Goal: Task Accomplishment & Management: Use online tool/utility

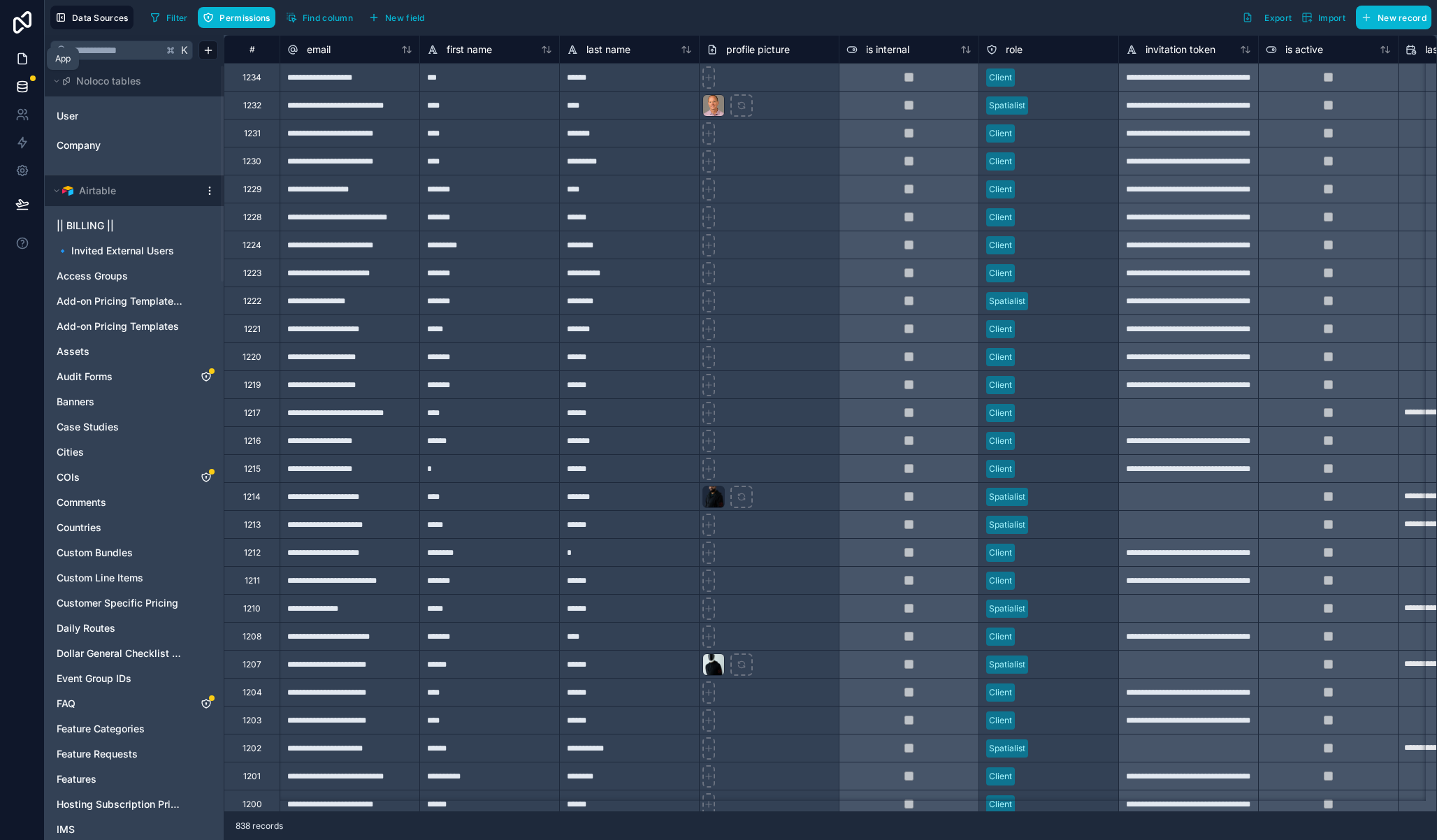
click at [28, 62] on link at bounding box center [22, 58] width 44 height 28
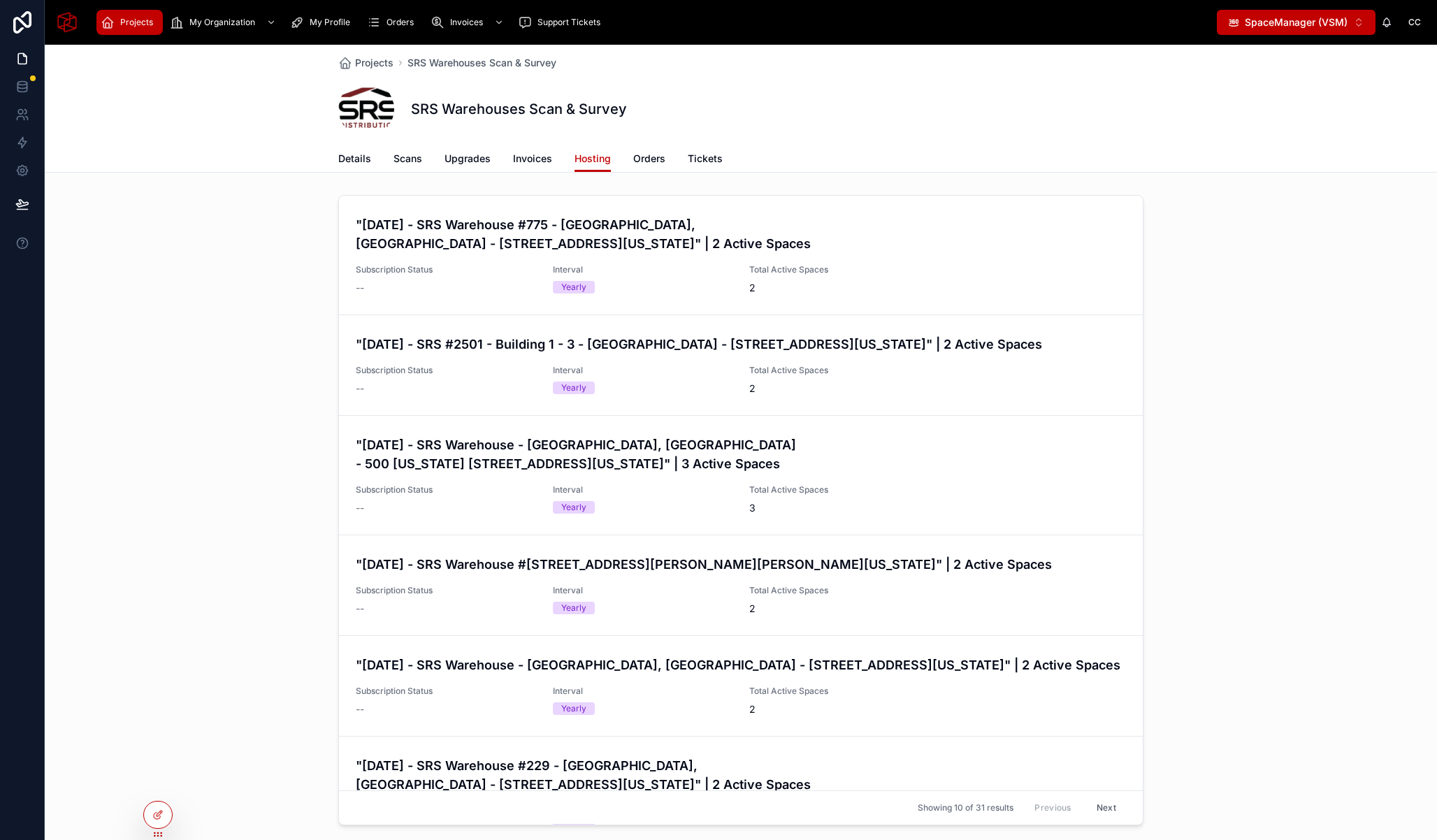
click at [1307, 30] on button "SpaceManager (VSM) ⌥ 1" at bounding box center [1297, 22] width 159 height 25
click at [157, 816] on icon at bounding box center [159, 813] width 6 height 6
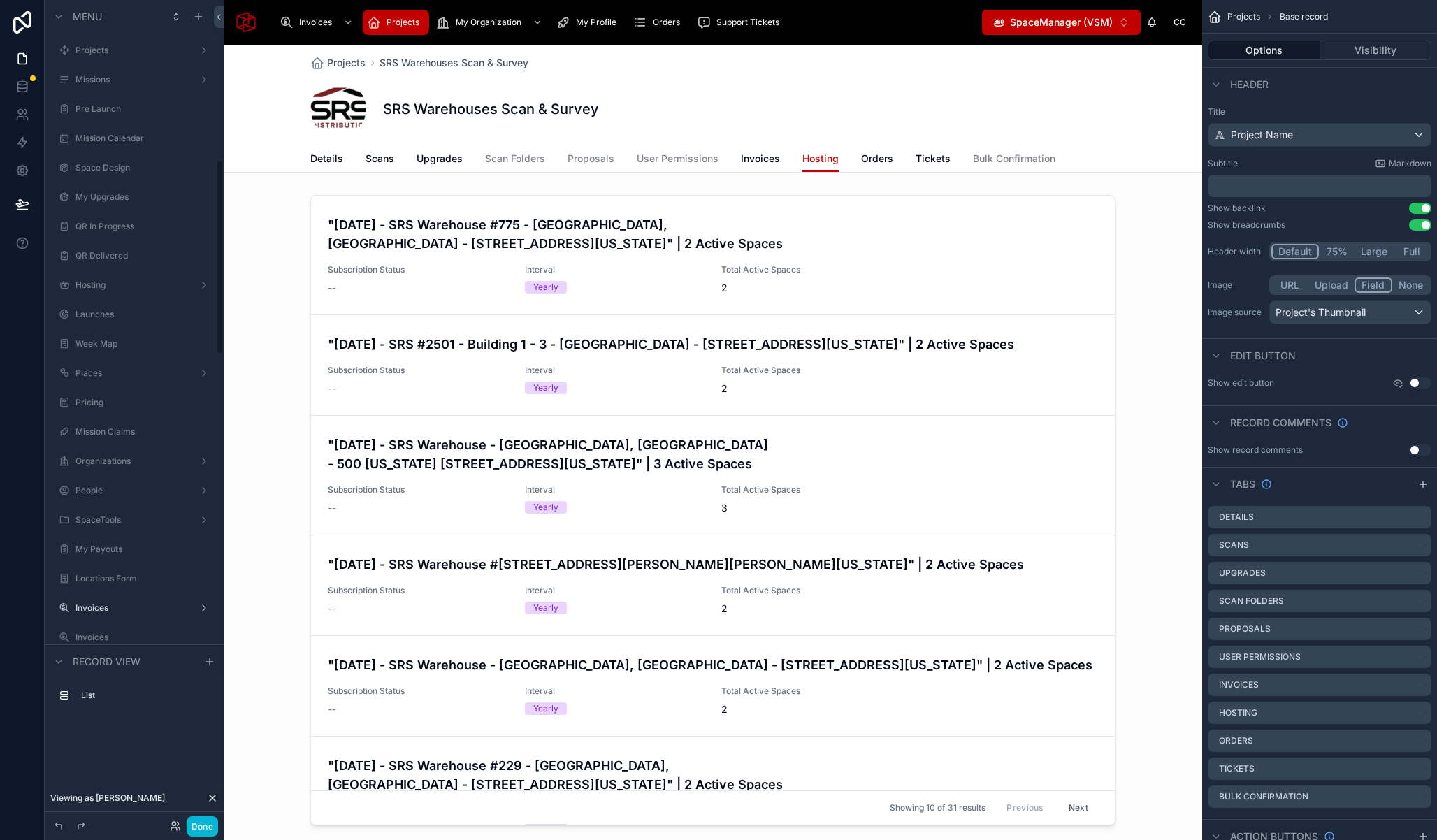
scroll to position [680, 0]
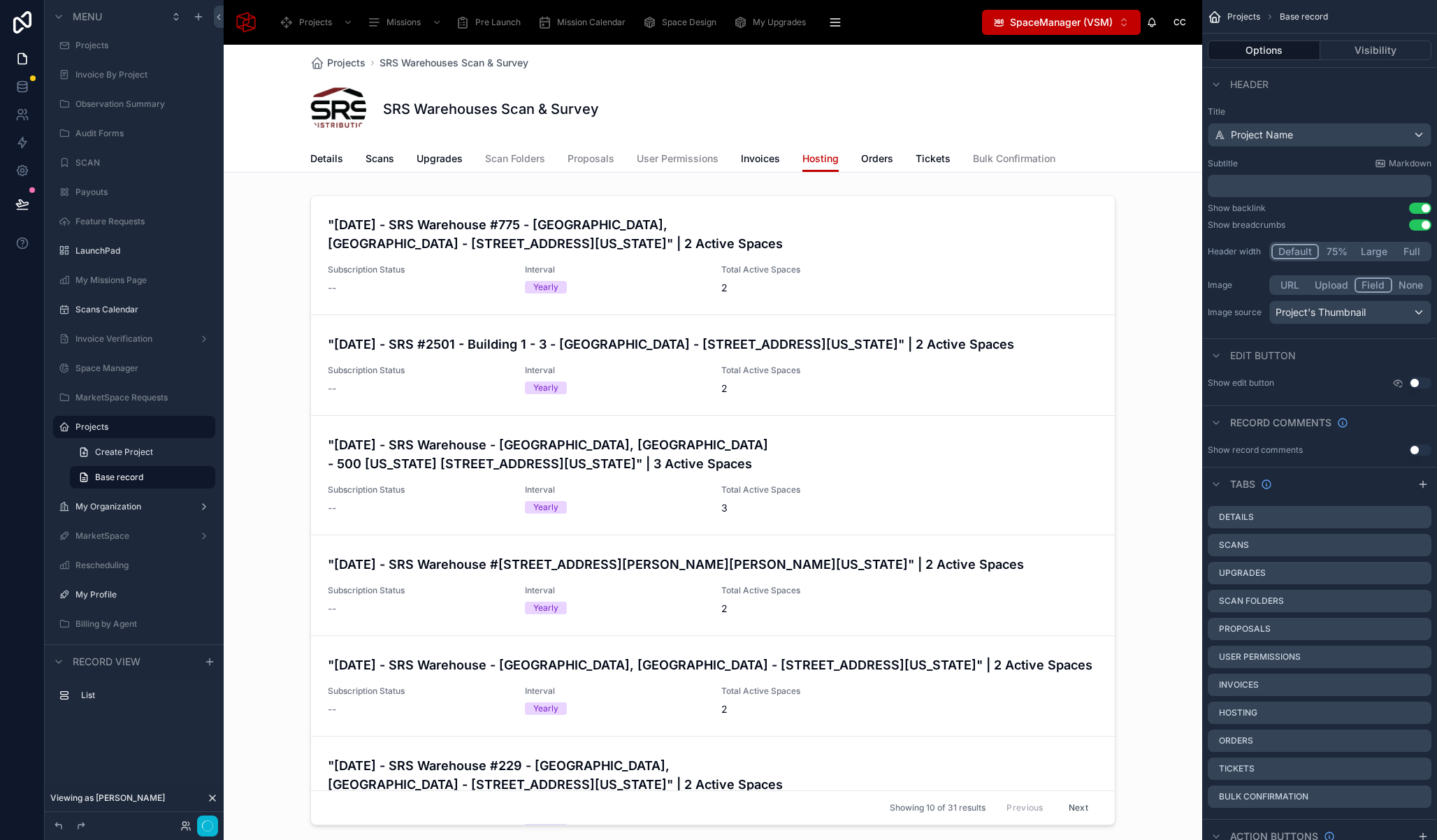
click at [212, 799] on icon at bounding box center [212, 799] width 11 height 11
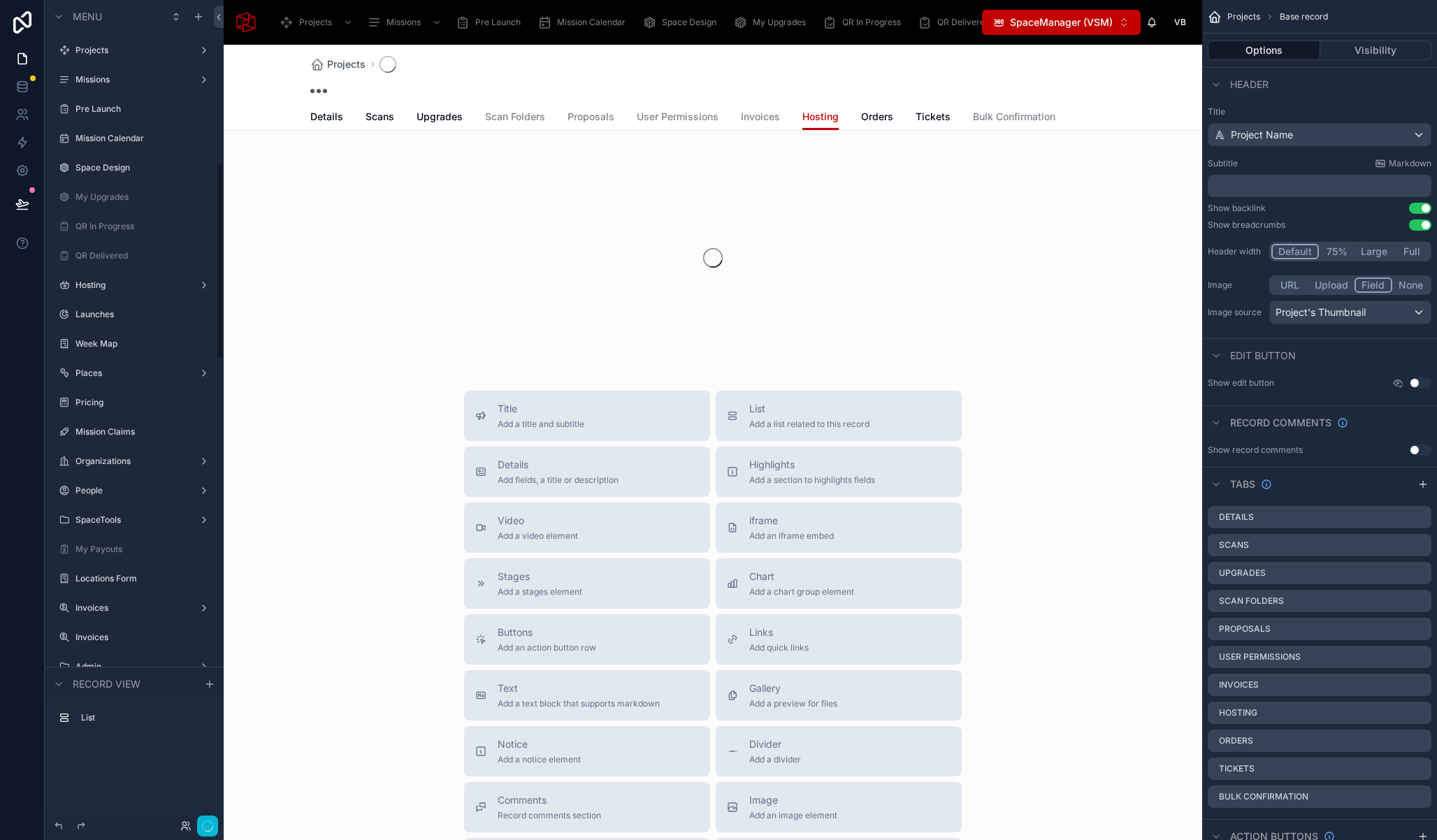
scroll to position [680, 0]
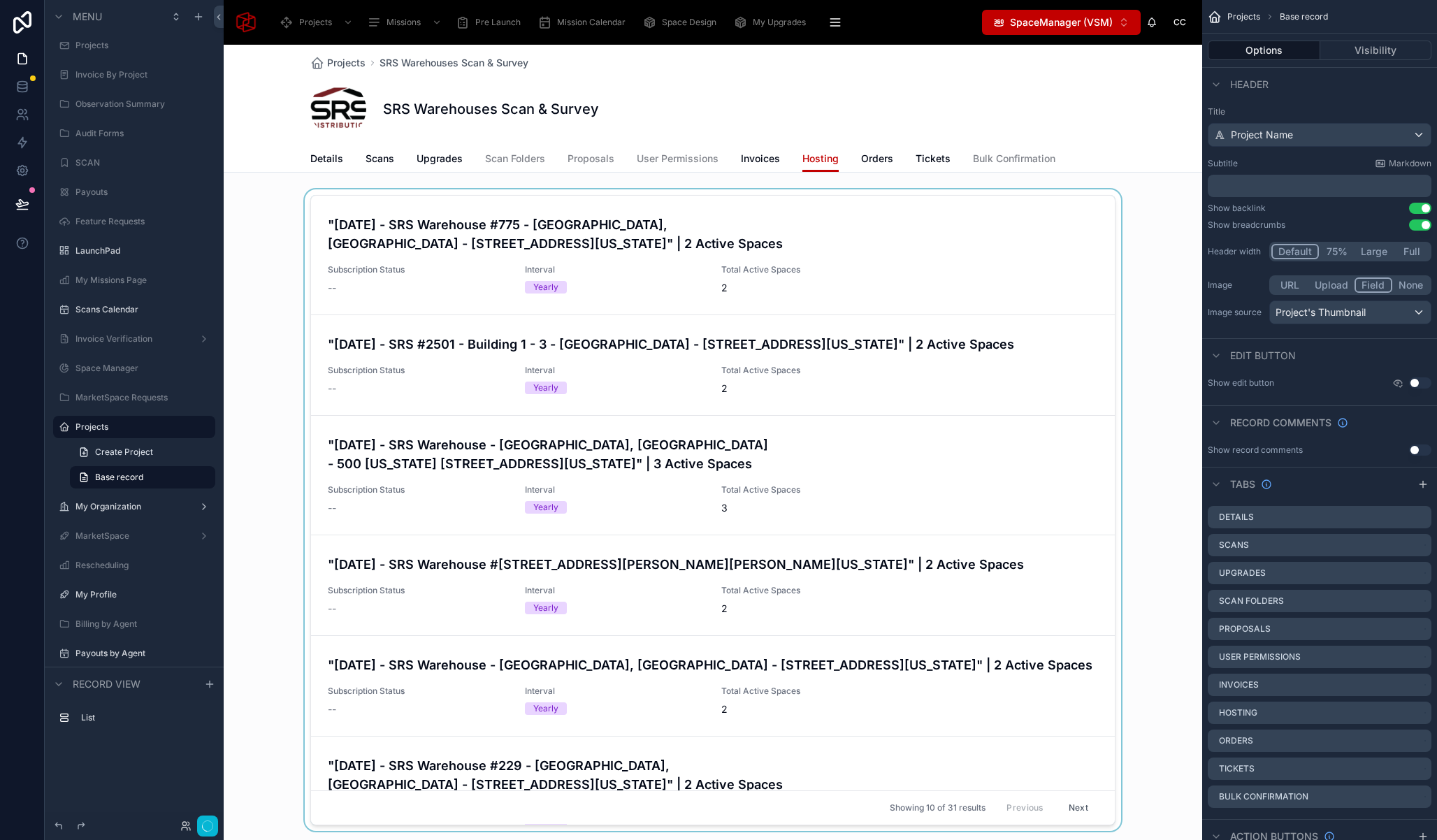
click at [259, 563] on div at bounding box center [713, 513] width 979 height 647
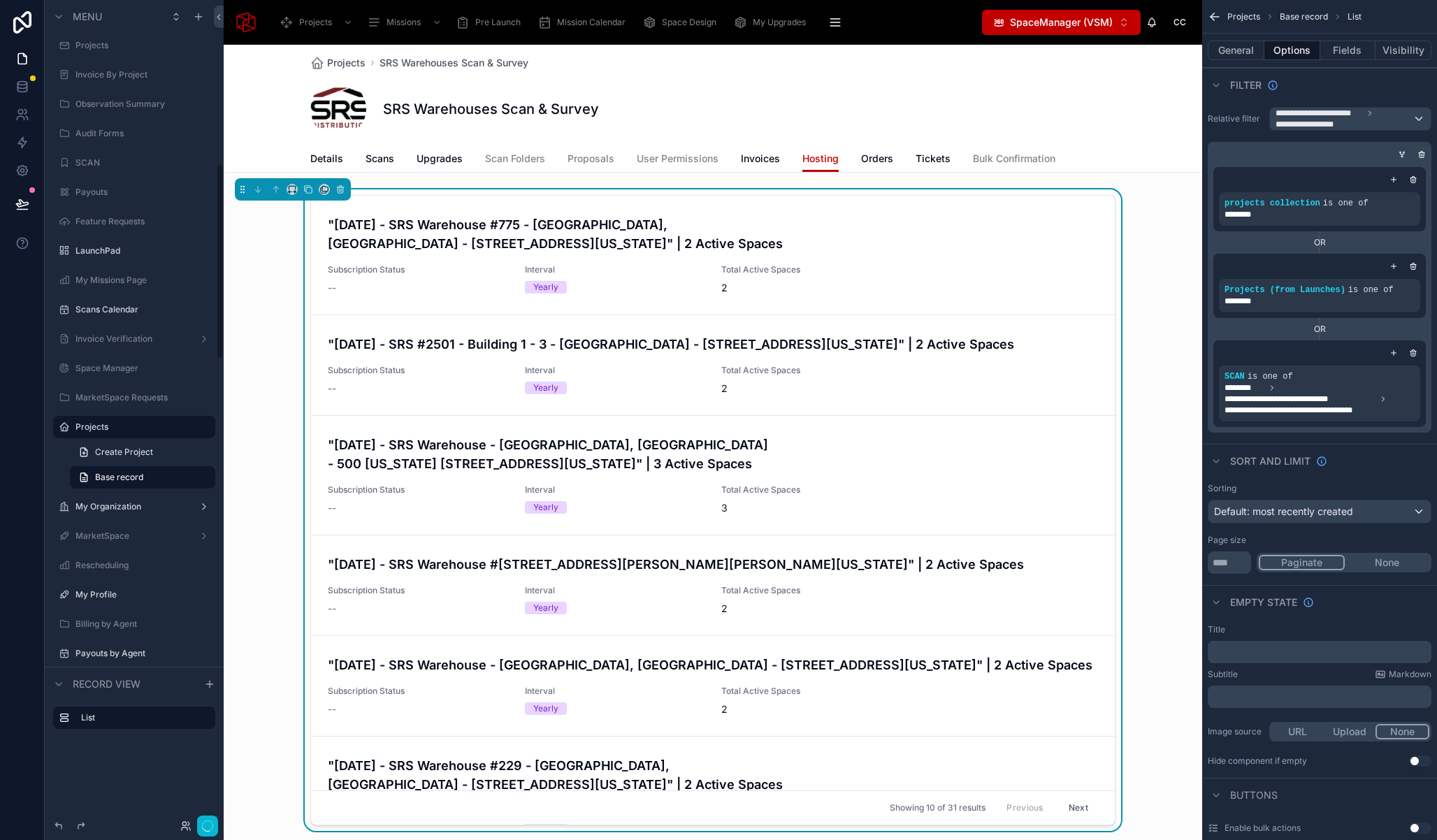
click at [253, 474] on div ""September 11, 2025 - SRS Warehouse #775 - Petaluma, CA - 775 Southpoint Boulev…" at bounding box center [713, 513] width 979 height 647
click at [216, 827] on button "button" at bounding box center [208, 826] width 21 height 21
click at [280, 435] on div ""September 11, 2025 - SRS Warehouse #775 - Petaluma, CA - 775 Southpoint Boulev…" at bounding box center [713, 513] width 979 height 647
click at [23, 202] on icon at bounding box center [22, 204] width 12 height 7
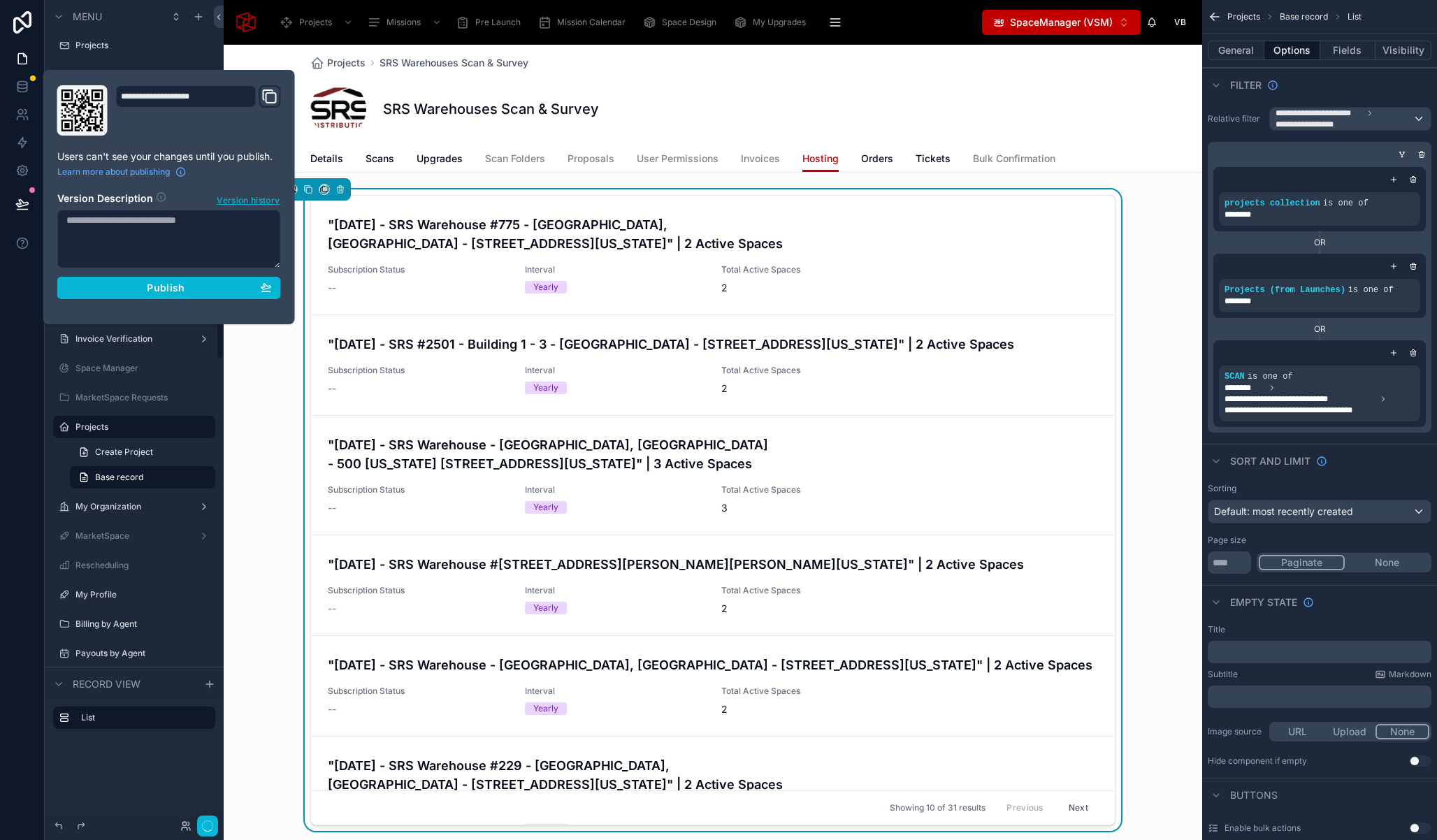
click at [756, 68] on div "Projects SRS Warehouses Scan & Survey" at bounding box center [713, 62] width 805 height 14
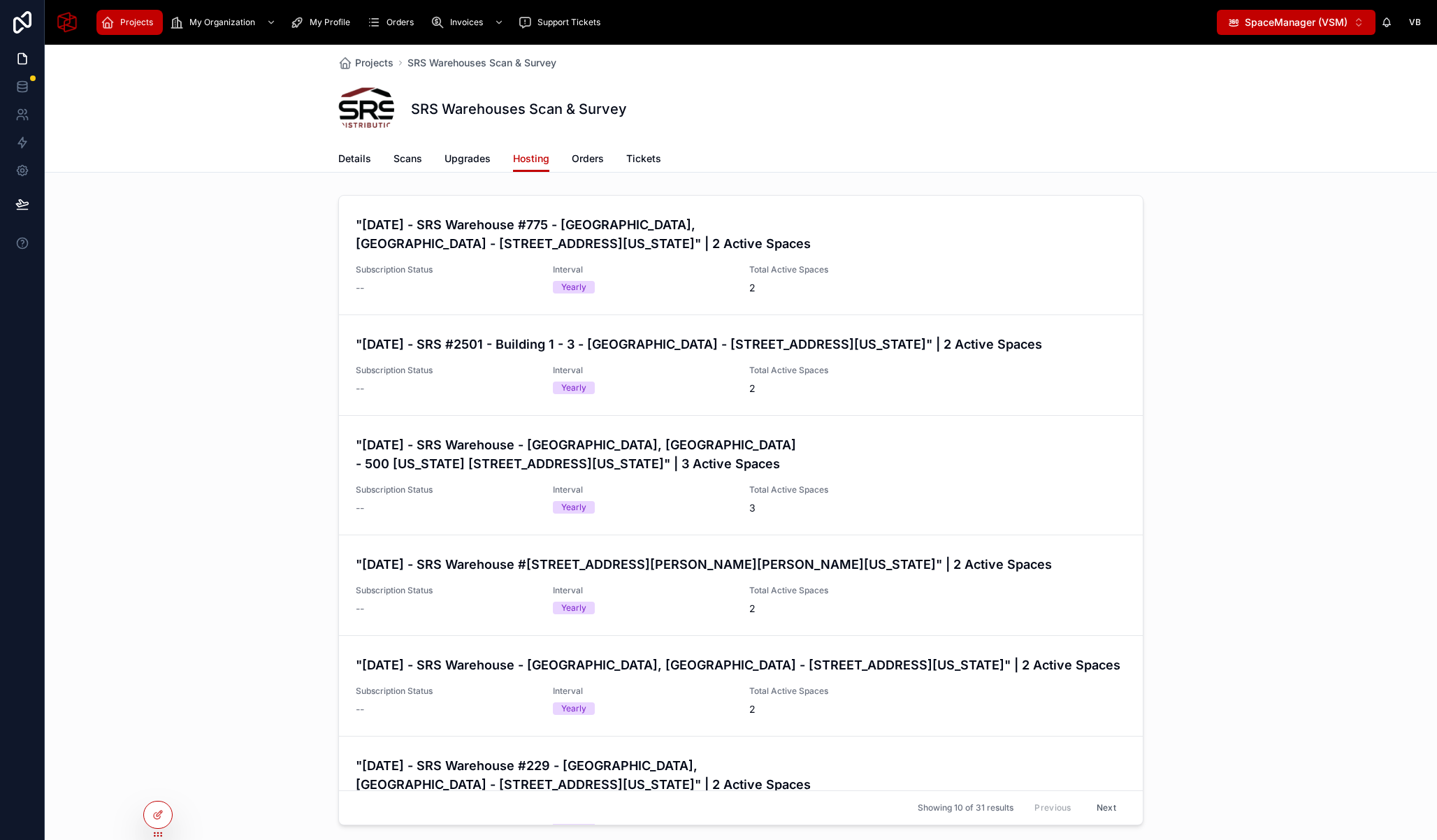
click at [130, 18] on span "Projects" at bounding box center [136, 23] width 33 height 11
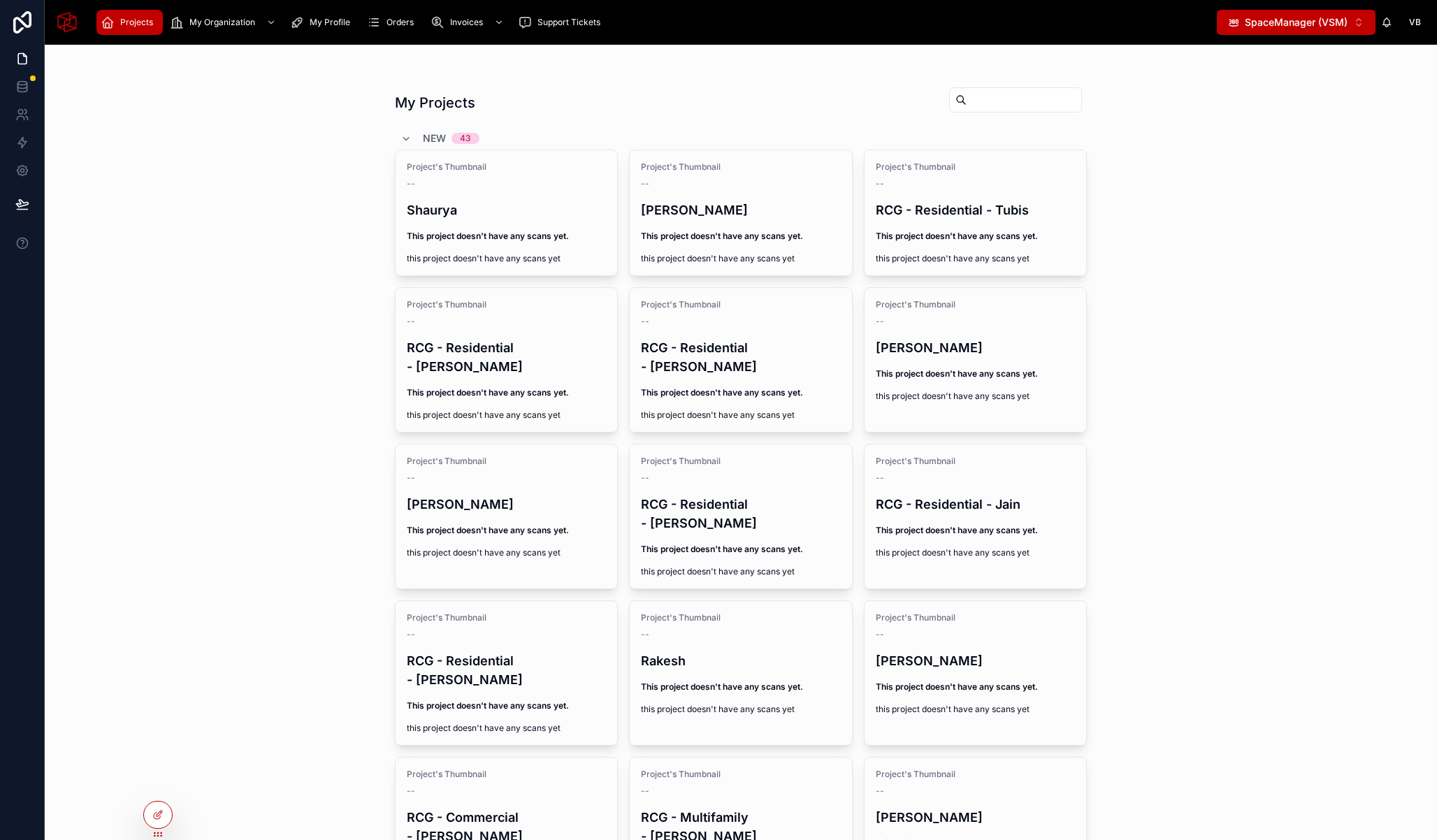
click at [1272, 18] on span "SpaceManager (VSM)" at bounding box center [1296, 22] width 103 height 14
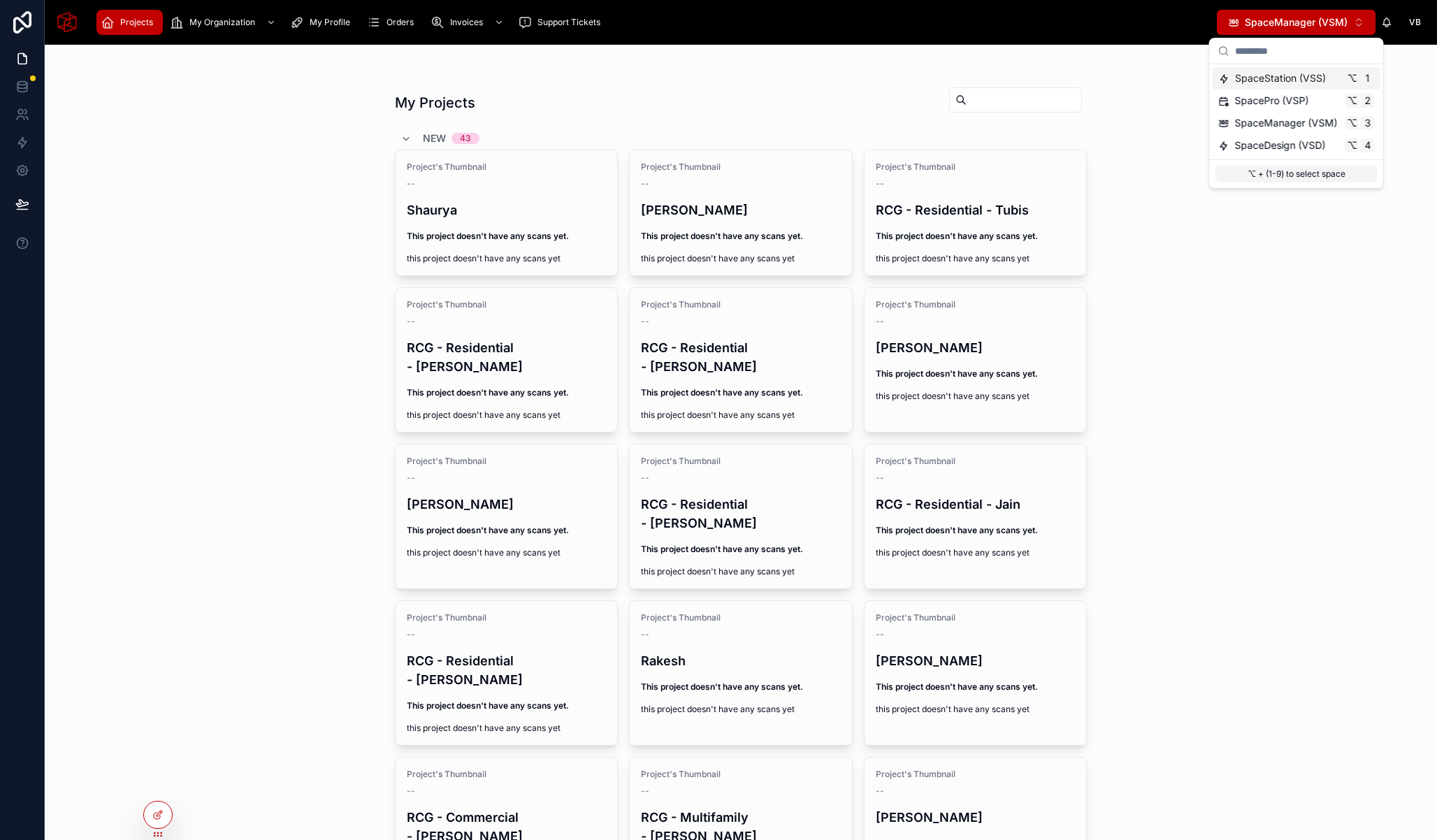
click at [1250, 75] on span "SpaceStation (VSS)" at bounding box center [1280, 78] width 91 height 14
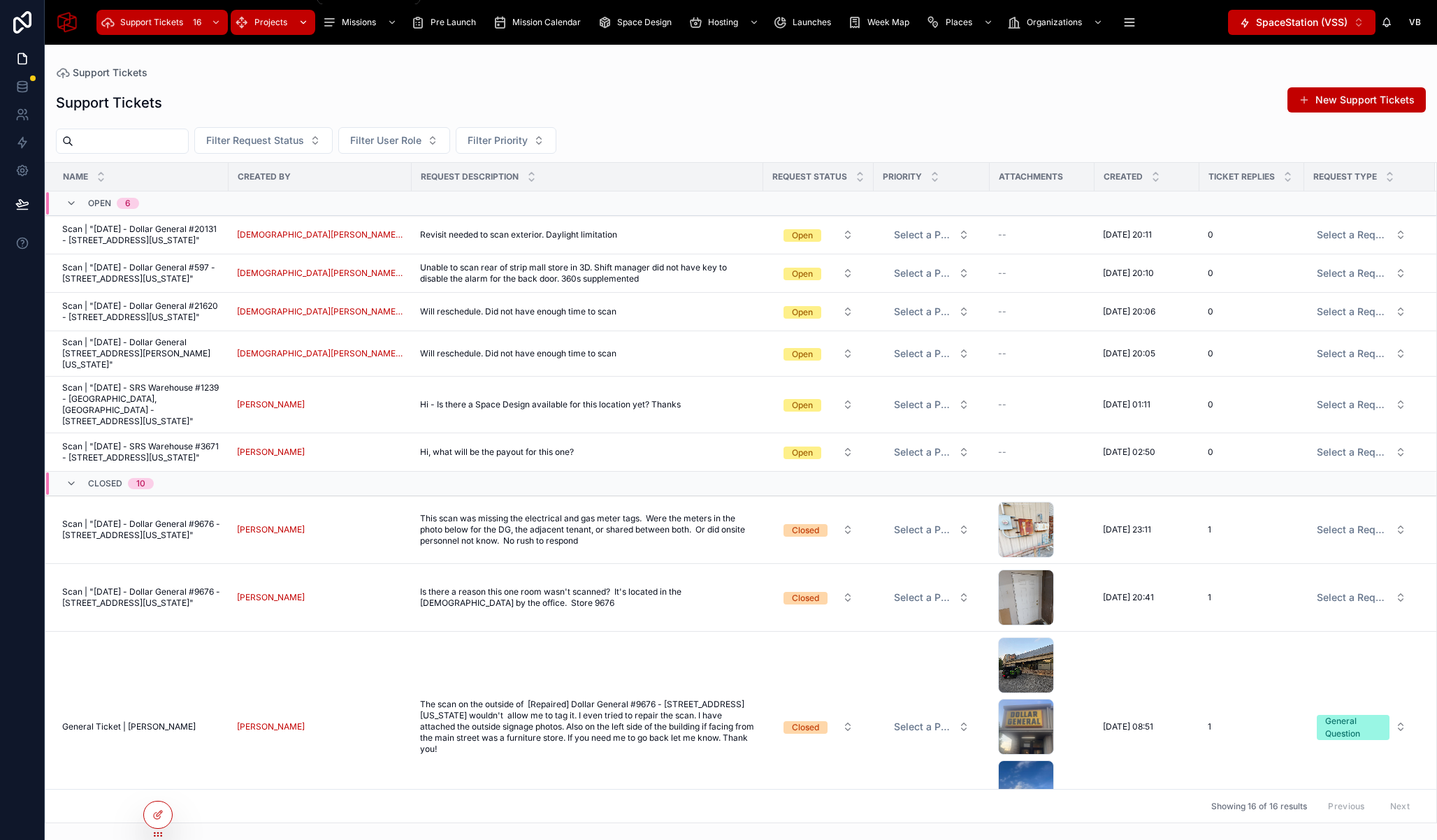
click at [271, 18] on span "Projects" at bounding box center [271, 23] width 33 height 11
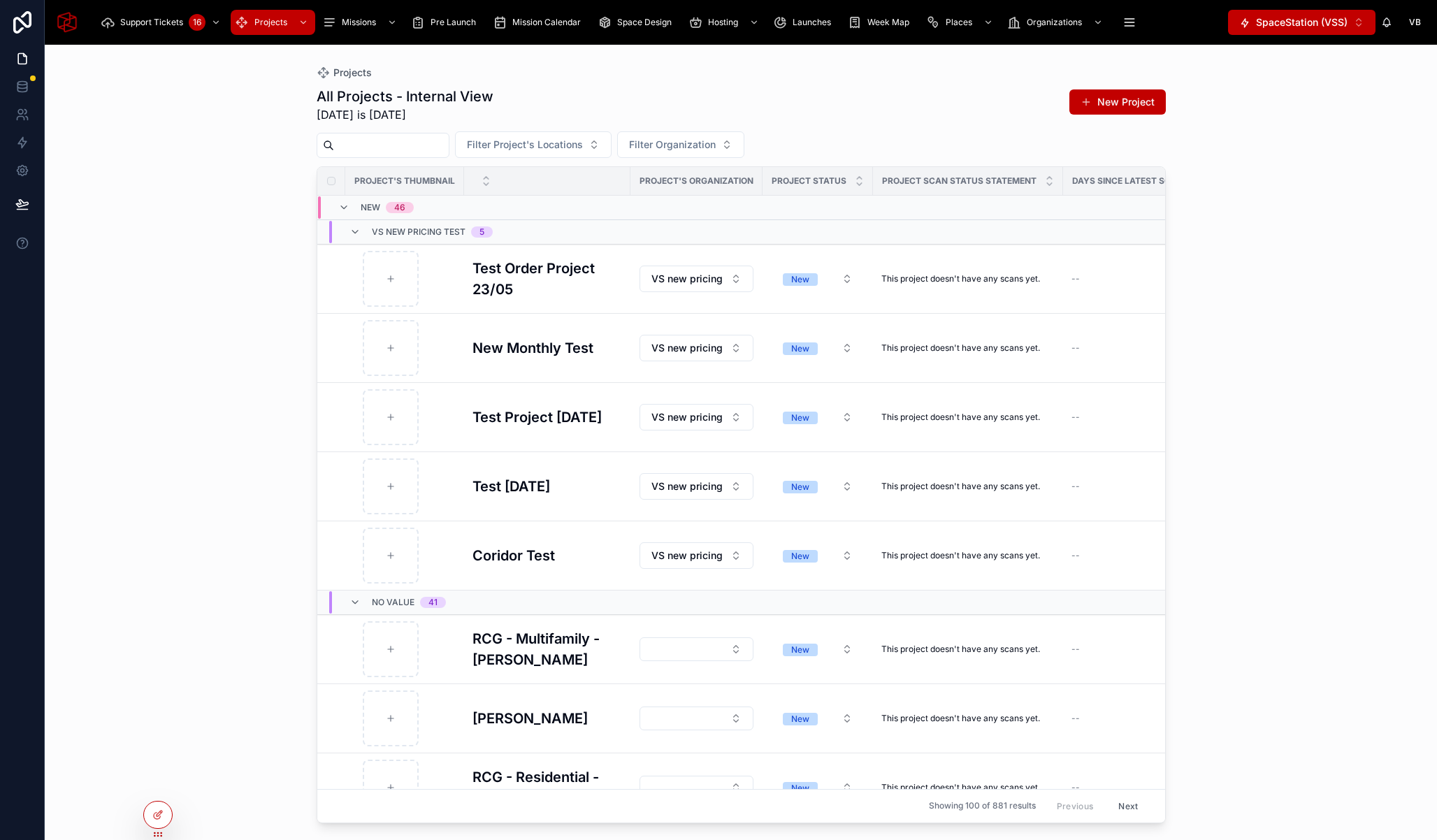
click at [392, 143] on input "text" at bounding box center [391, 145] width 114 height 19
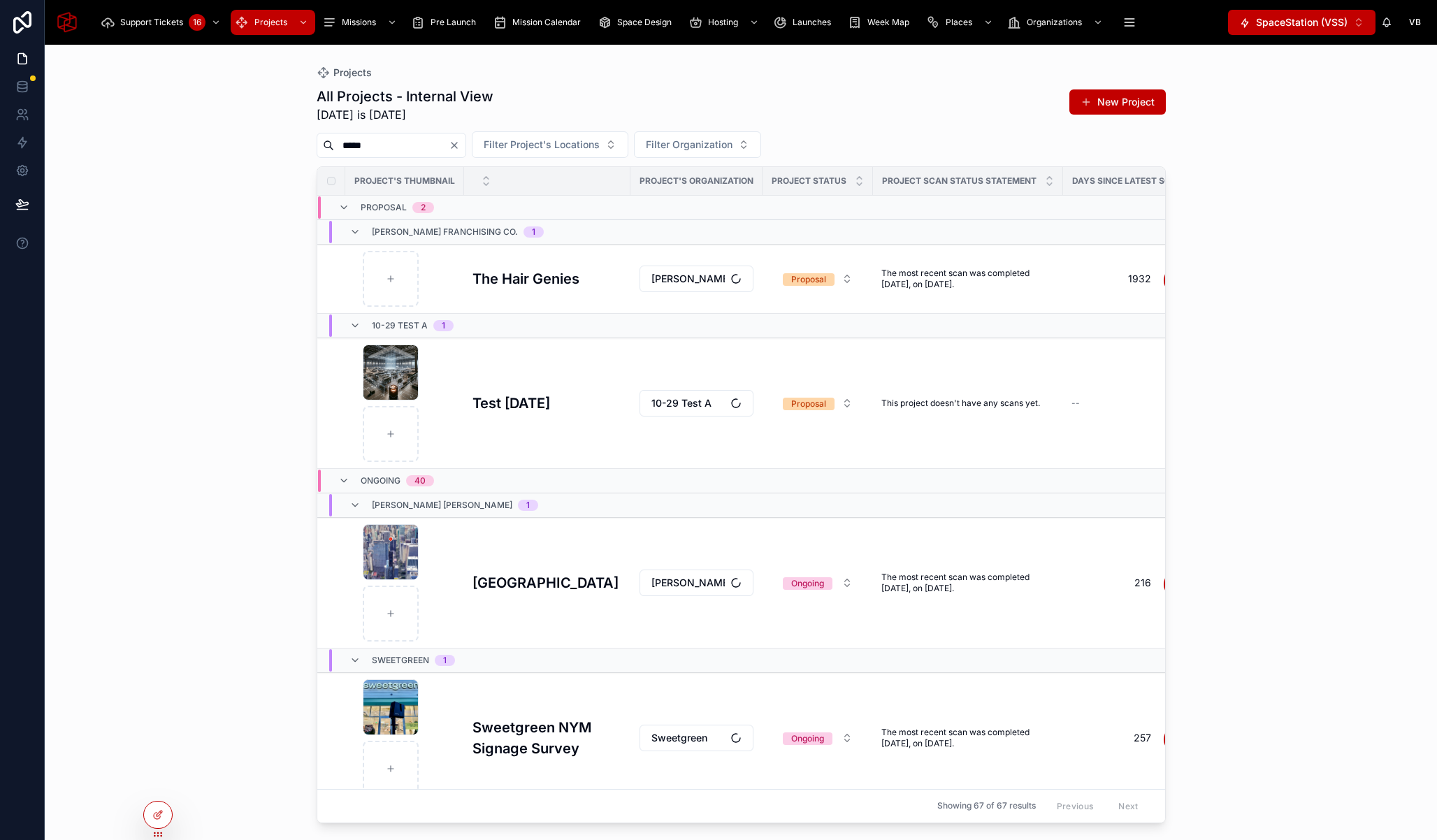
click at [360, 149] on input "*****" at bounding box center [391, 145] width 114 height 19
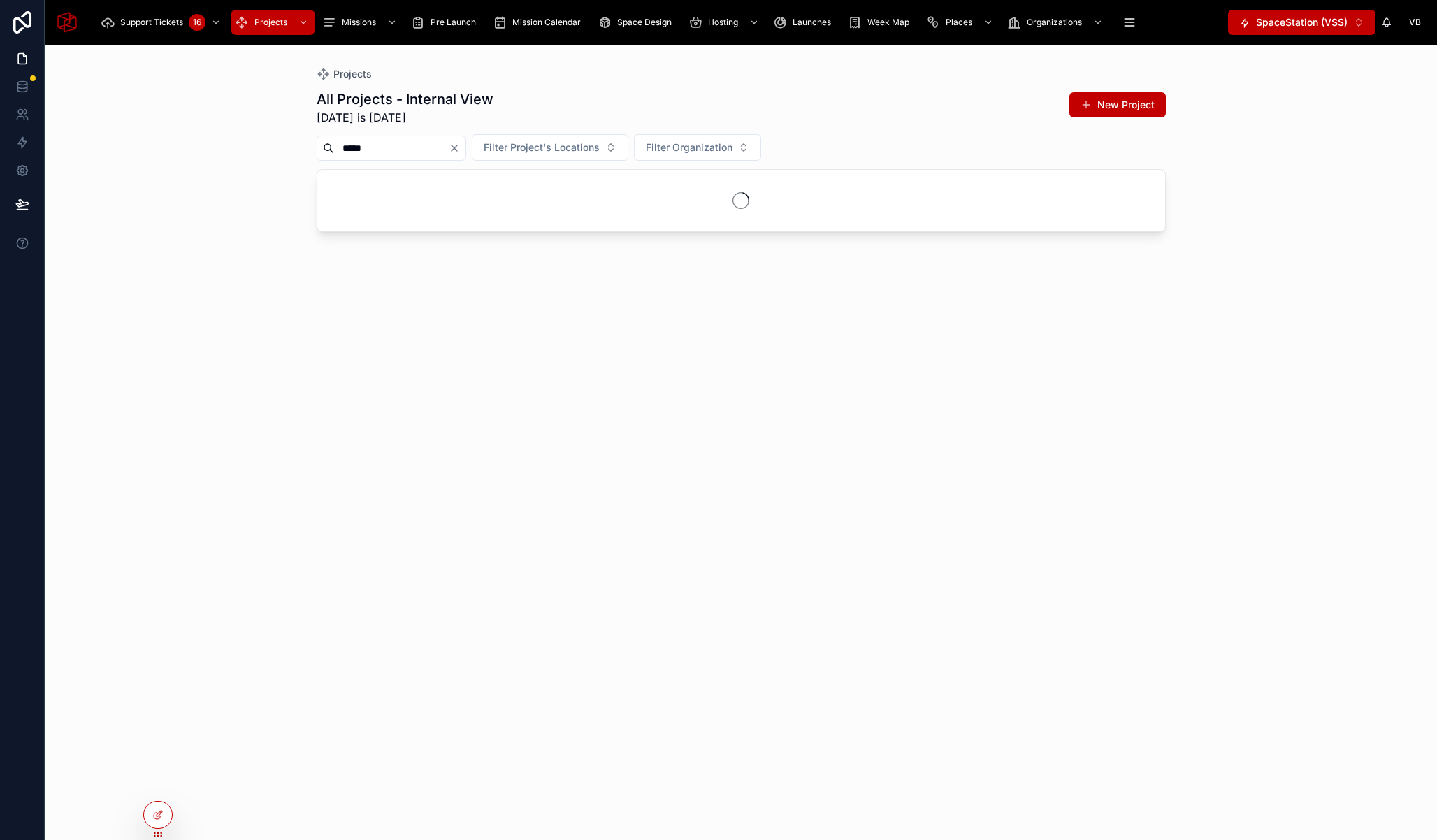
type input "*****"
click at [248, 169] on div "Projects All Projects - Internal View Today is 30/09/2025 New Project ***** Fil…" at bounding box center [740, 442] width 1392 height 795
click at [349, 27] on span "Missions" at bounding box center [359, 23] width 34 height 11
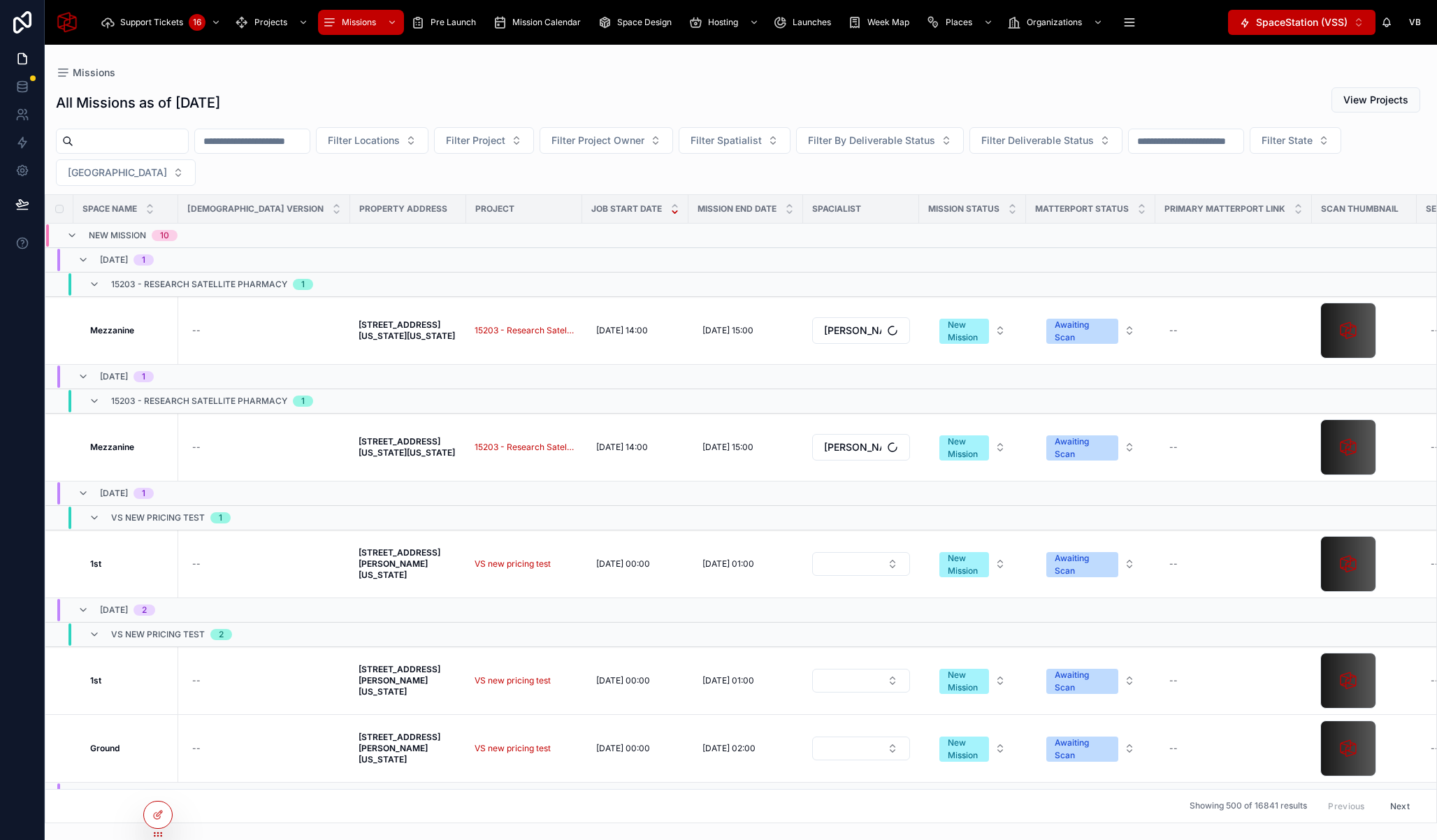
click at [150, 143] on input "text" at bounding box center [131, 141] width 114 height 19
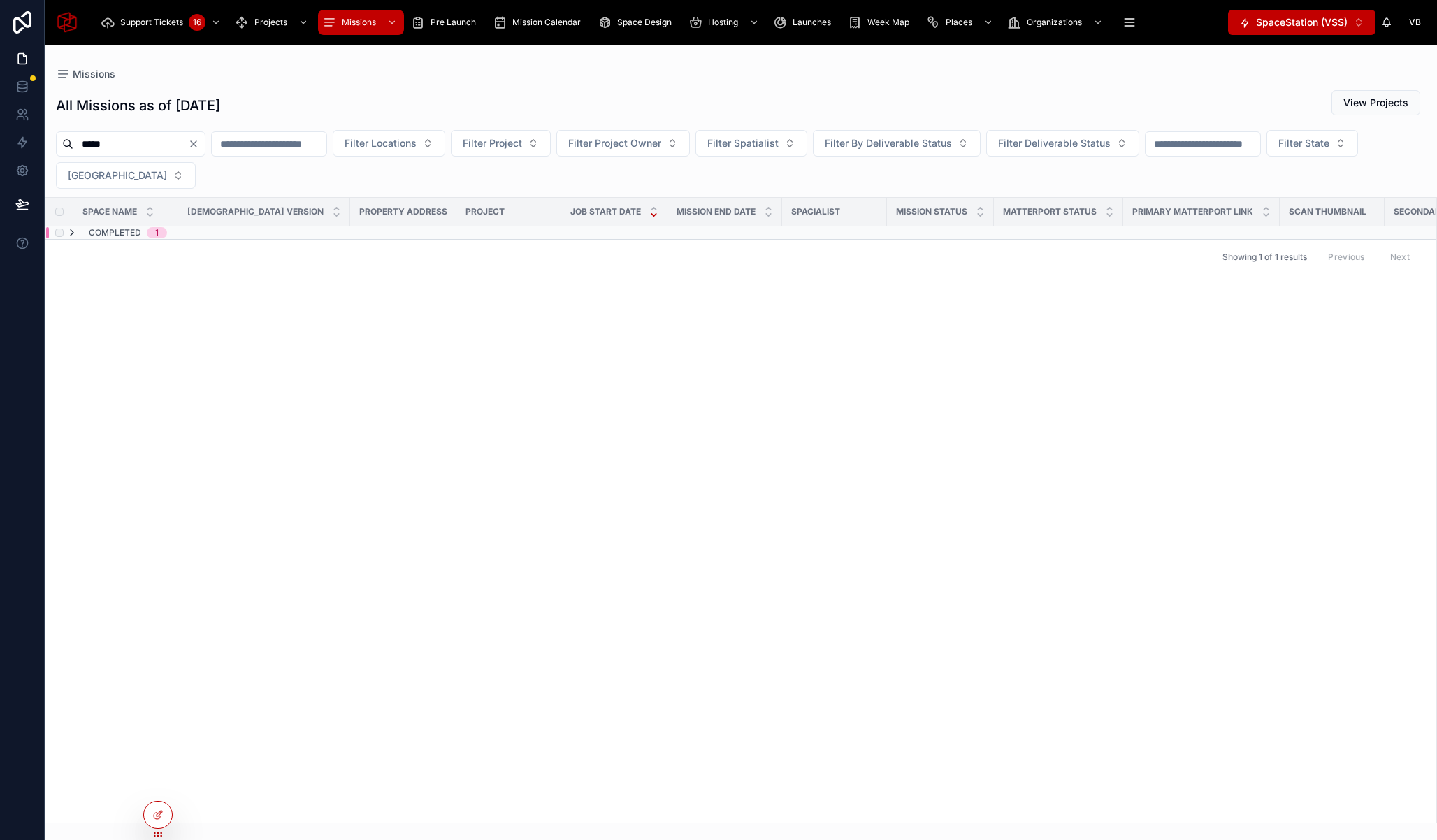
type input "*****"
click at [74, 234] on icon at bounding box center [72, 233] width 11 height 11
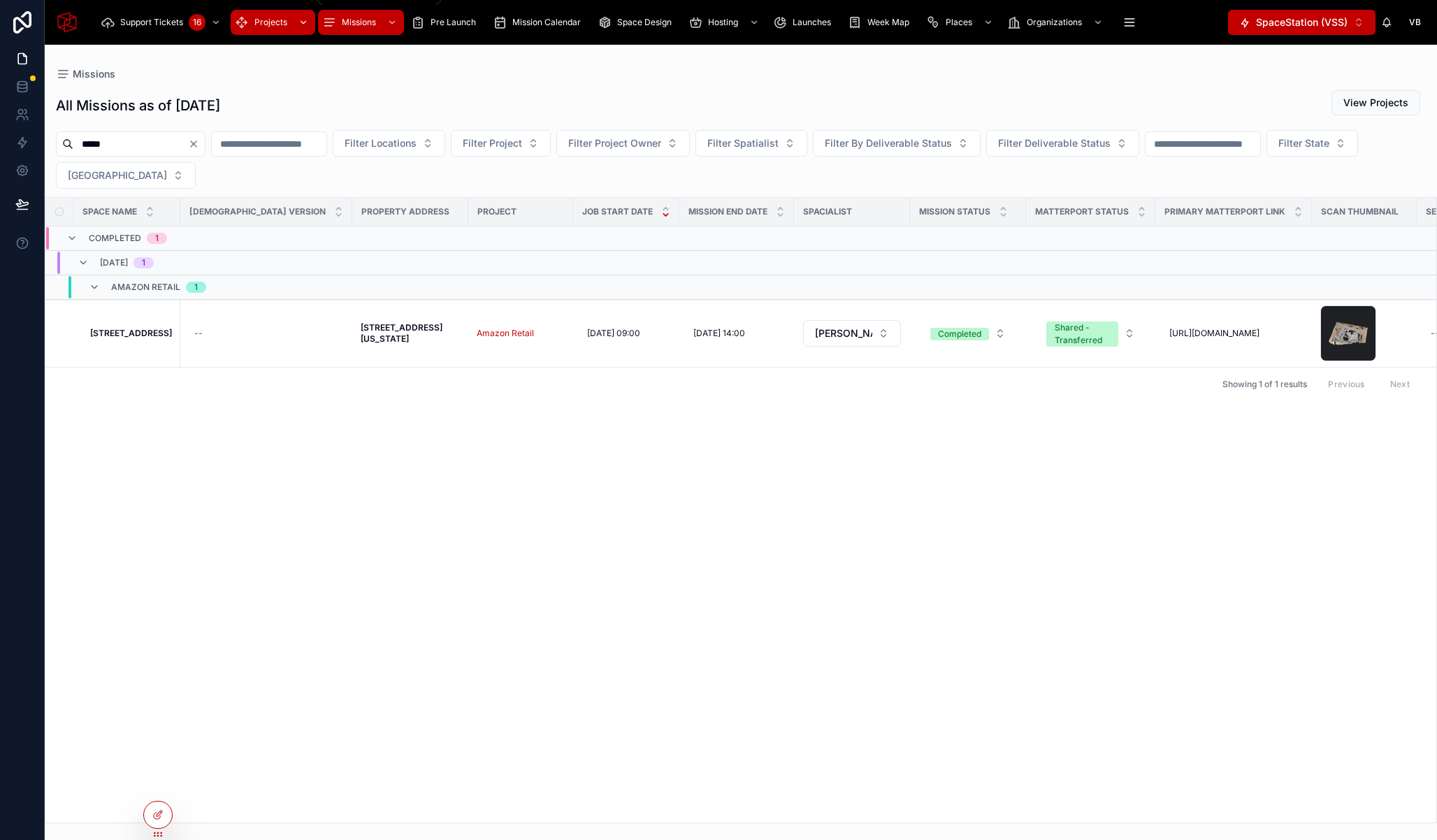
click at [271, 25] on span "Projects" at bounding box center [271, 23] width 33 height 11
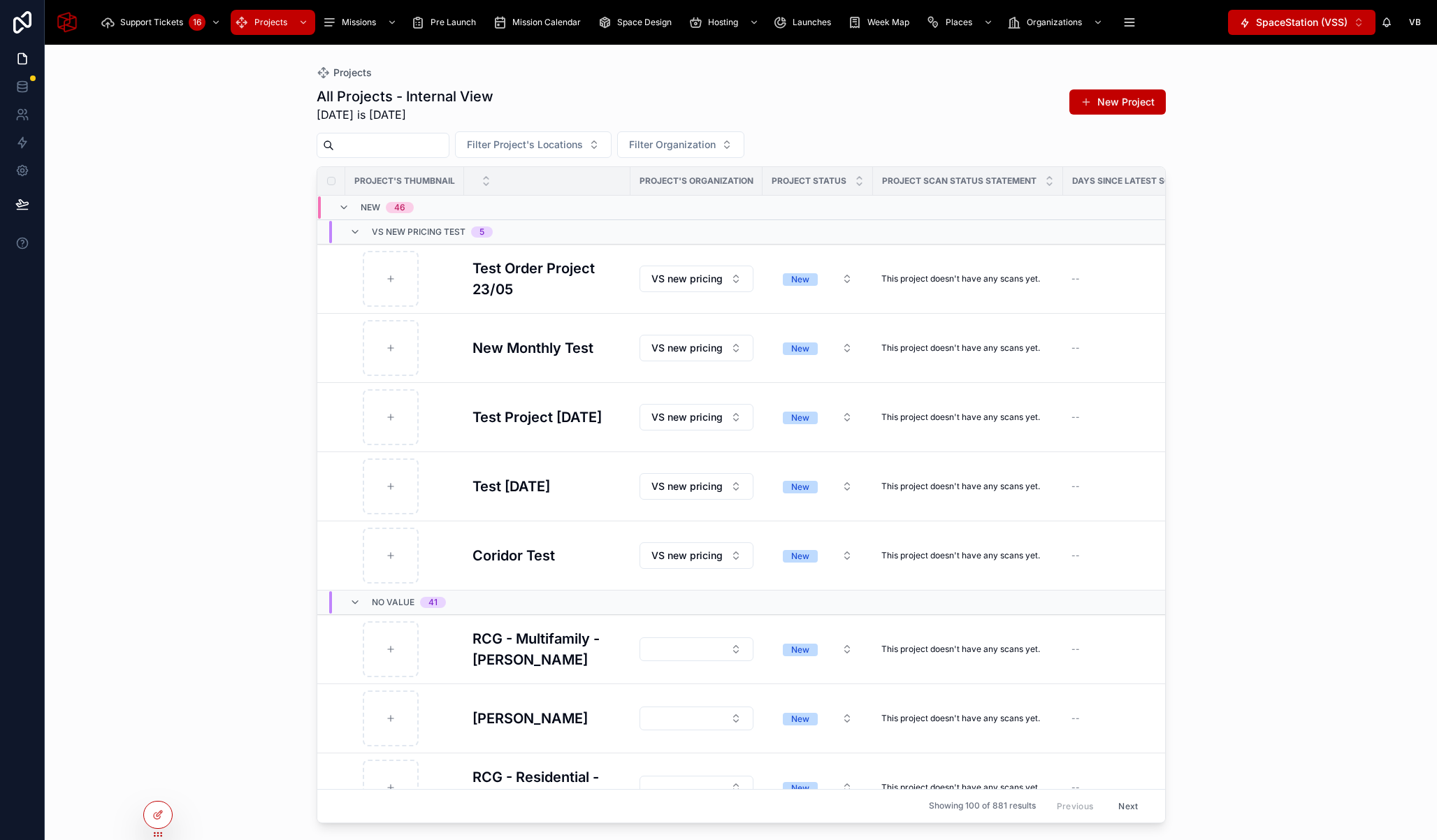
click at [416, 149] on input "text" at bounding box center [391, 145] width 114 height 19
type input "*"
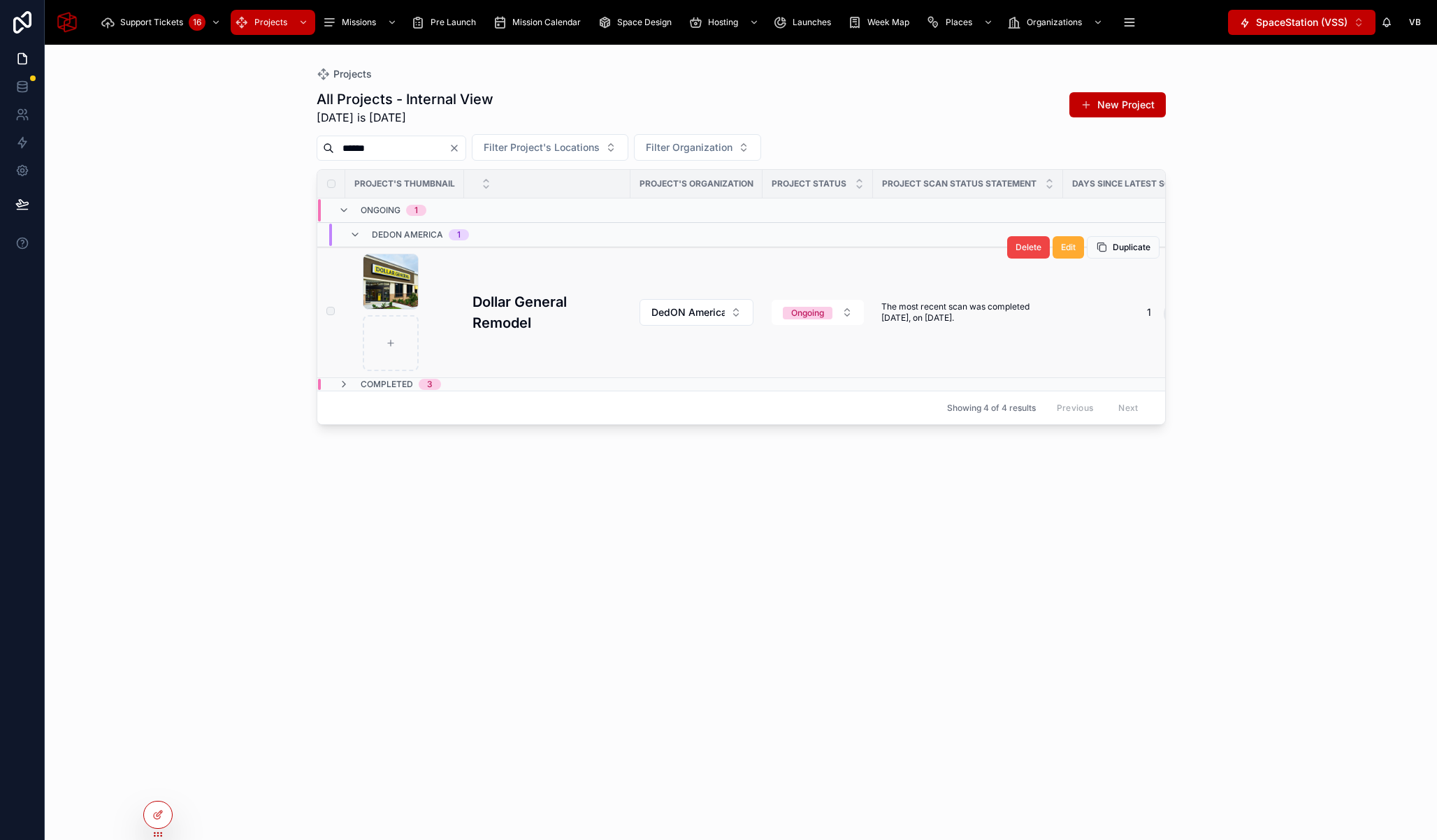
type input "******"
click at [510, 306] on h3 "Dollar General Remodel" at bounding box center [547, 312] width 149 height 42
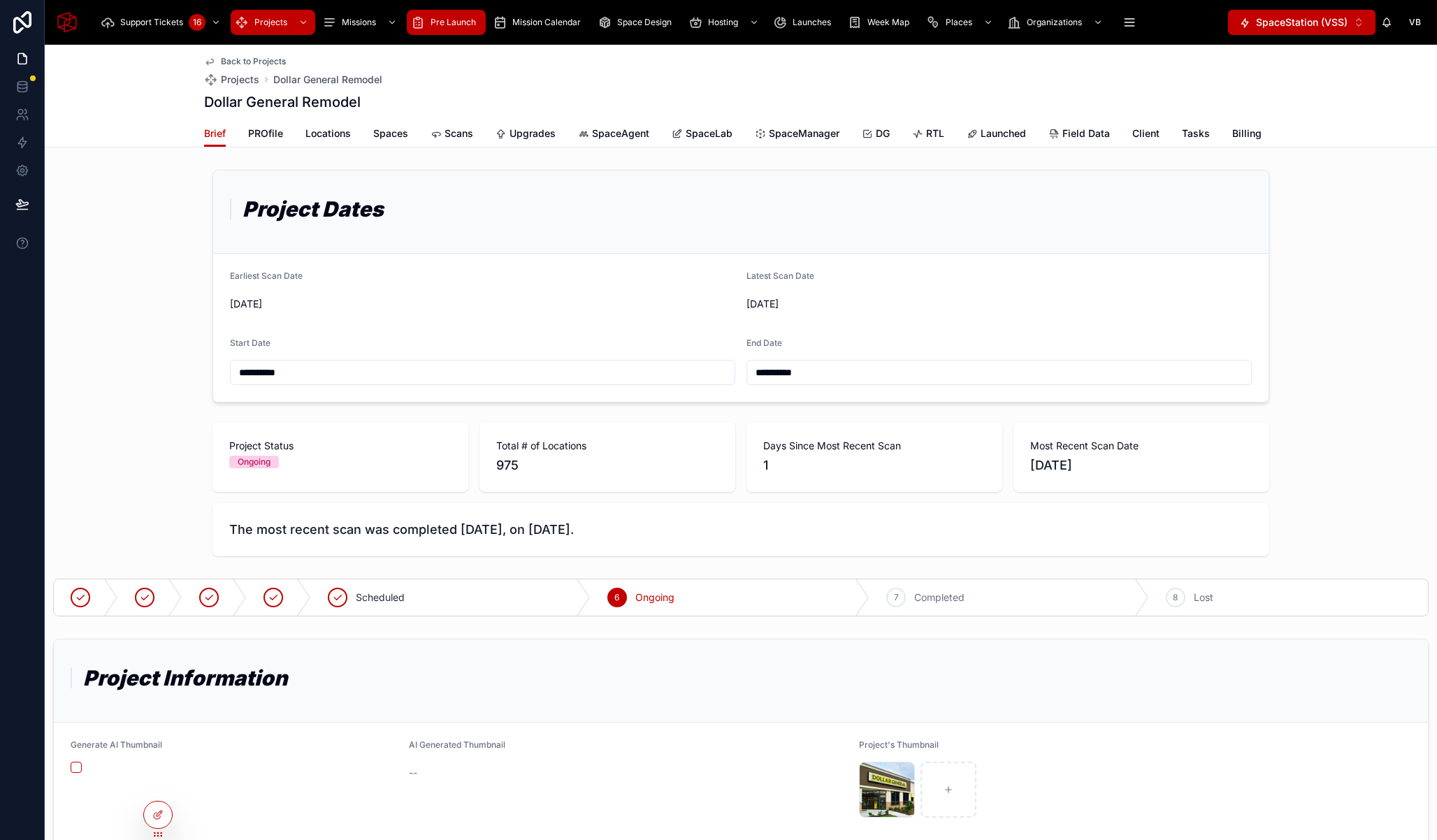
click at [465, 13] on div "Pre Launch" at bounding box center [446, 23] width 71 height 23
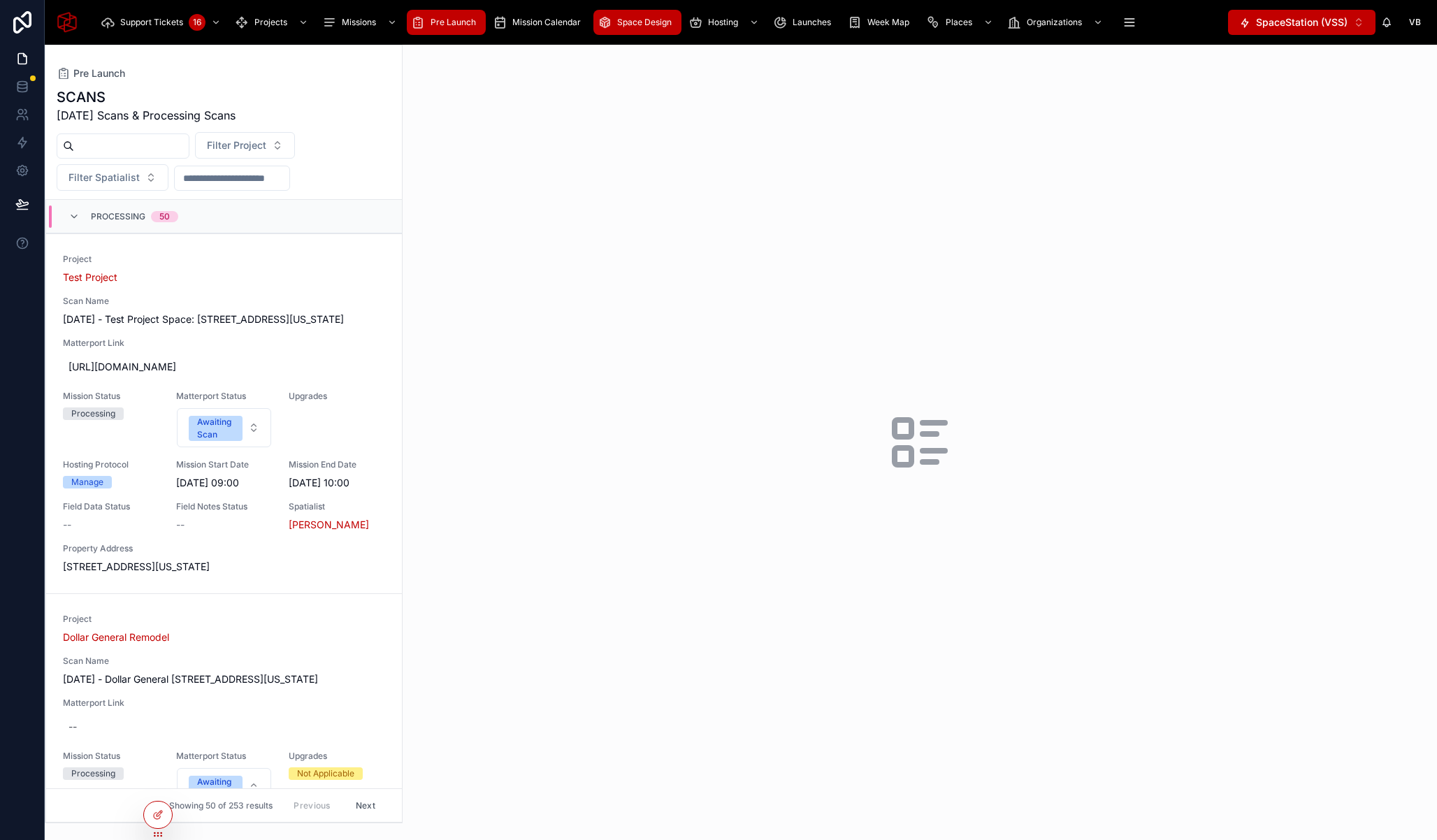
click at [648, 28] on div "Space Design" at bounding box center [637, 23] width 79 height 23
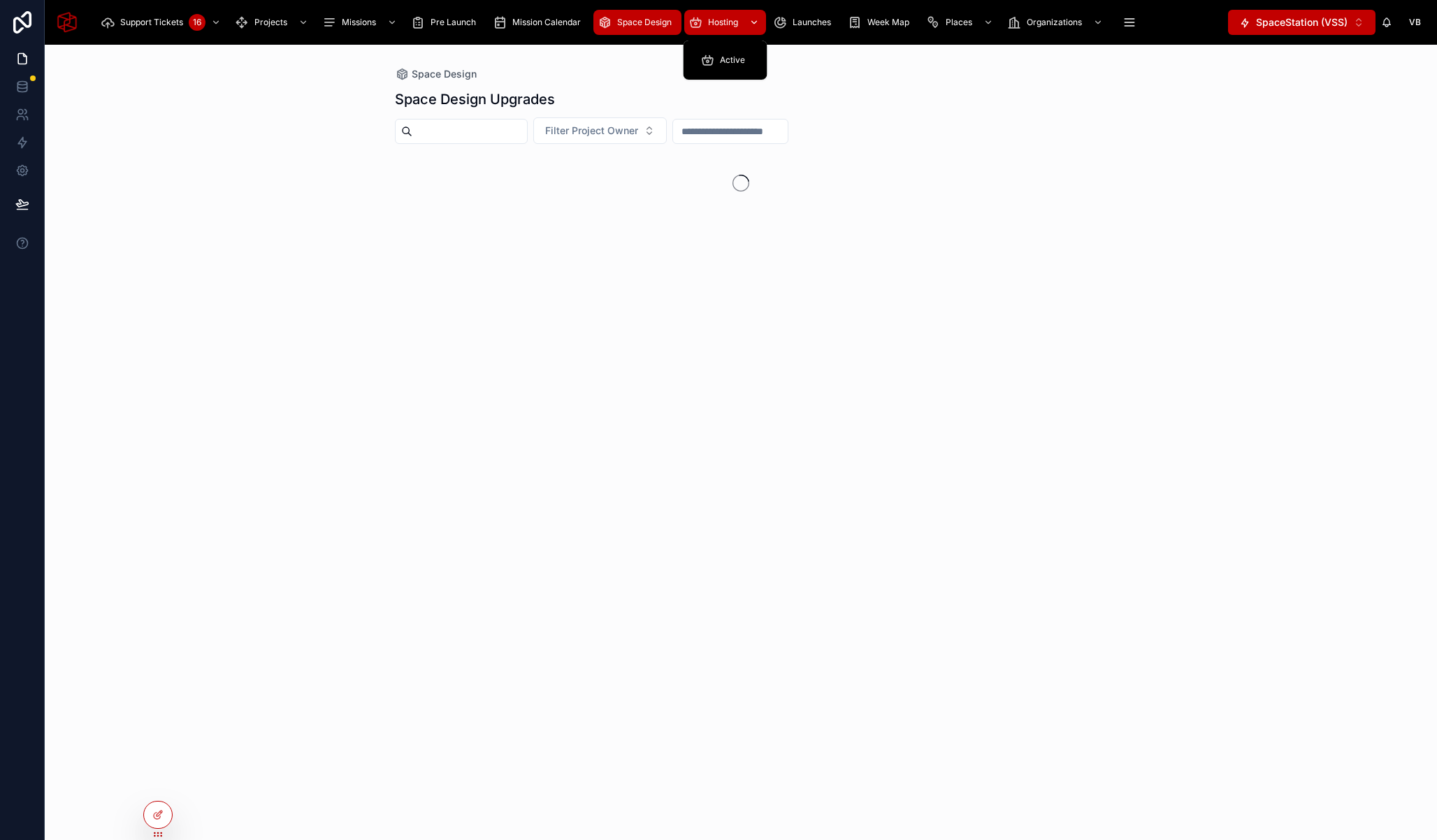
click at [729, 24] on span "Hosting" at bounding box center [723, 23] width 30 height 11
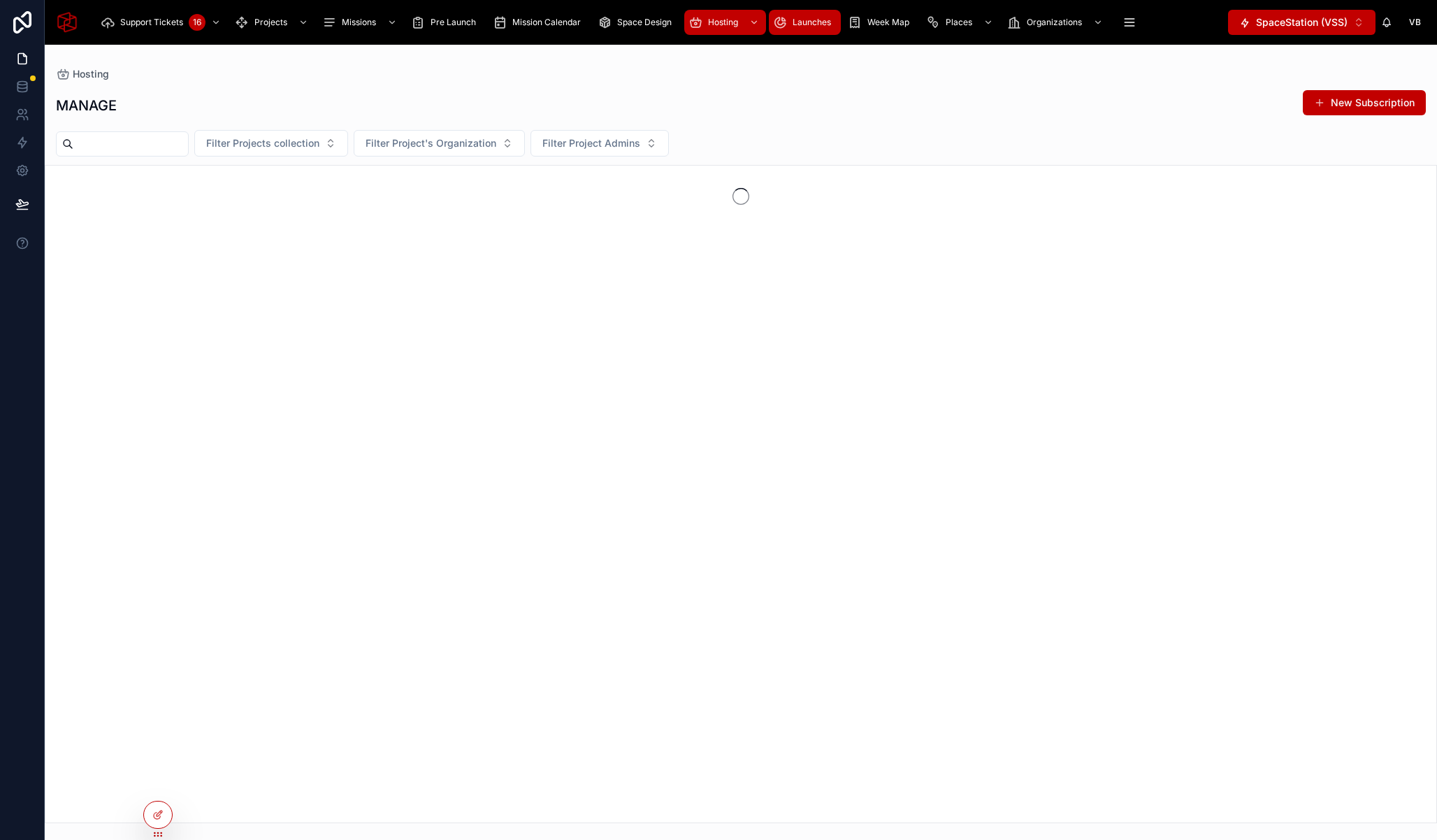
click at [817, 21] on span "Launches" at bounding box center [812, 23] width 38 height 11
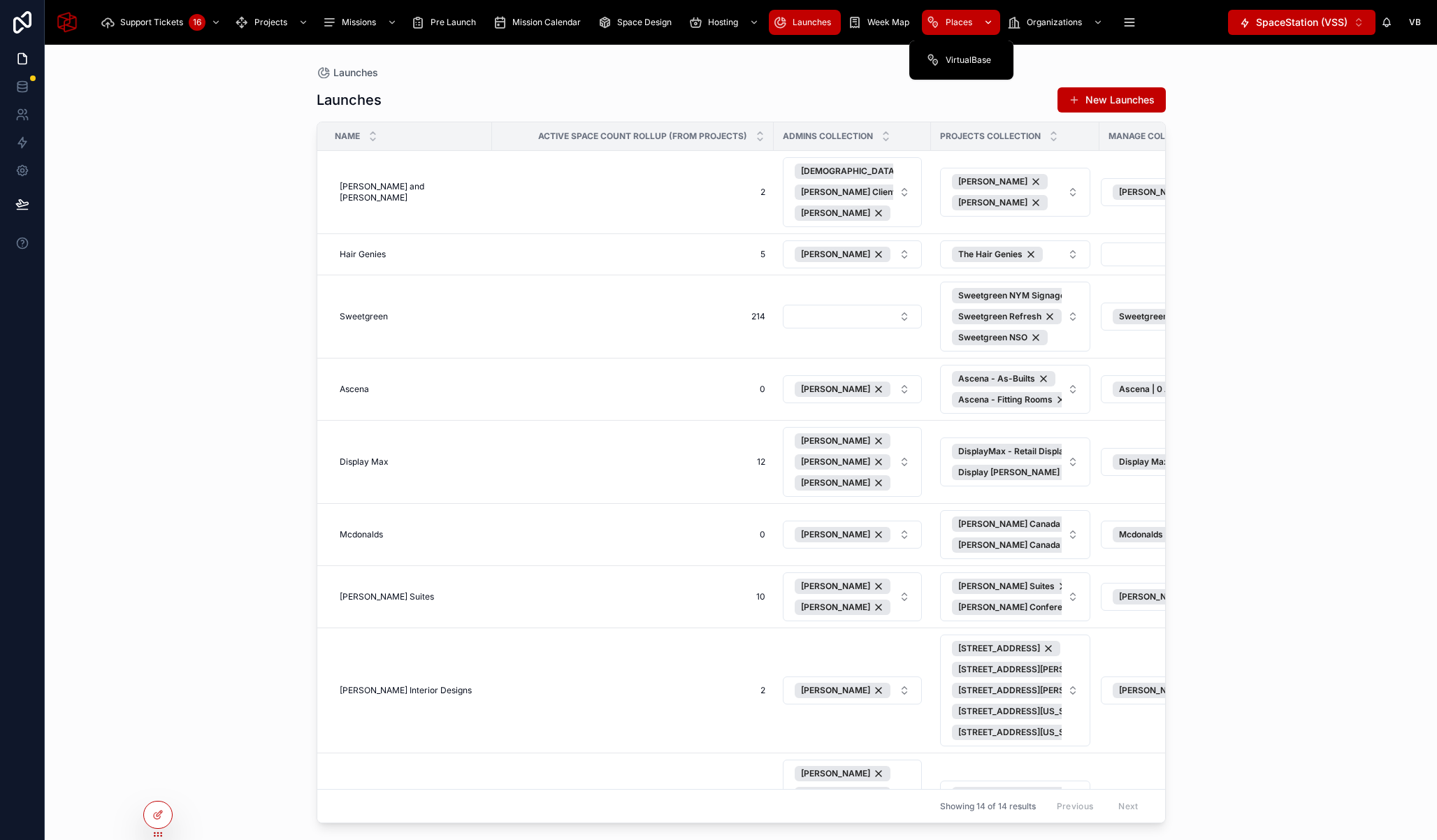
click at [960, 25] on span "Places" at bounding box center [959, 23] width 27 height 11
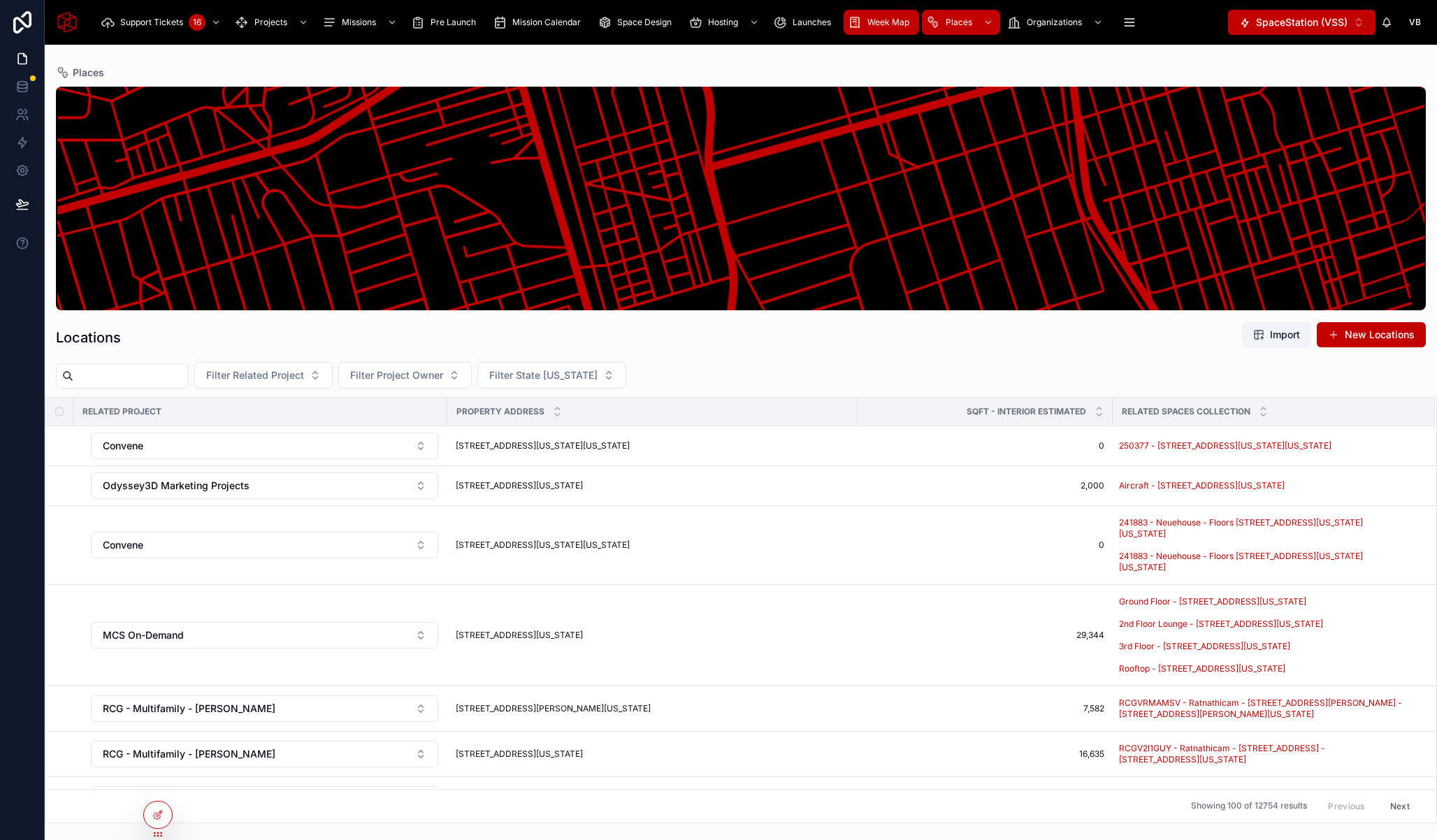
click at [903, 18] on span "Week Map" at bounding box center [889, 23] width 42 height 11
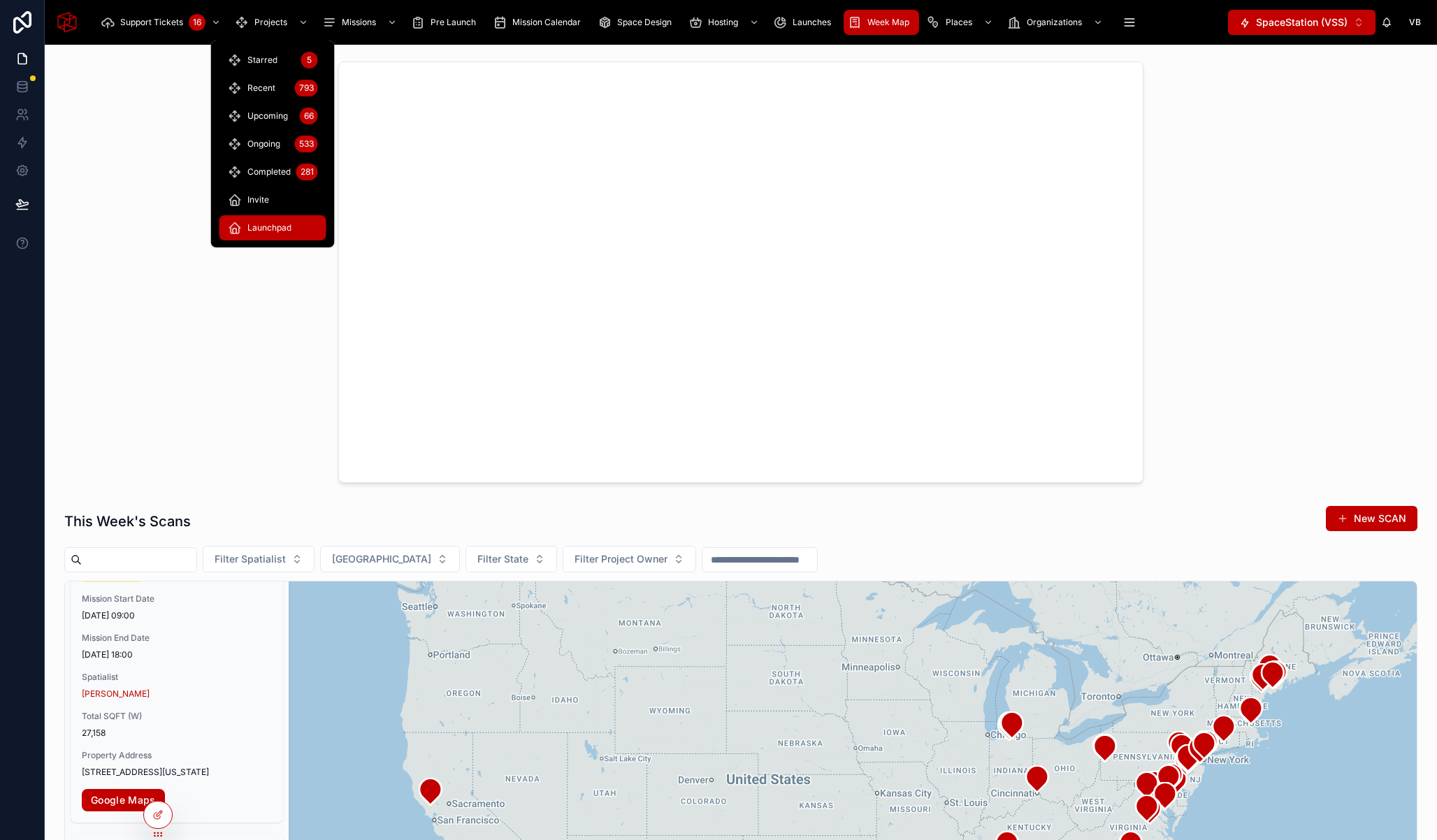
click at [274, 229] on span "Launchpad" at bounding box center [269, 228] width 44 height 11
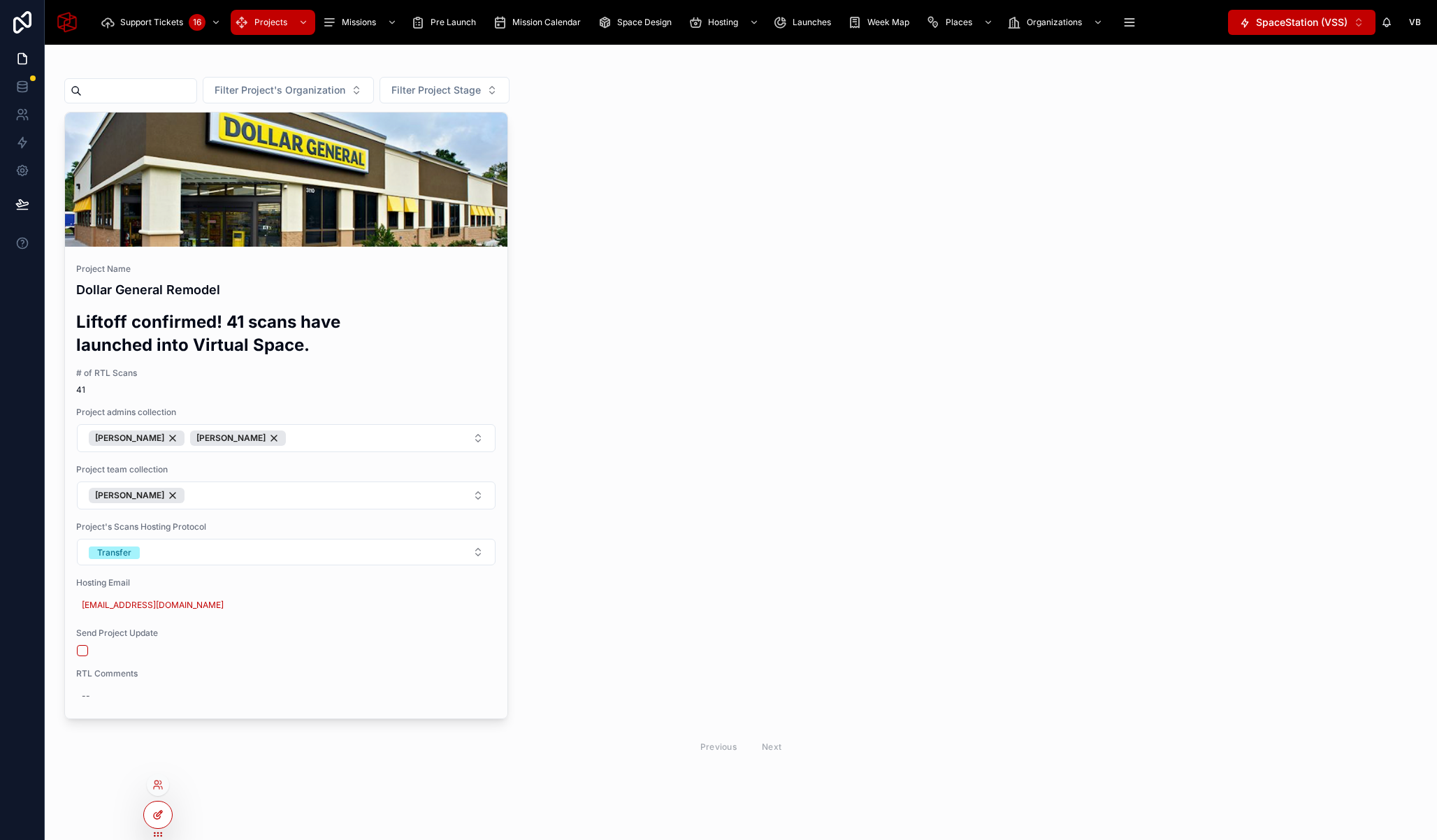
click at [166, 818] on div at bounding box center [158, 815] width 28 height 27
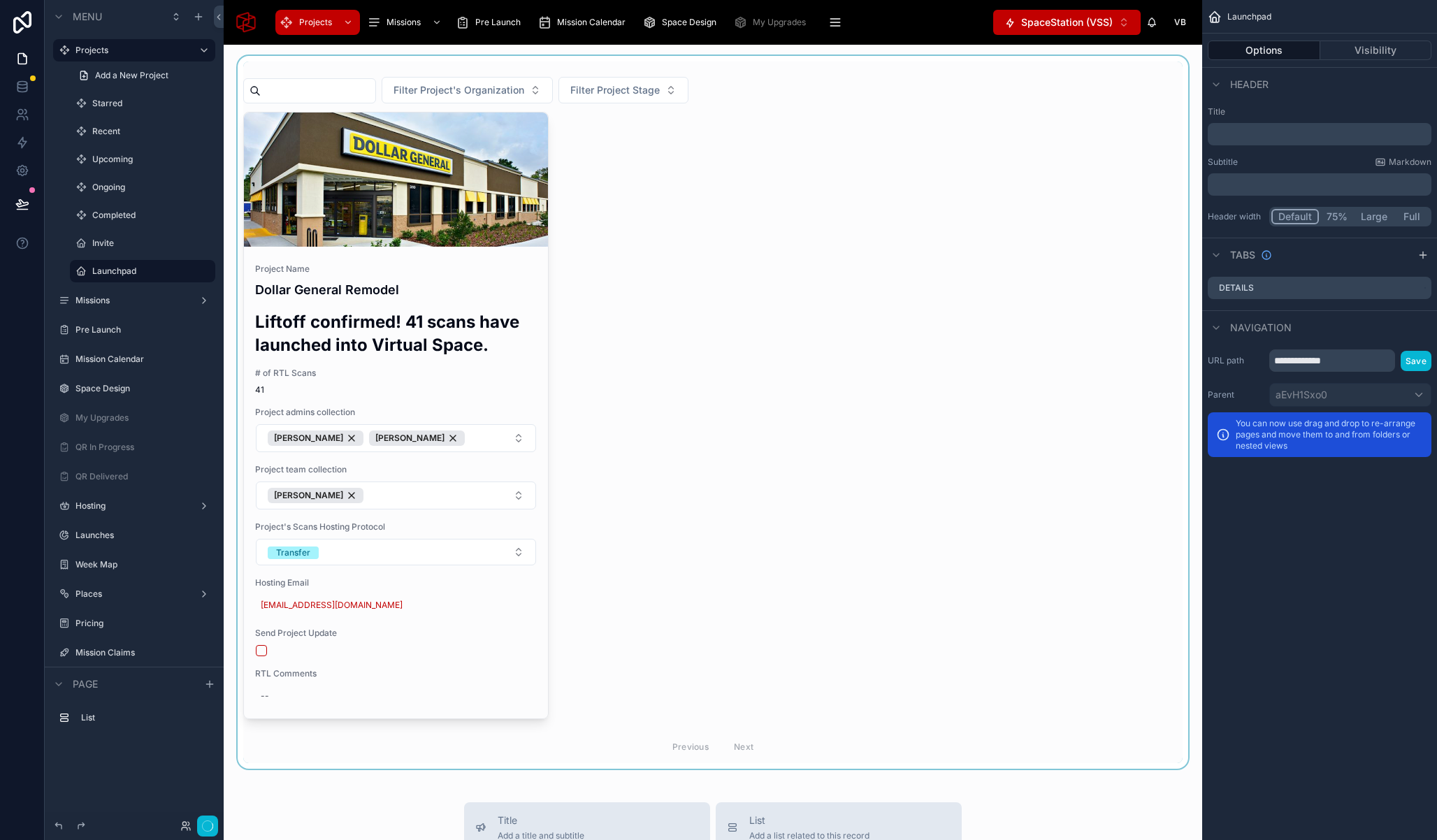
click at [370, 66] on div at bounding box center [713, 412] width 956 height 713
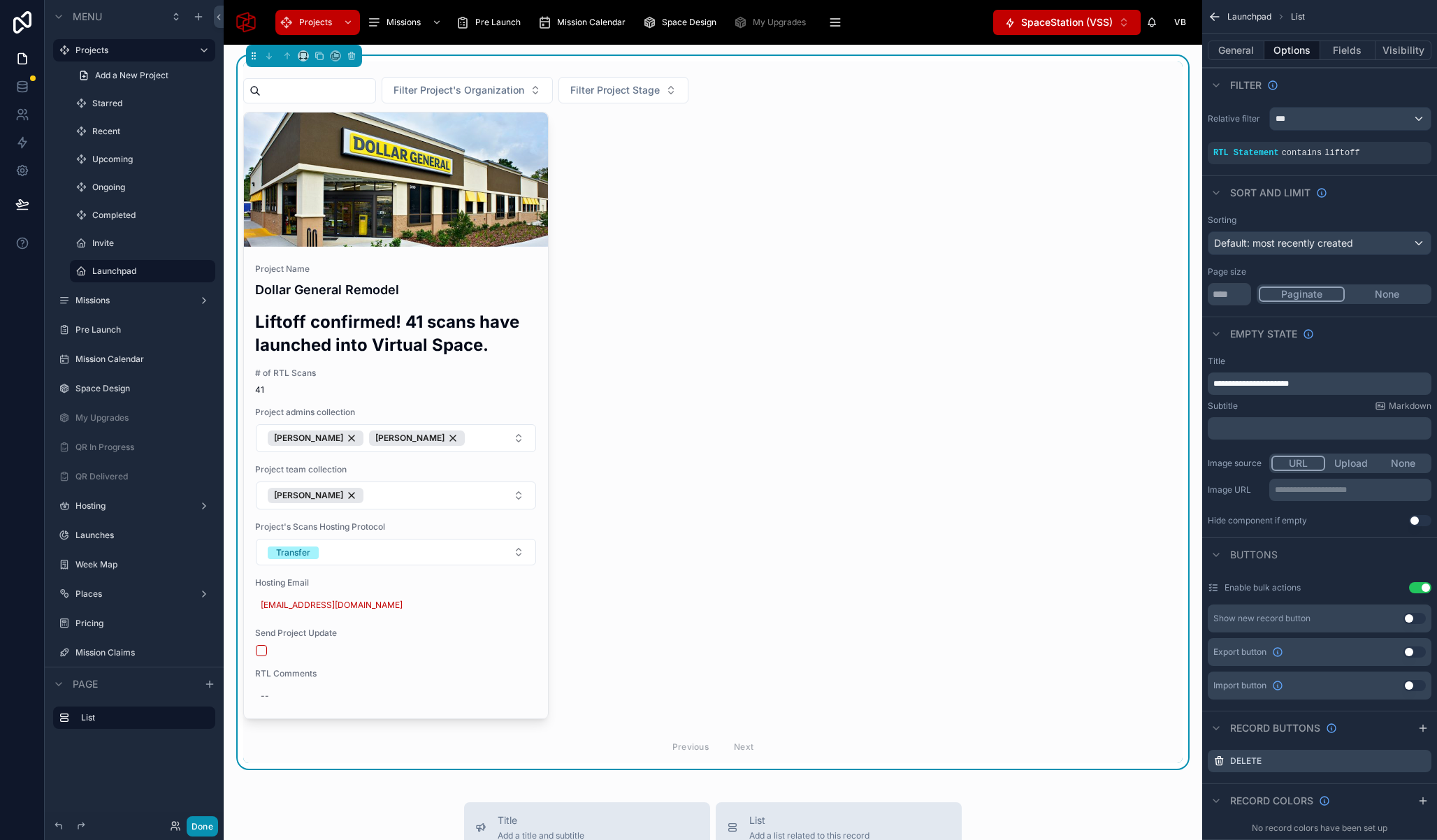
click at [203, 825] on button "Done" at bounding box center [202, 826] width 32 height 20
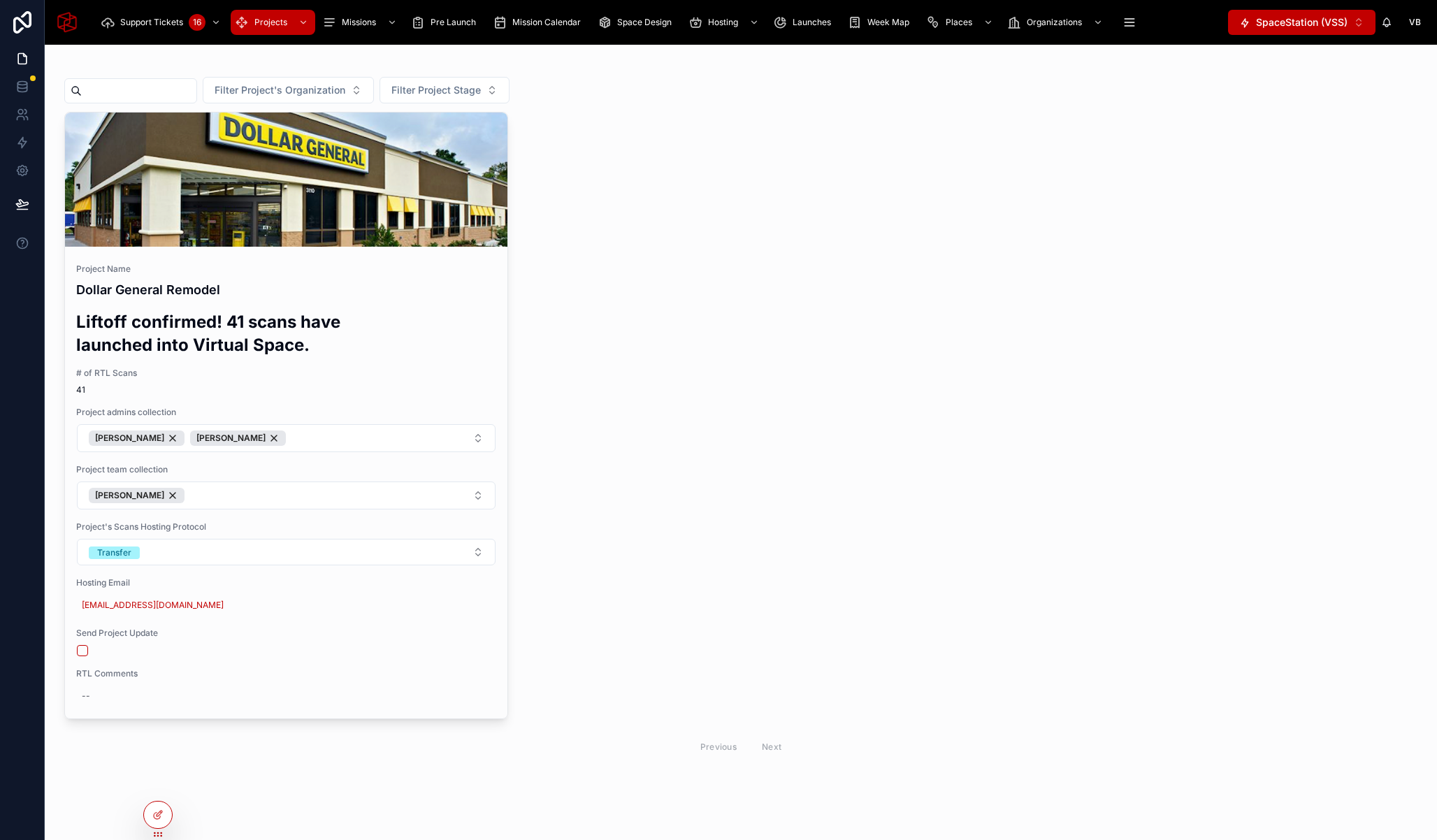
click at [615, 341] on div "Project Name Dollar General Remodel Liftoff confirmed! 41 scans have launched i…" at bounding box center [740, 437] width 1353 height 651
click at [162, 823] on div at bounding box center [158, 815] width 28 height 27
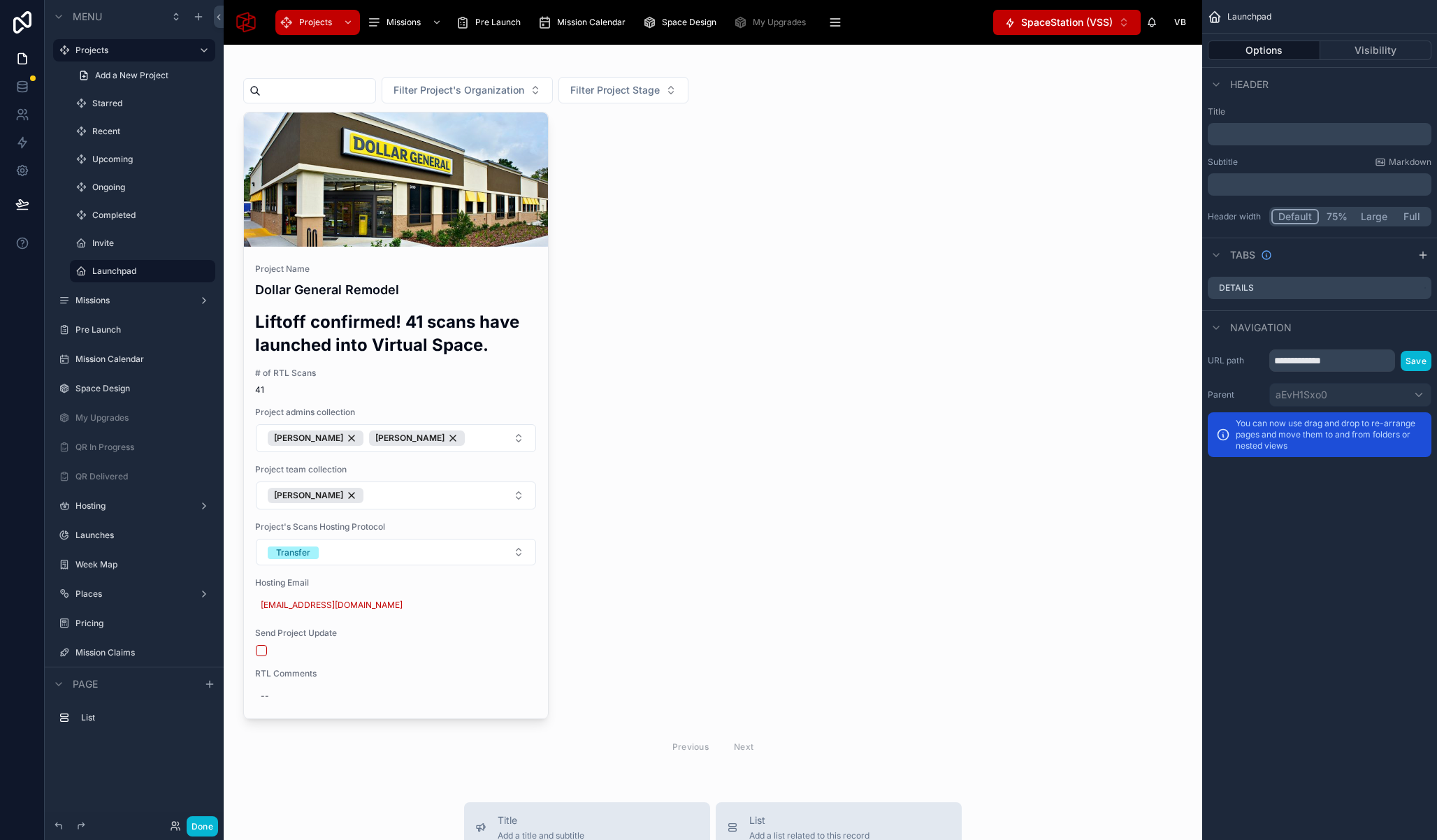
drag, startPoint x: 400, startPoint y: 66, endPoint x: 327, endPoint y: 5, distance: 95.1
click at [400, 66] on div at bounding box center [713, 412] width 956 height 713
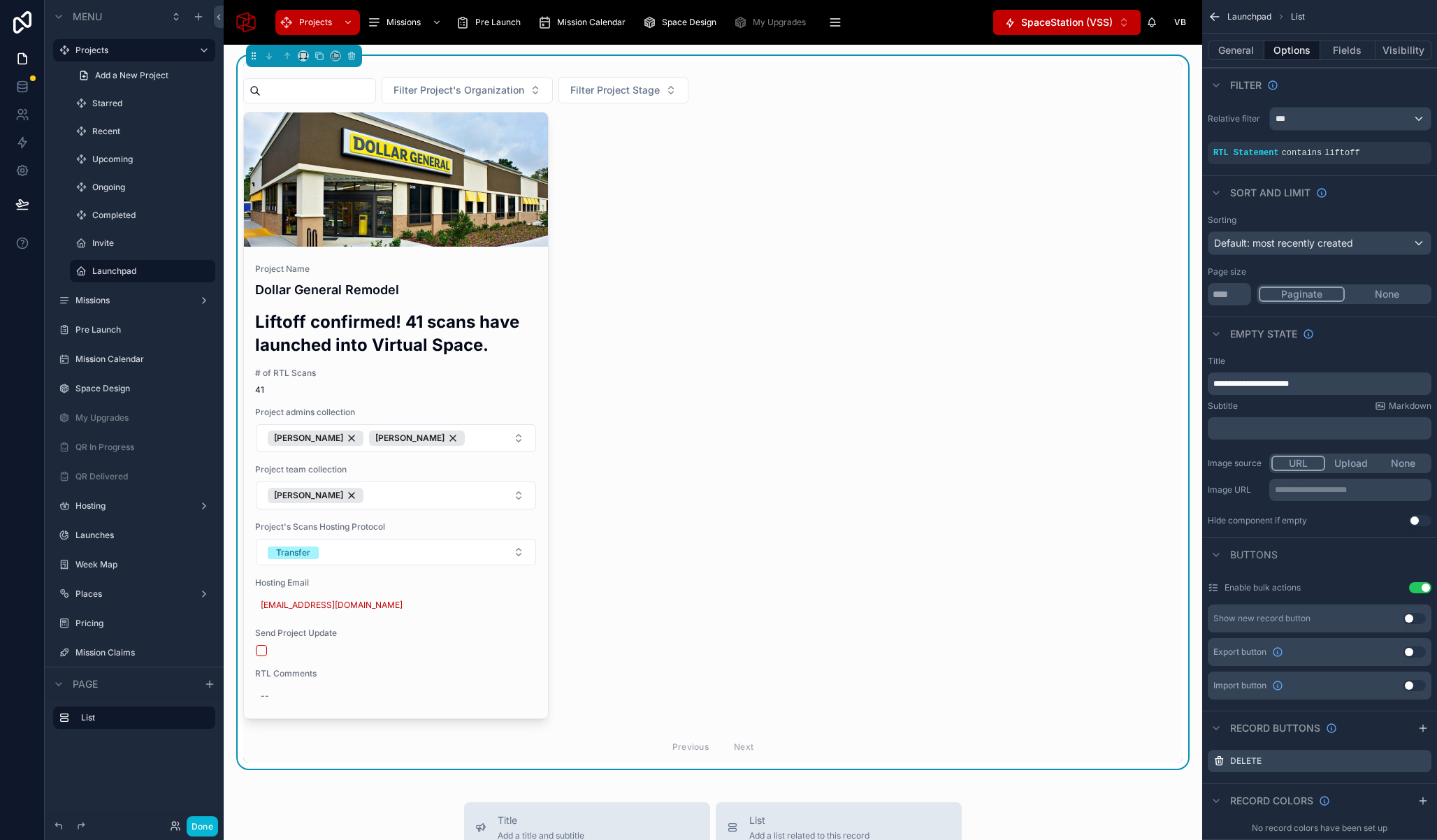
click at [648, 184] on div "Project Name Dollar General Remodel Liftoff confirmed! 41 scans have launched i…" at bounding box center [713, 437] width 940 height 651
click at [1379, 142] on icon "scrollable content" at bounding box center [1377, 143] width 3 height 2
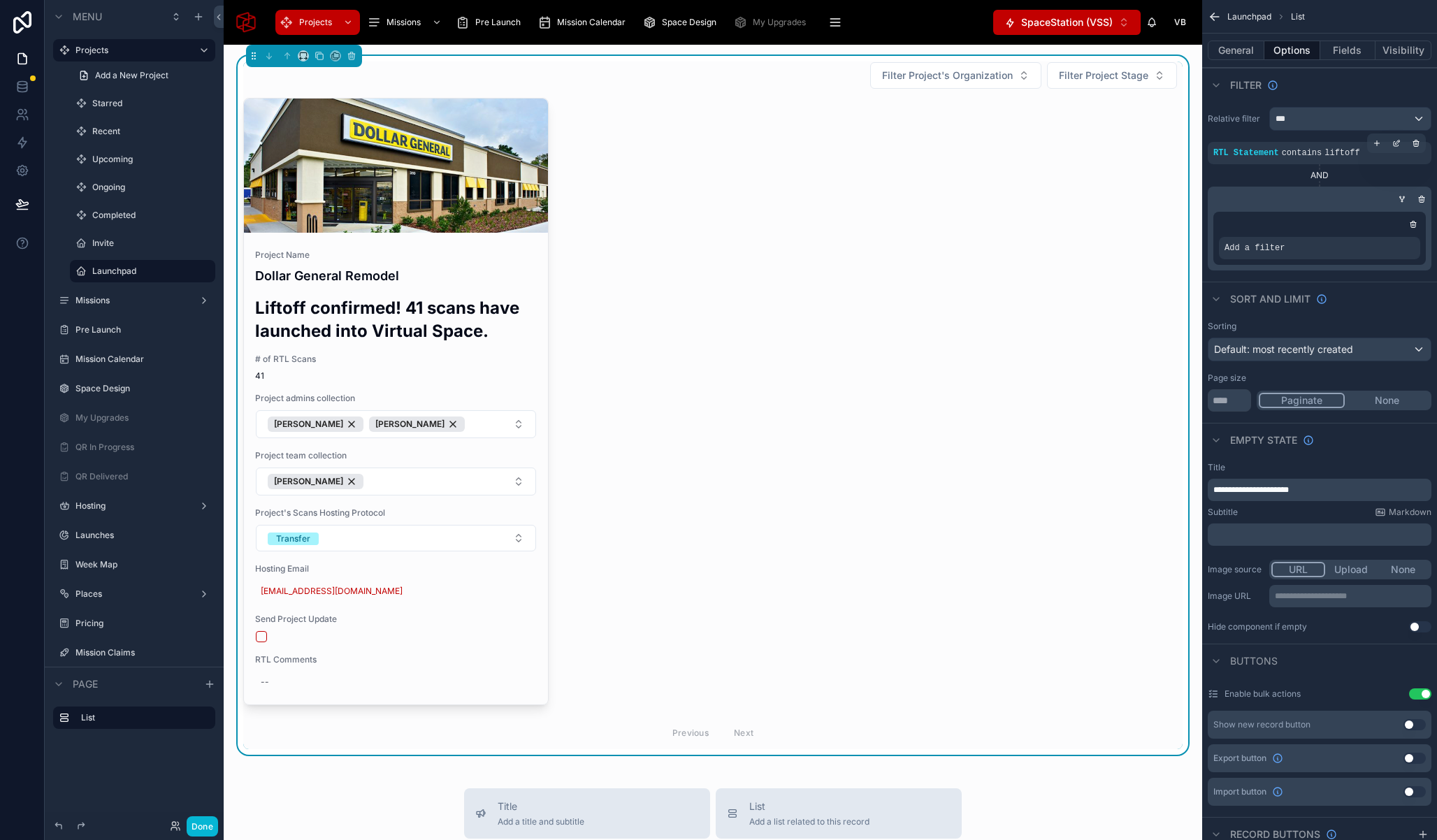
click at [1315, 175] on div "AND" at bounding box center [1320, 175] width 224 height 11
click at [1405, 197] on icon "scrollable content" at bounding box center [1402, 199] width 8 height 8
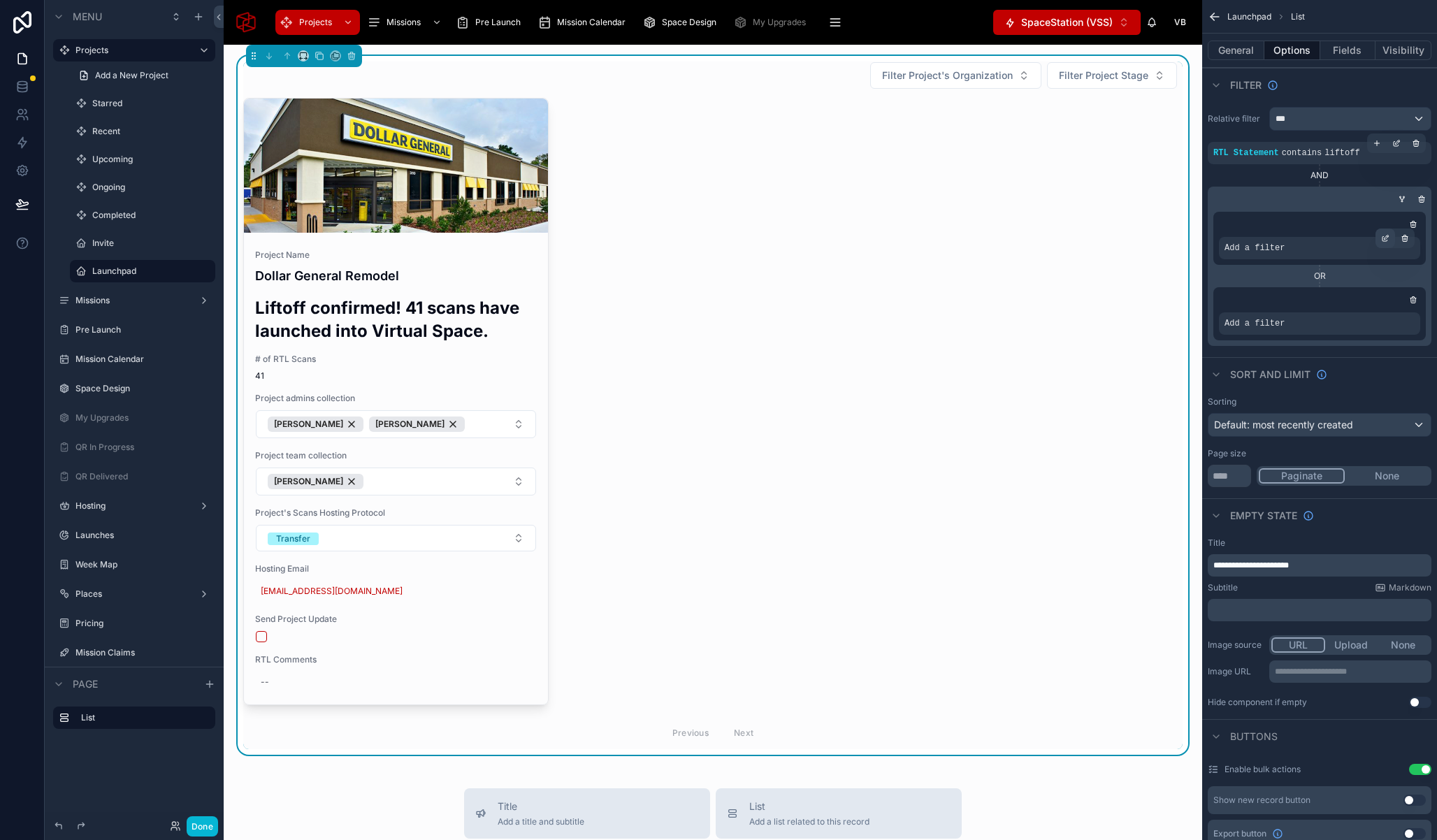
click at [1388, 241] on icon "scrollable content" at bounding box center [1385, 238] width 8 height 8
click at [1082, 224] on span "Select a field" at bounding box center [1077, 226] width 59 height 12
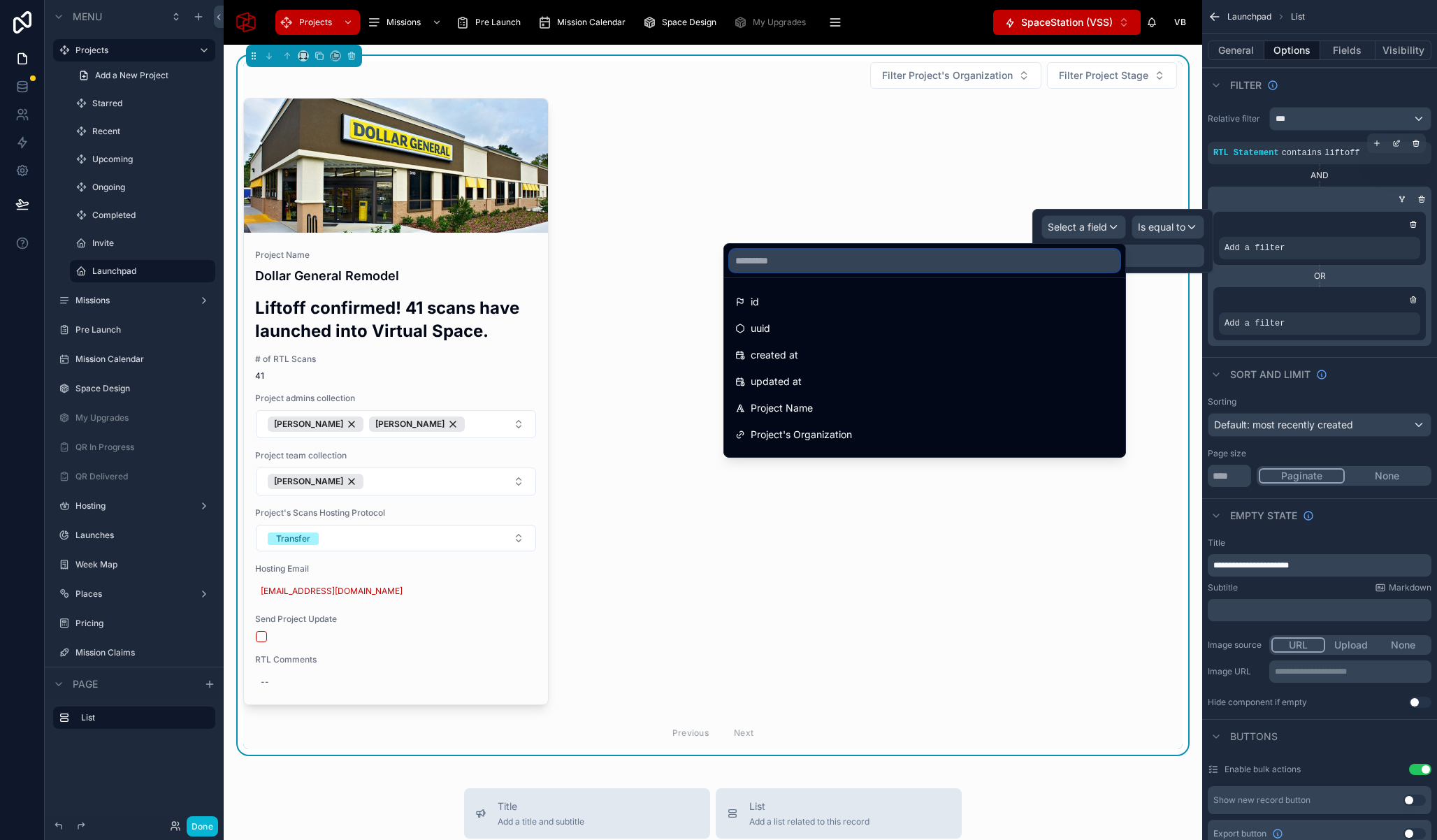
click at [1055, 266] on input "text" at bounding box center [924, 261] width 390 height 23
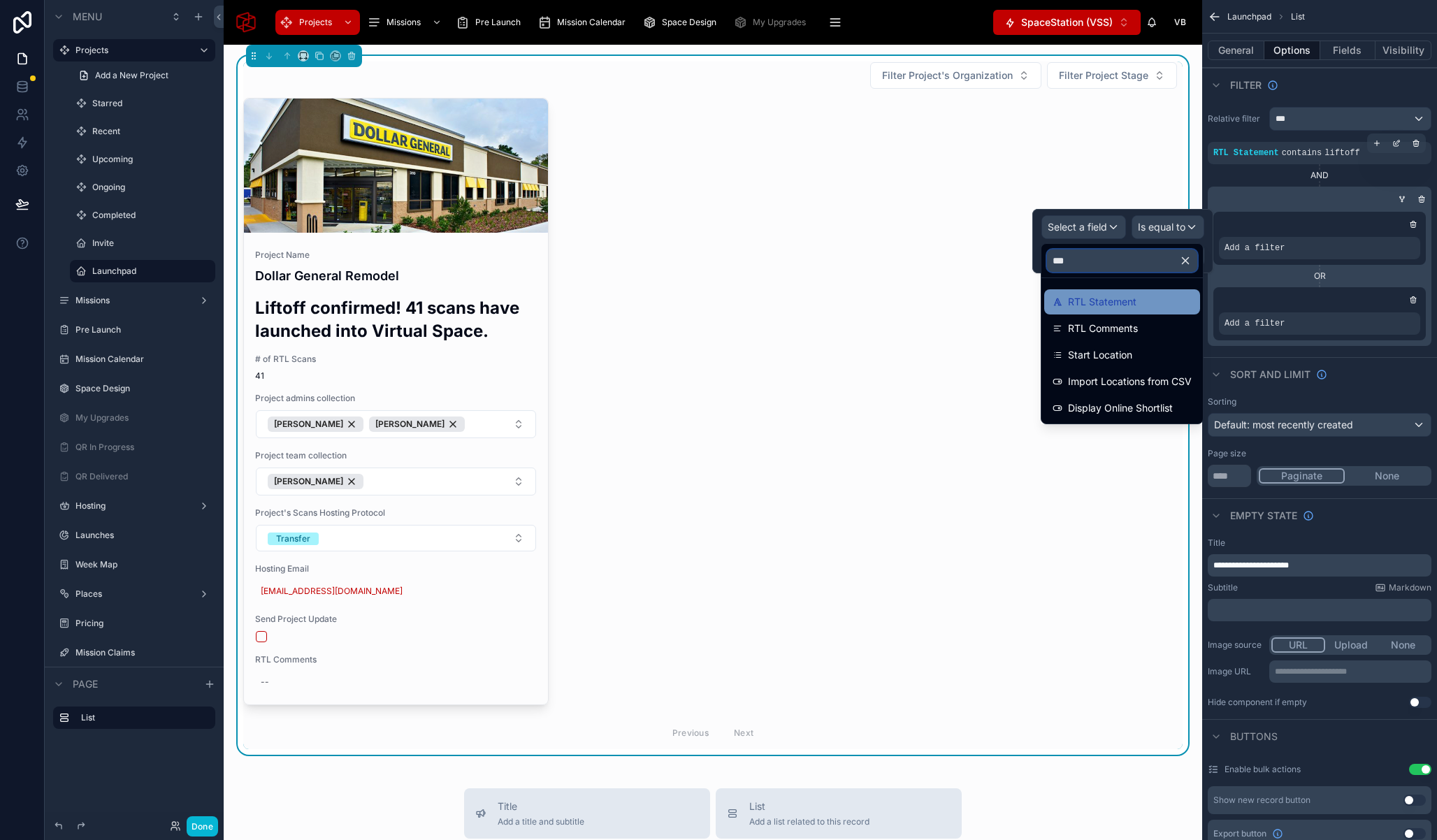
type input "***"
click at [1100, 302] on span "RTL Statement" at bounding box center [1102, 302] width 68 height 17
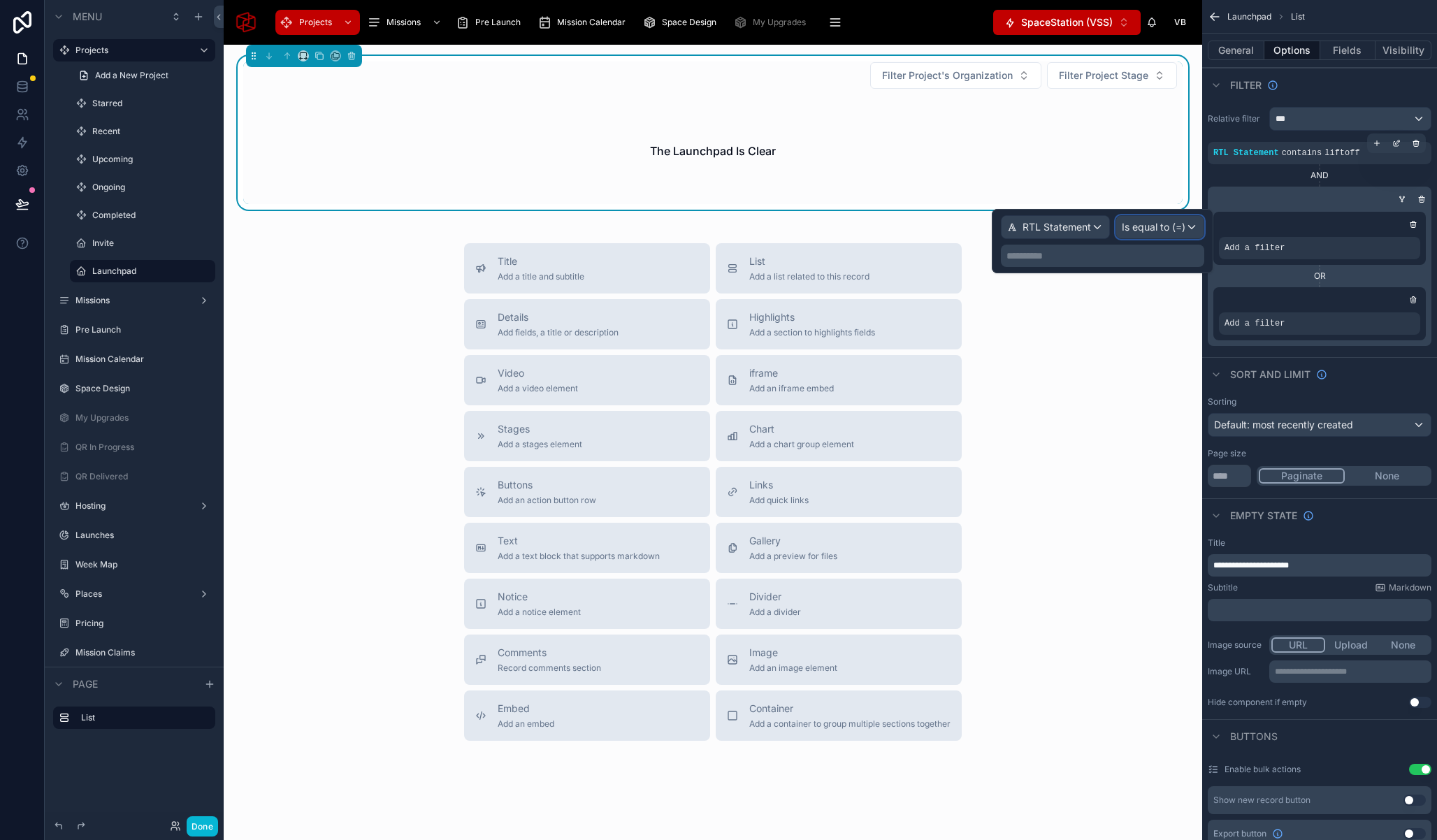
click at [1177, 227] on span "Is equal to (=)" at bounding box center [1154, 227] width 63 height 14
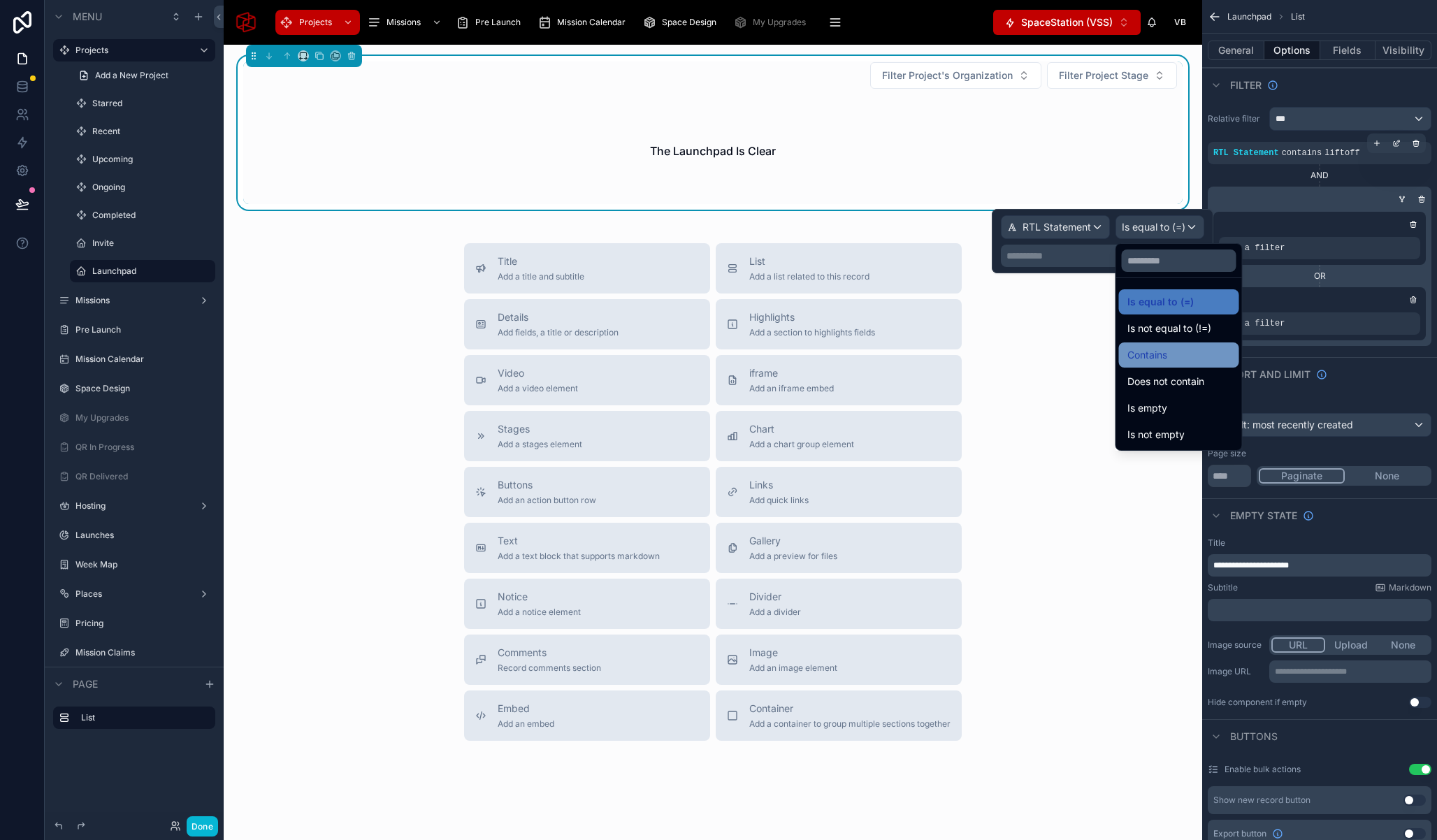
click at [1158, 346] on div "Contains" at bounding box center [1179, 354] width 120 height 25
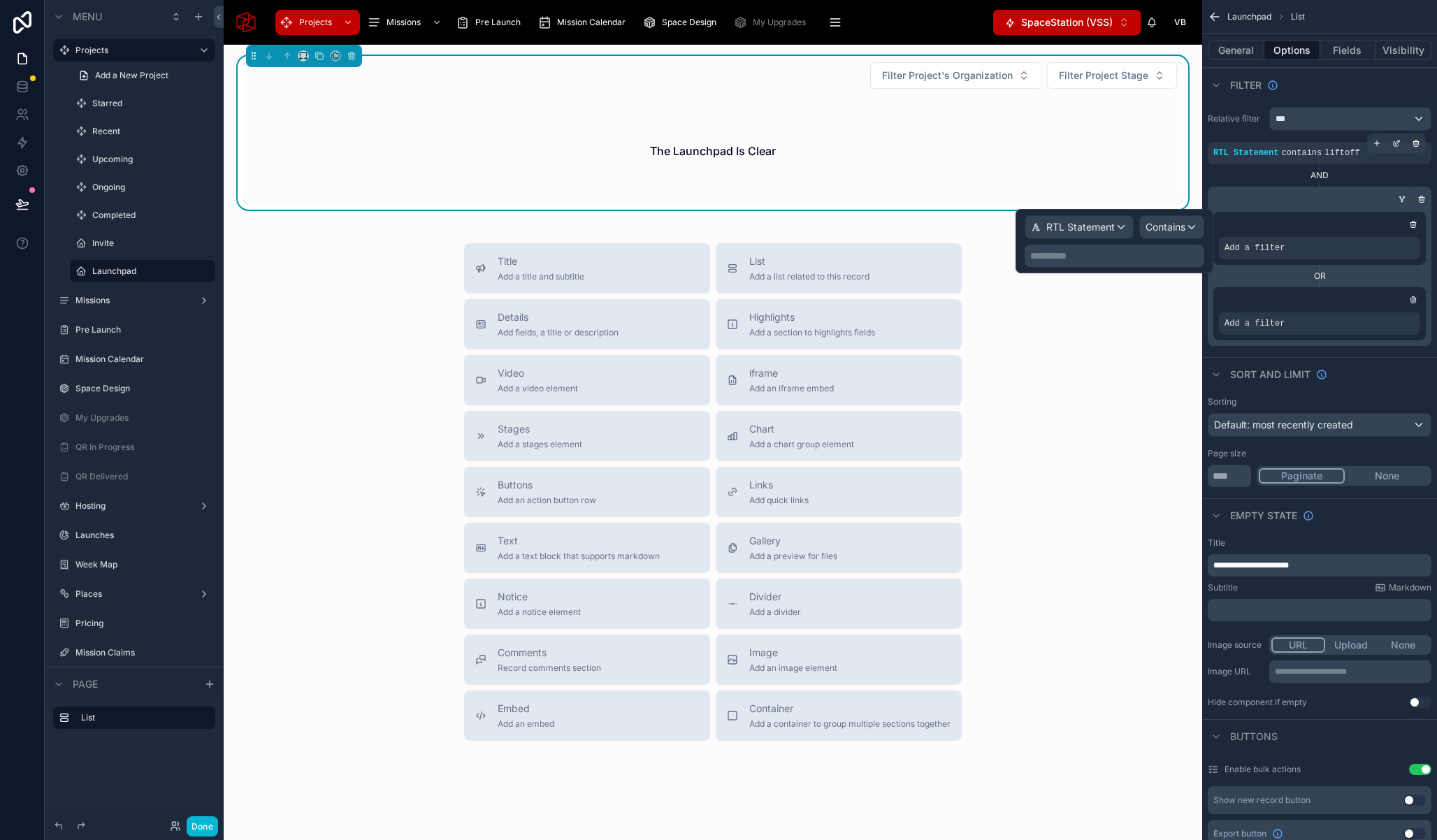
click at [1112, 255] on p "**********" at bounding box center [1116, 255] width 171 height 14
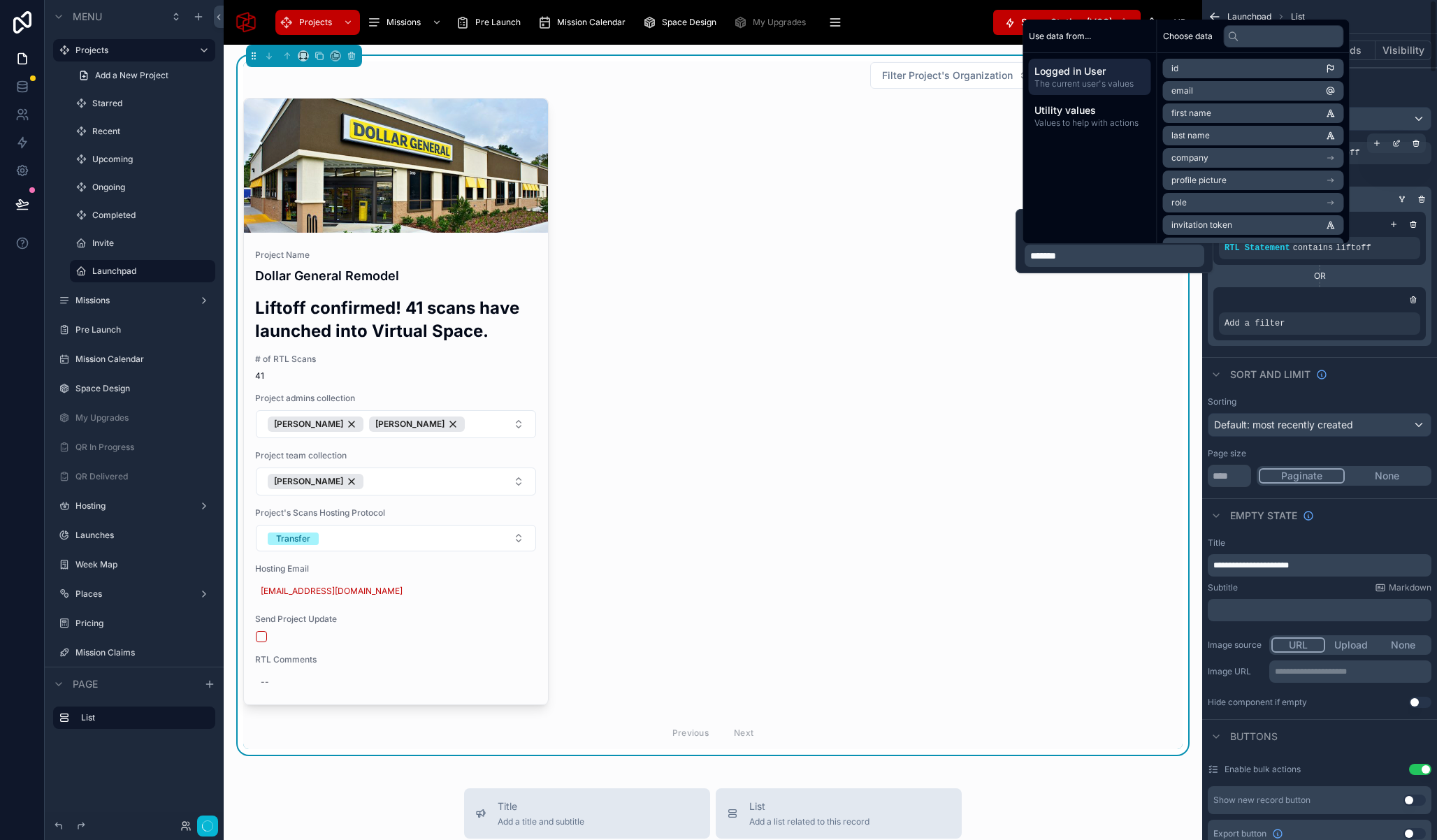
click at [1373, 271] on div "OR" at bounding box center [1319, 276] width 212 height 11
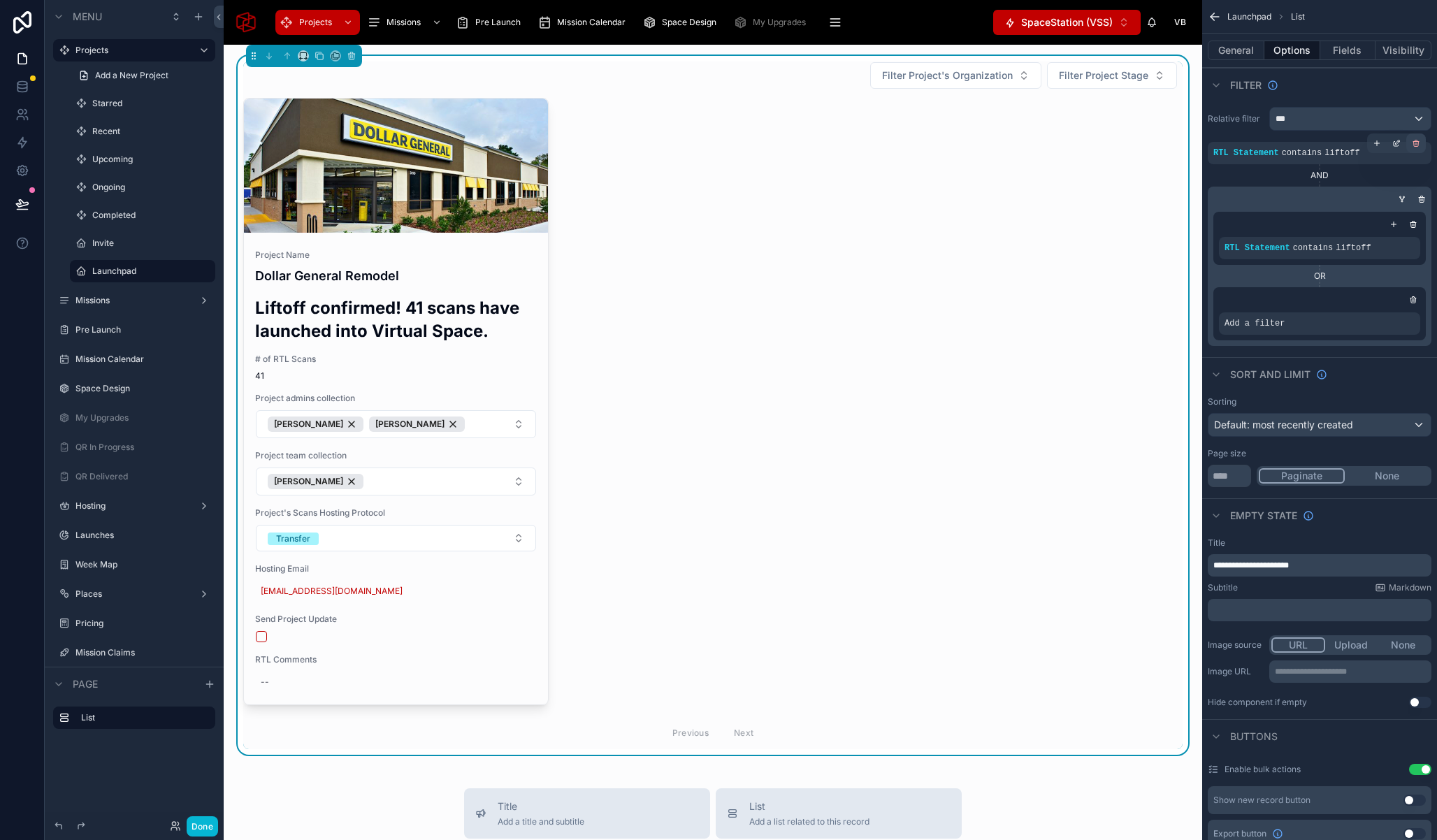
click at [1413, 147] on icon "scrollable content" at bounding box center [1416, 144] width 8 height 8
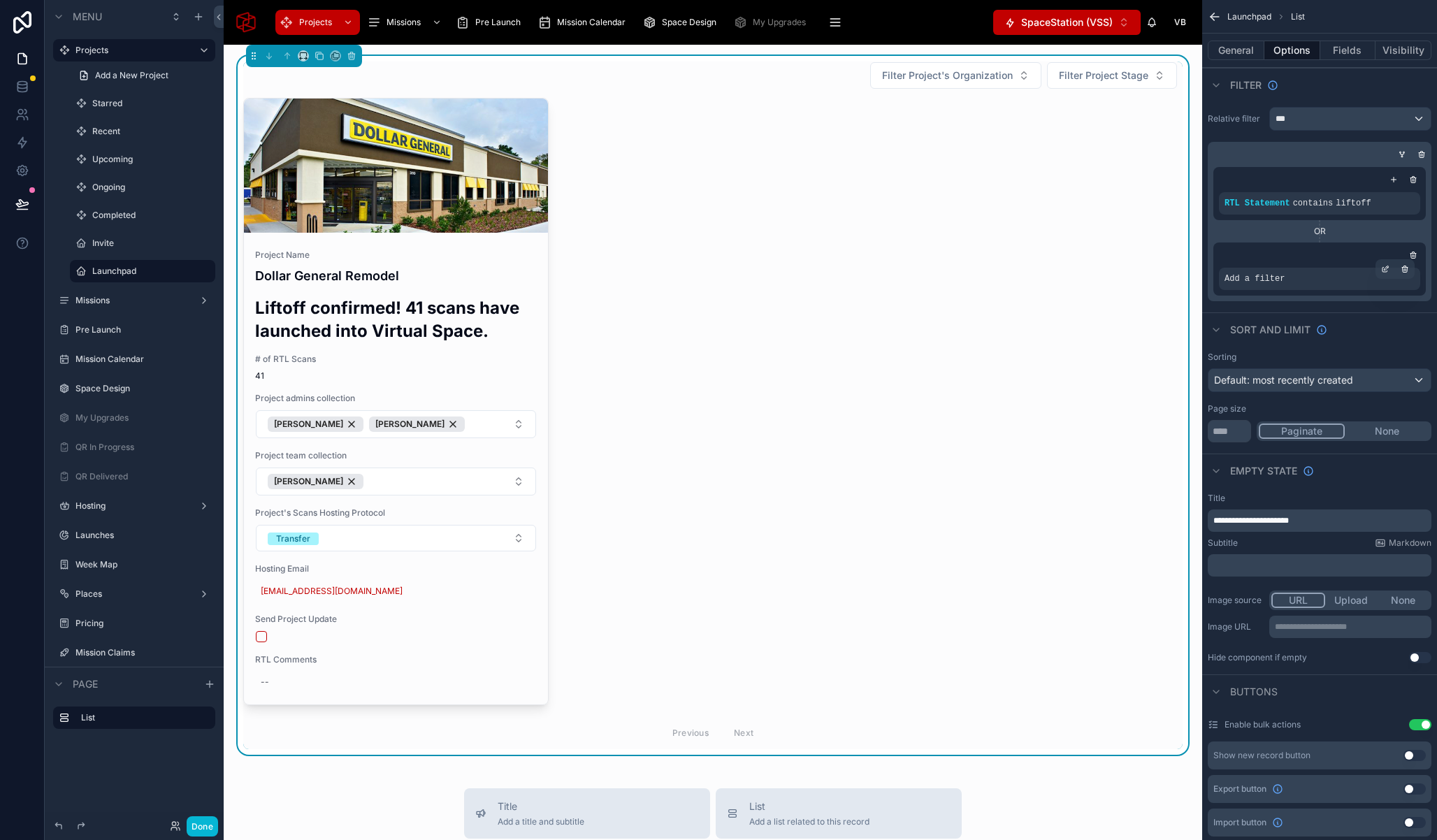
click at [1285, 276] on span "Add a filter" at bounding box center [1255, 279] width 60 height 11
click at [1381, 273] on div "scrollable content" at bounding box center [1385, 269] width 19 height 19
click at [1083, 256] on span "Select a field" at bounding box center [1077, 257] width 59 height 12
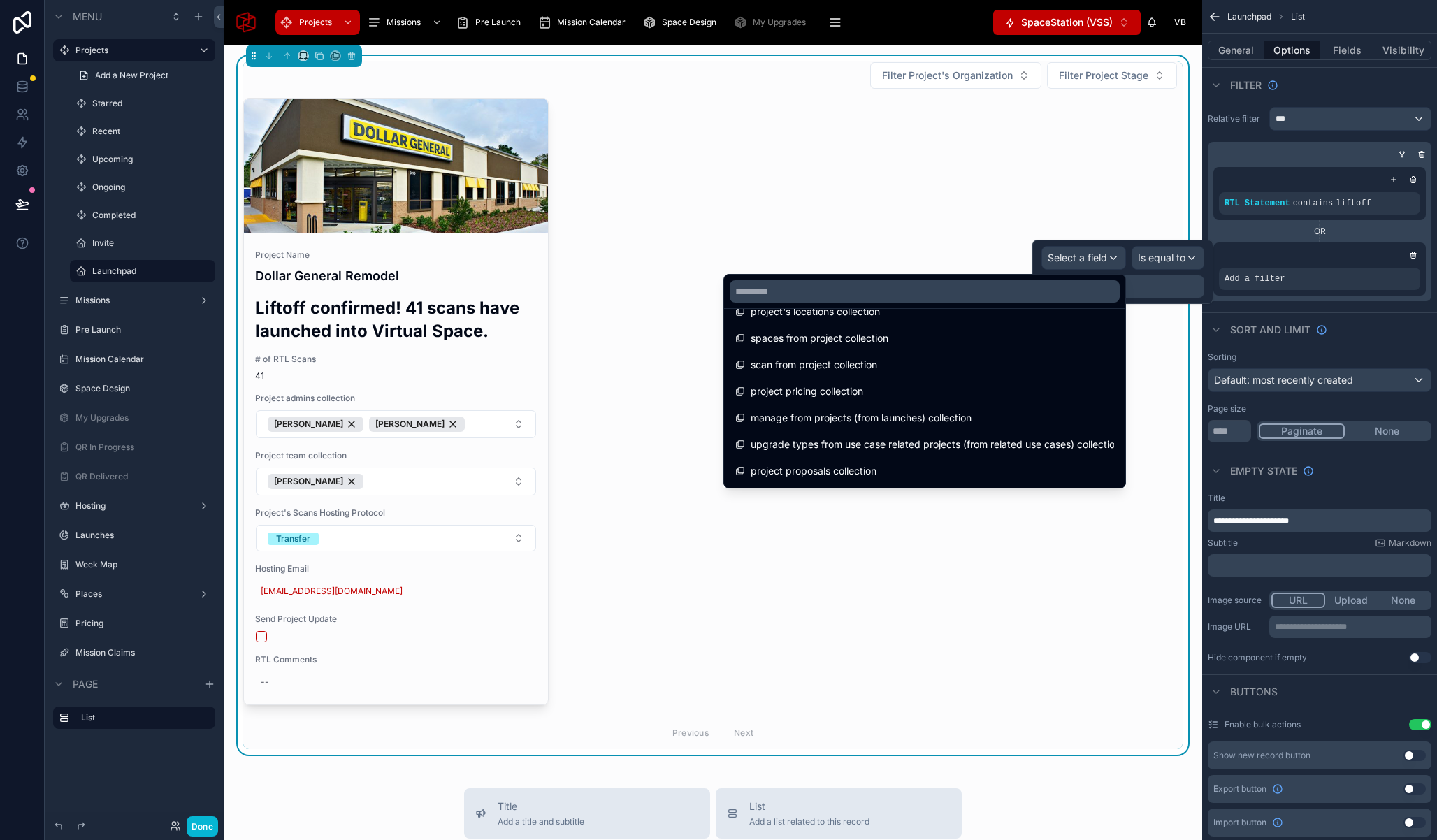
scroll to position [6436, 0]
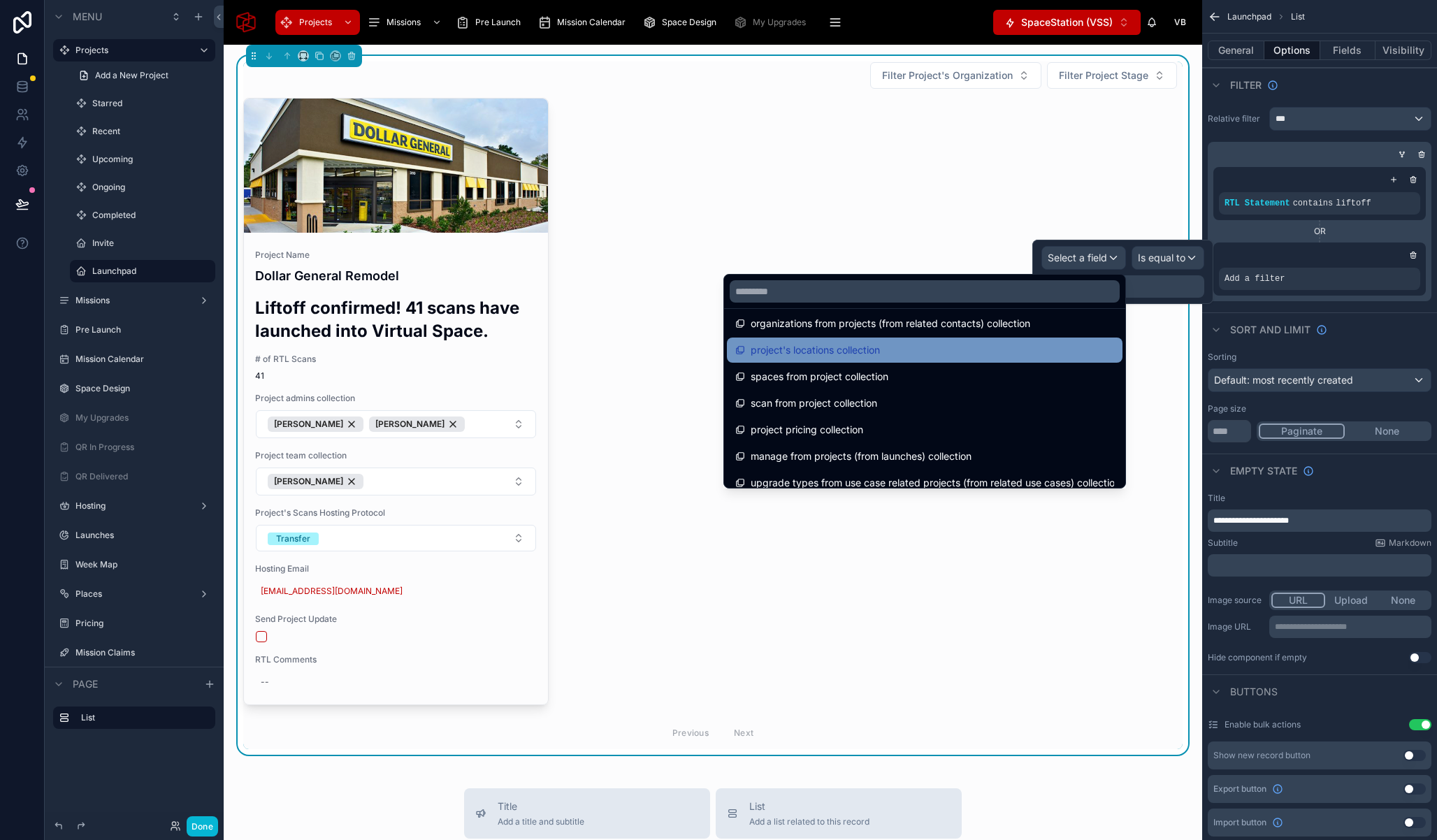
click at [872, 357] on span "project's locations collection" at bounding box center [815, 350] width 129 height 17
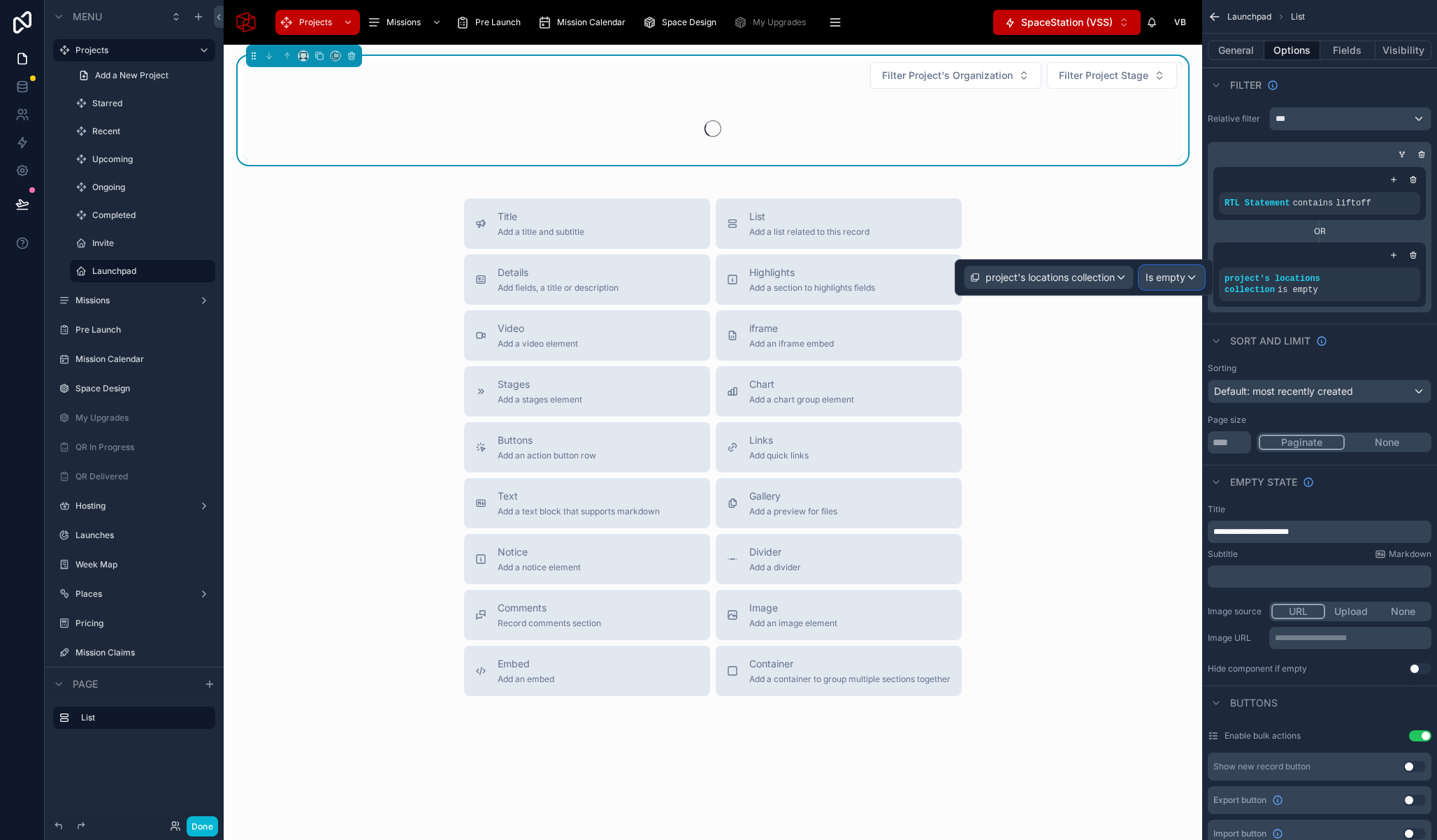
click at [1177, 276] on span "Is empty" at bounding box center [1165, 277] width 40 height 14
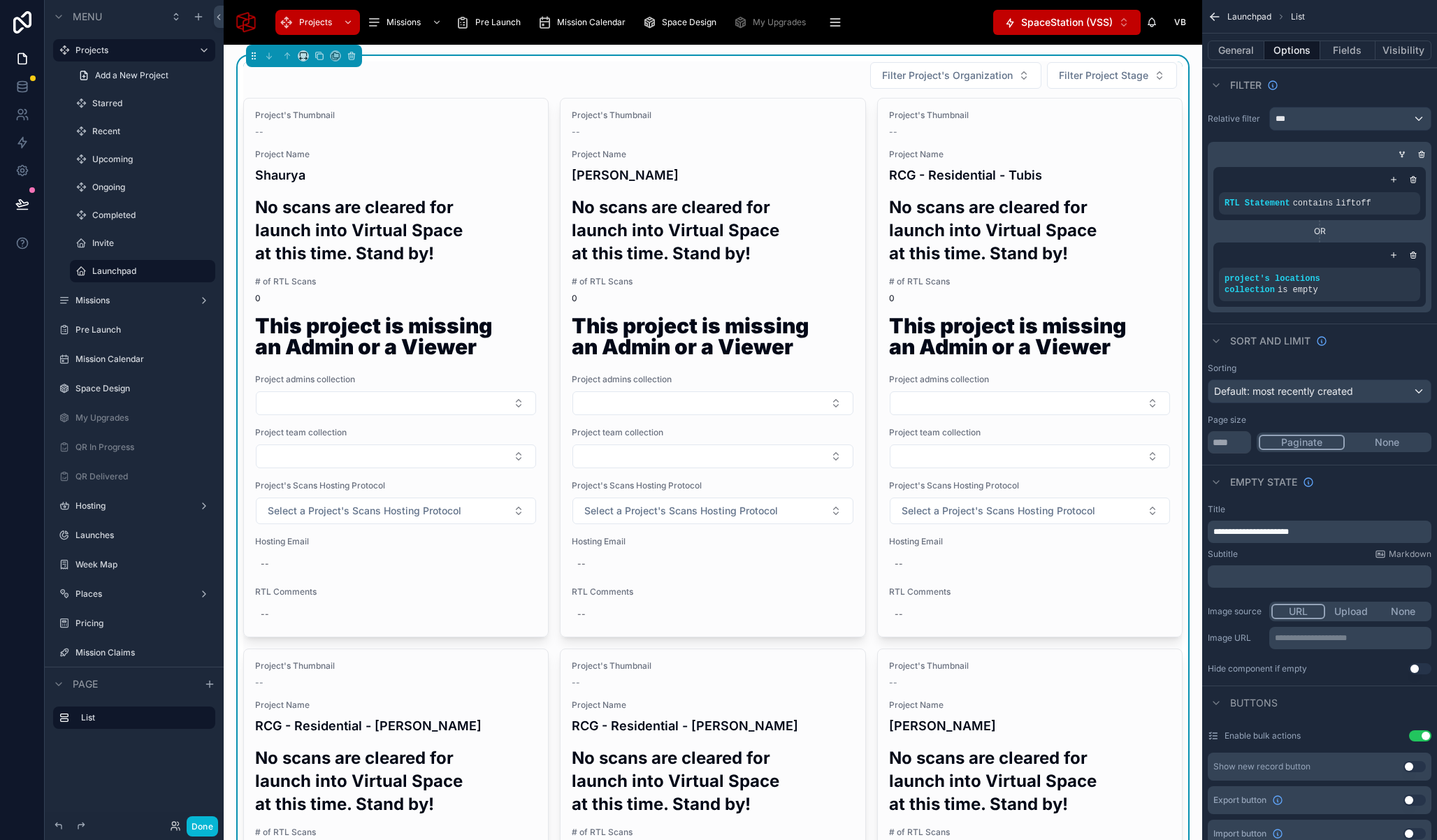
click at [1132, 236] on h2 "No scans are cleared for launch into Virtual Space at this time. Stand by!" at bounding box center [1030, 229] width 281 height 69
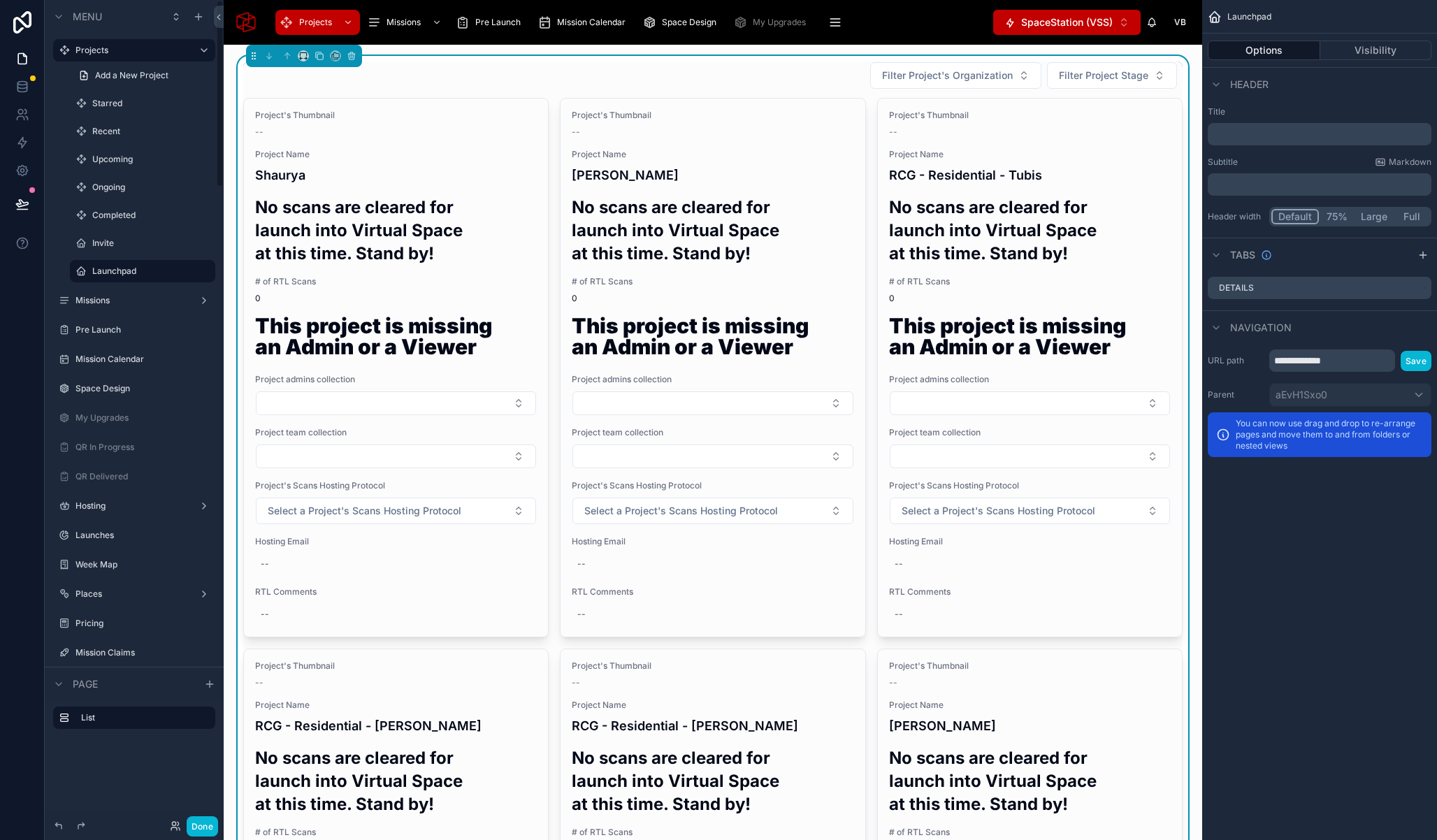
click at [748, 68] on div "Filter Project's Organization Filter Project Stage" at bounding box center [713, 75] width 940 height 28
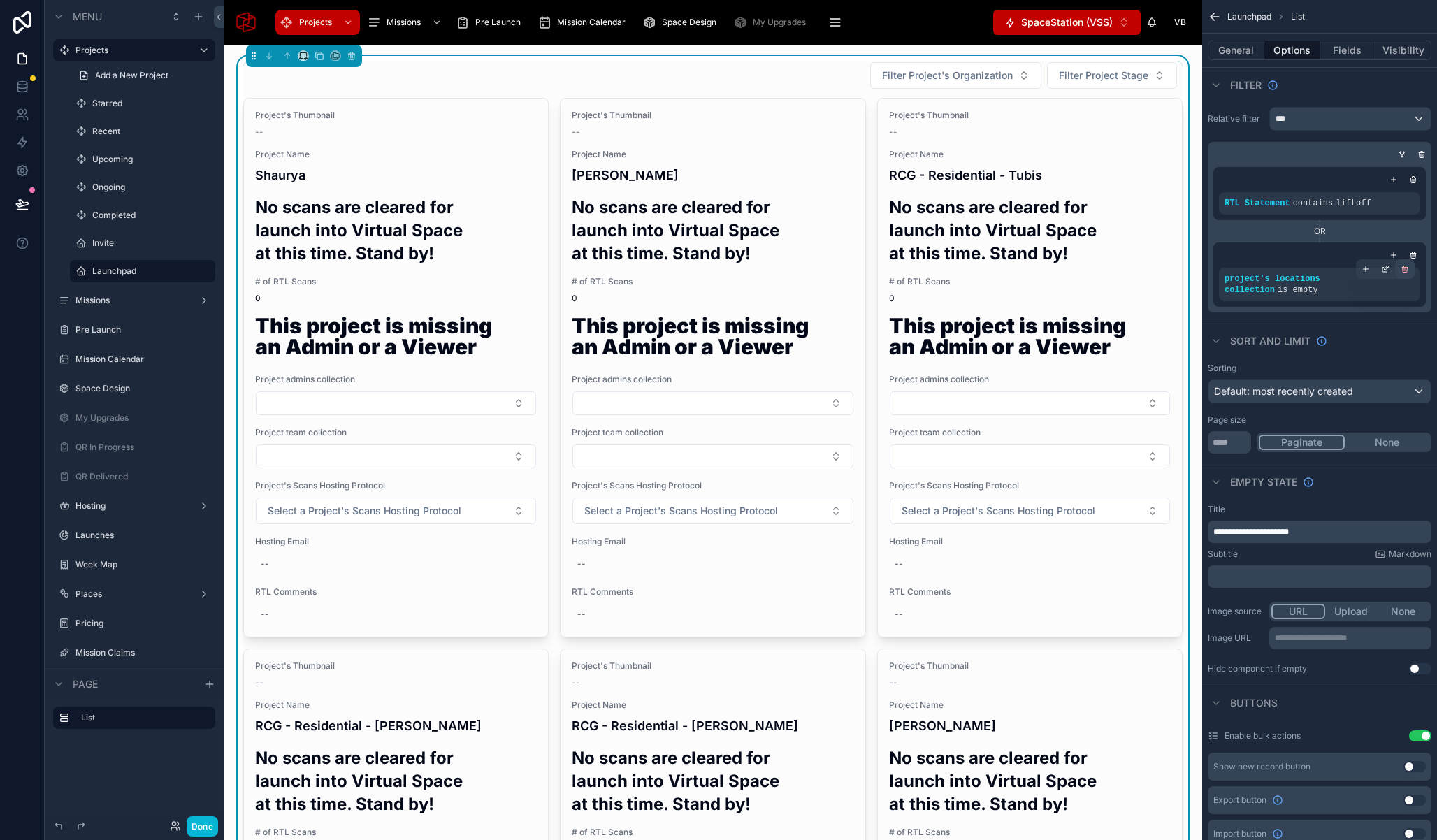
click at [1408, 268] on icon "scrollable content" at bounding box center [1405, 269] width 8 height 8
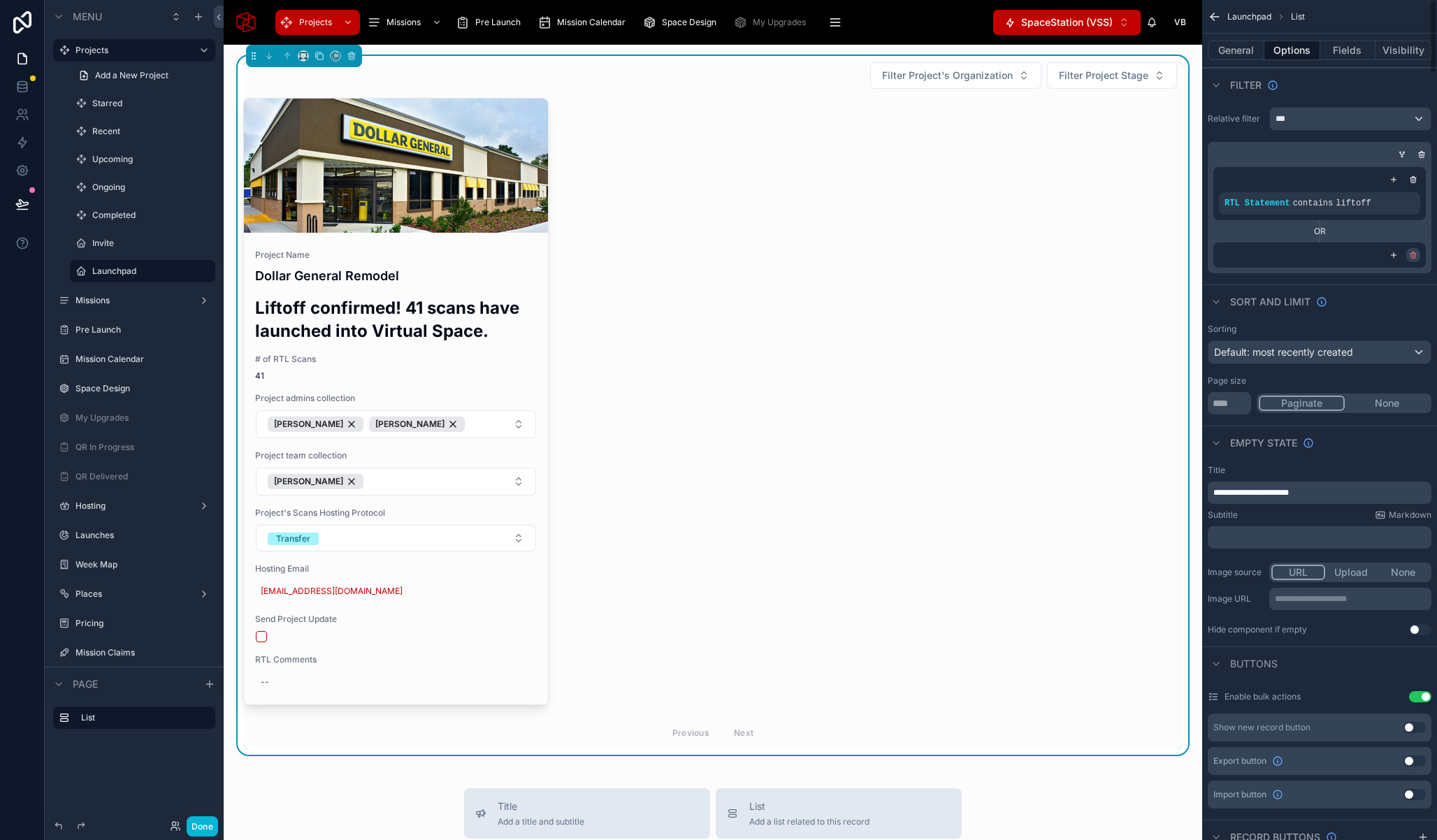
click at [1416, 256] on icon "scrollable content" at bounding box center [1413, 256] width 5 height 5
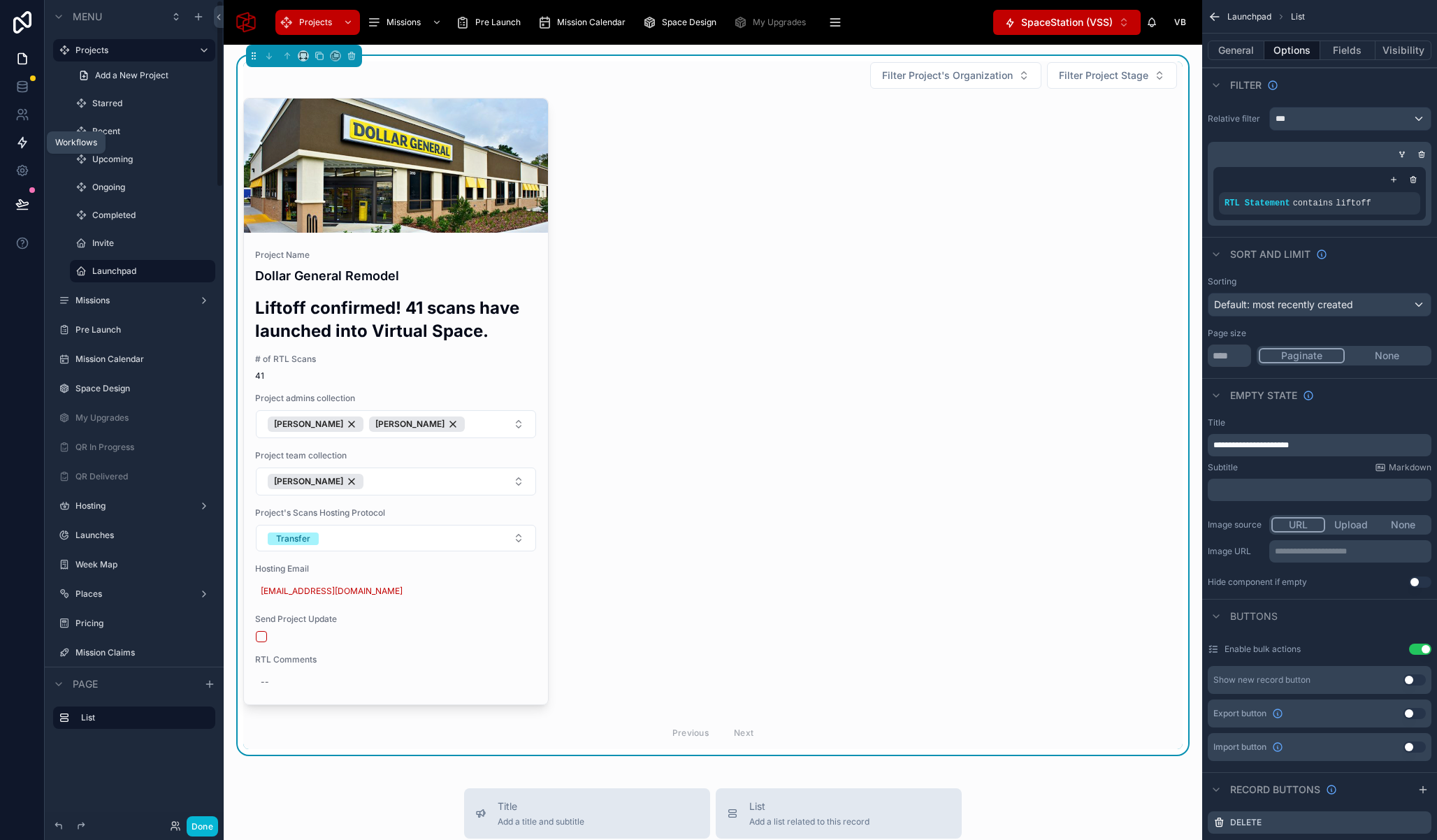
click at [19, 145] on icon at bounding box center [22, 142] width 14 height 14
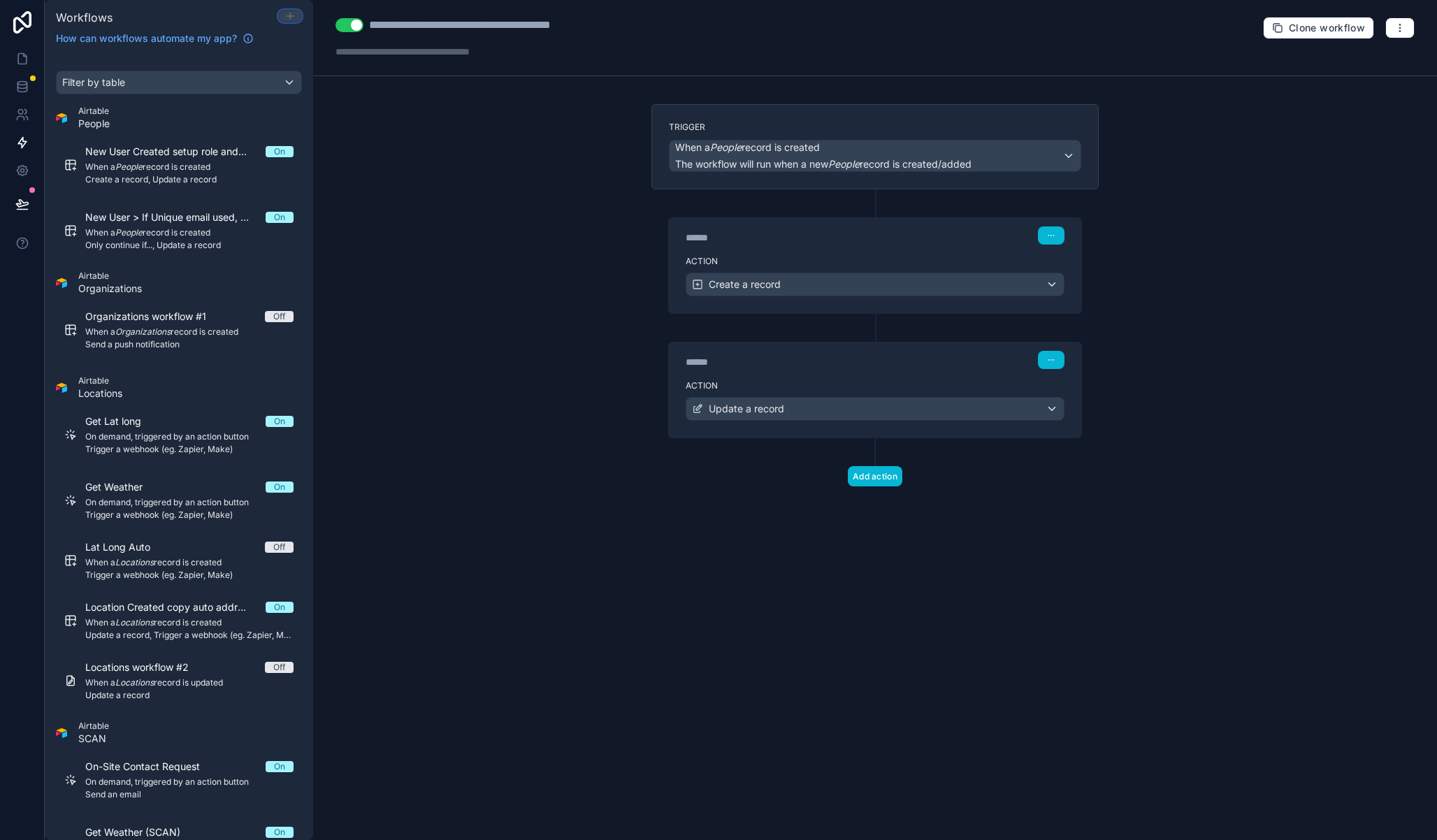
click at [289, 16] on icon at bounding box center [290, 16] width 11 height 11
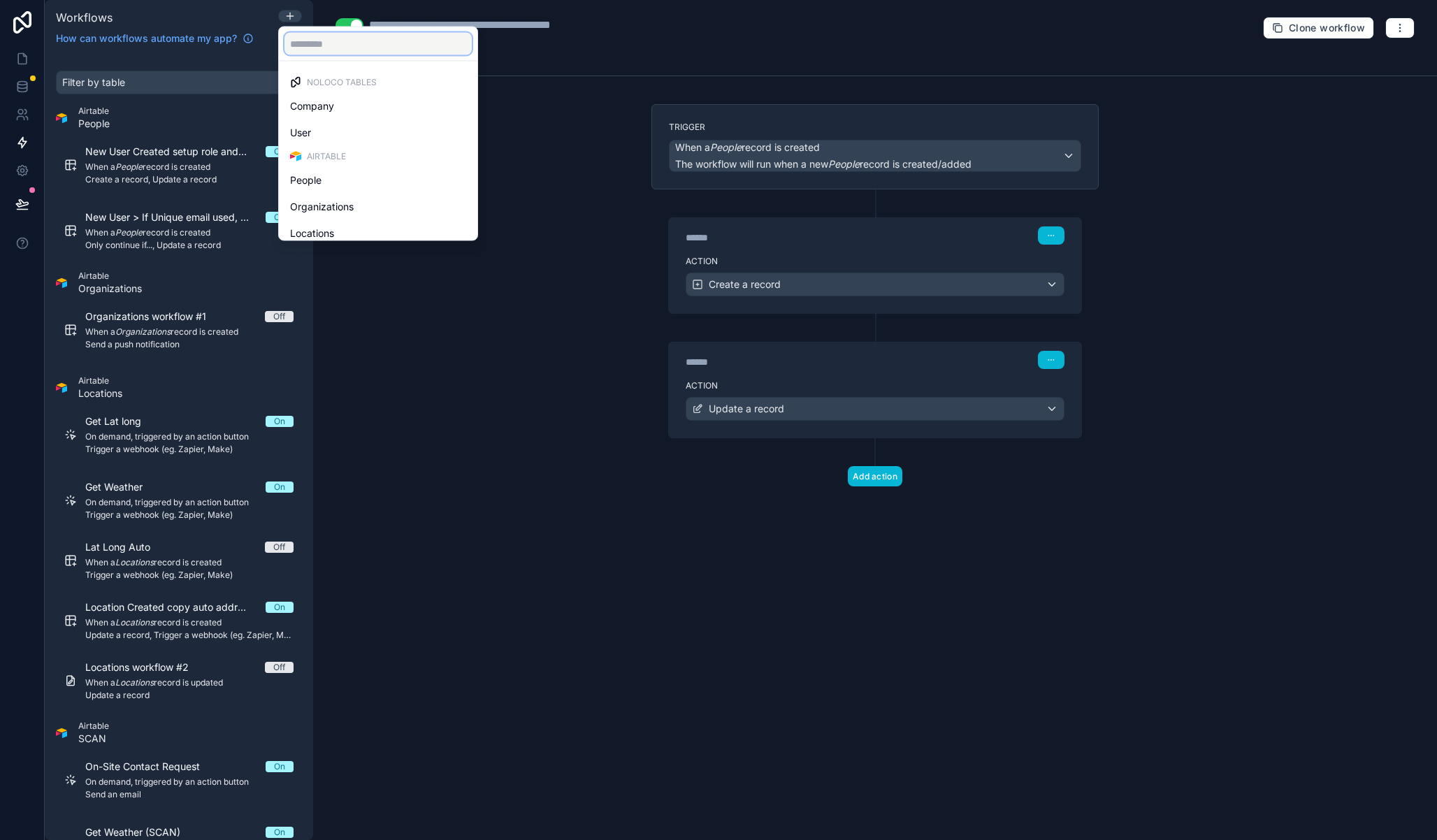
click at [361, 45] on input "text" at bounding box center [378, 45] width 187 height 23
type input "***"
click at [354, 100] on div "SCAN" at bounding box center [378, 106] width 176 height 17
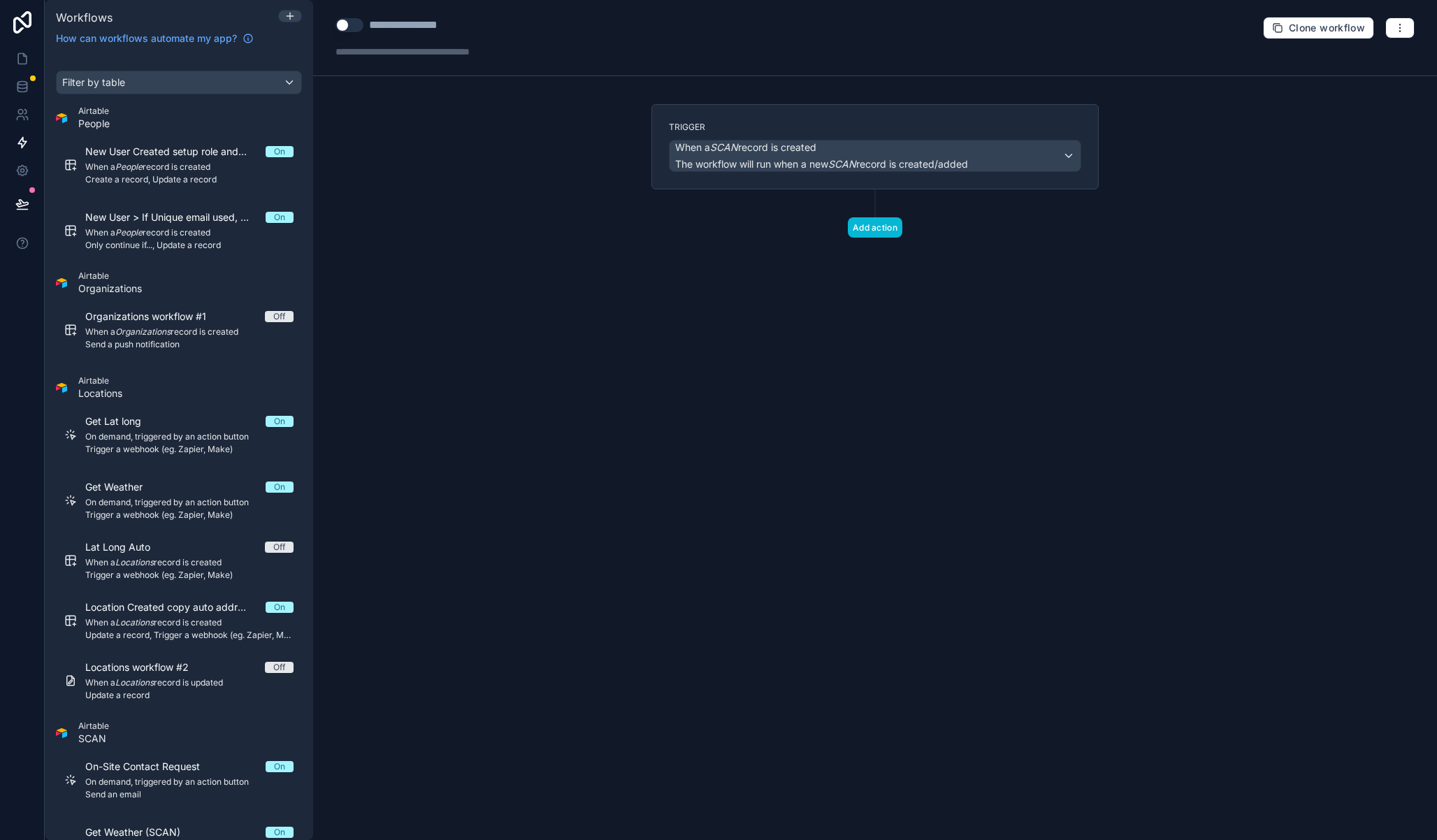
click at [418, 26] on div "**********" at bounding box center [424, 25] width 111 height 17
click at [418, 26] on div "**********" at bounding box center [424, 25] width 111 height 17
click at [422, 24] on div "****" at bounding box center [404, 25] width 70 height 17
type div "****"
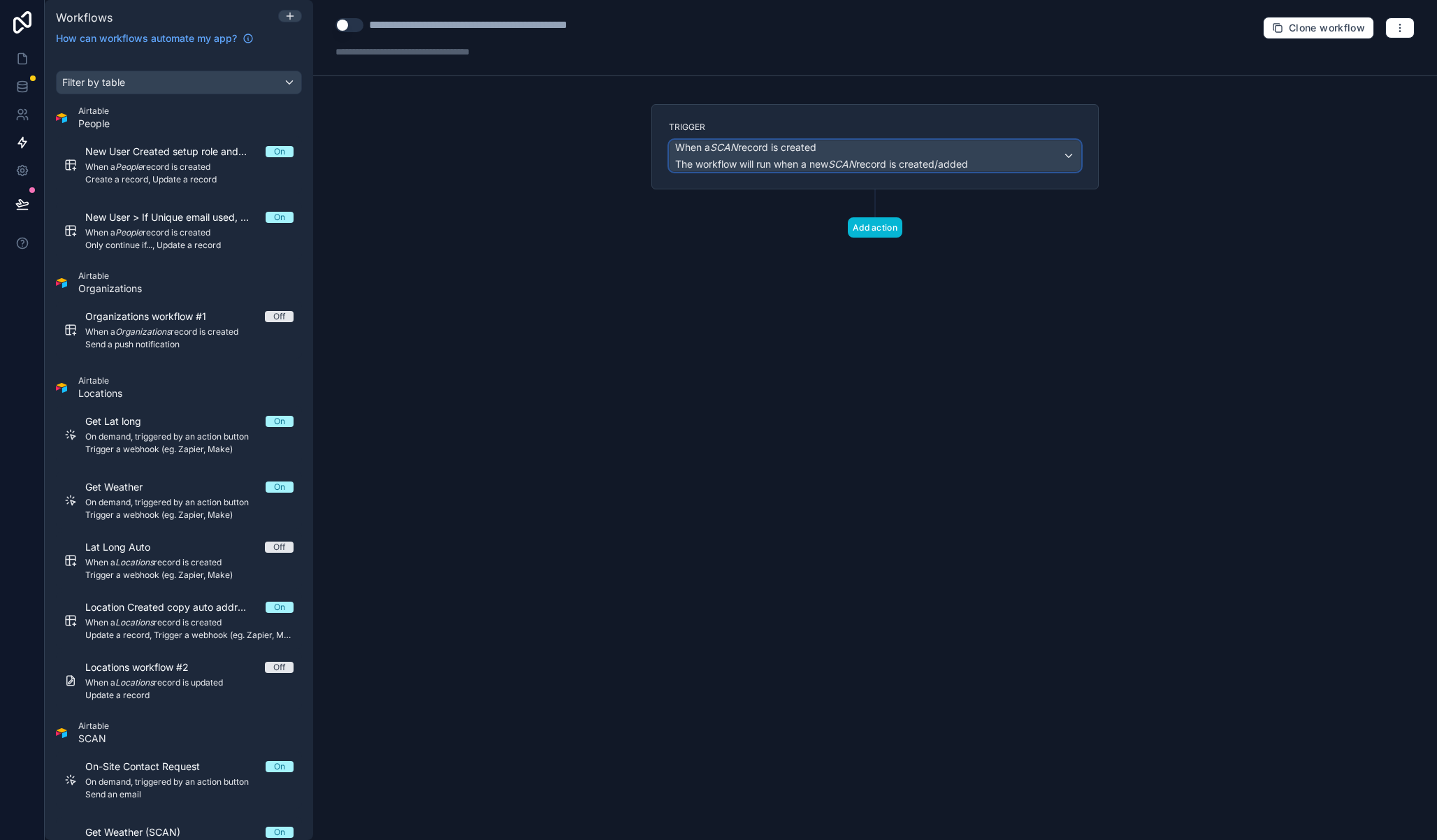
click at [817, 154] on span "When a SCAN record is created" at bounding box center [746, 147] width 141 height 14
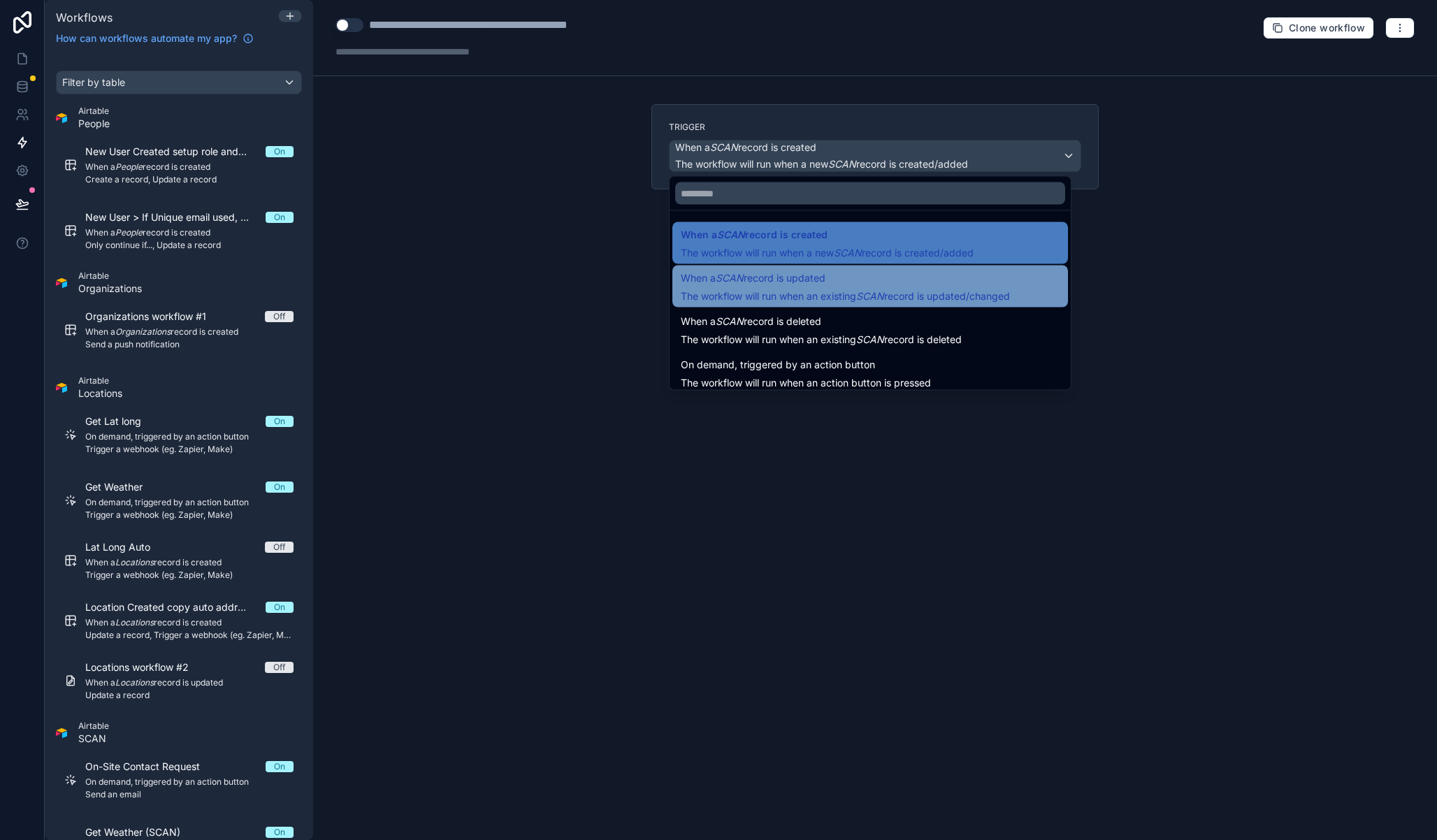
click at [791, 289] on span "The workflow will run when an existing SCAN record is updated/changed" at bounding box center [846, 296] width 329 height 14
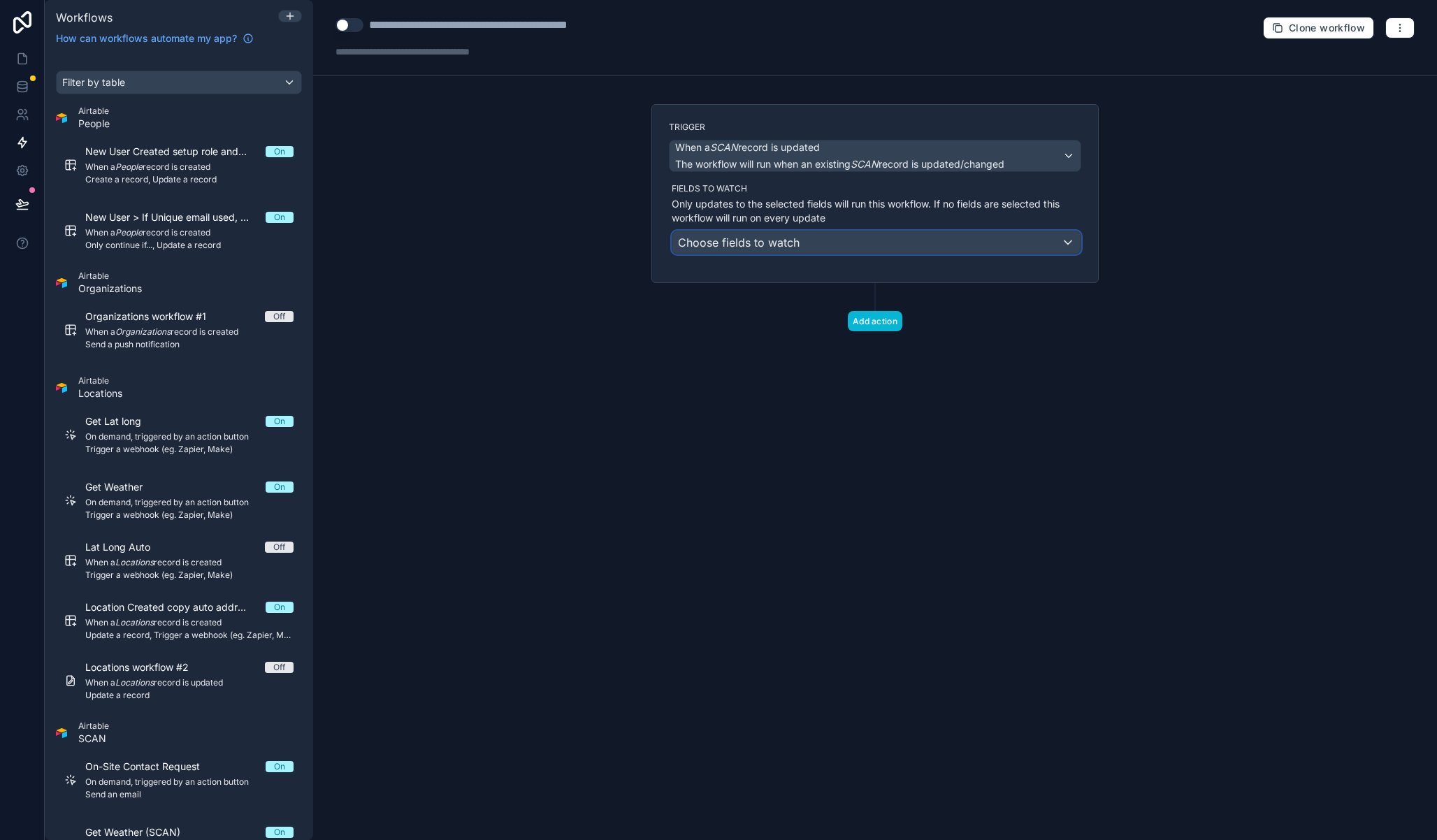
click at [817, 241] on div "Choose fields to watch" at bounding box center [876, 242] width 408 height 23
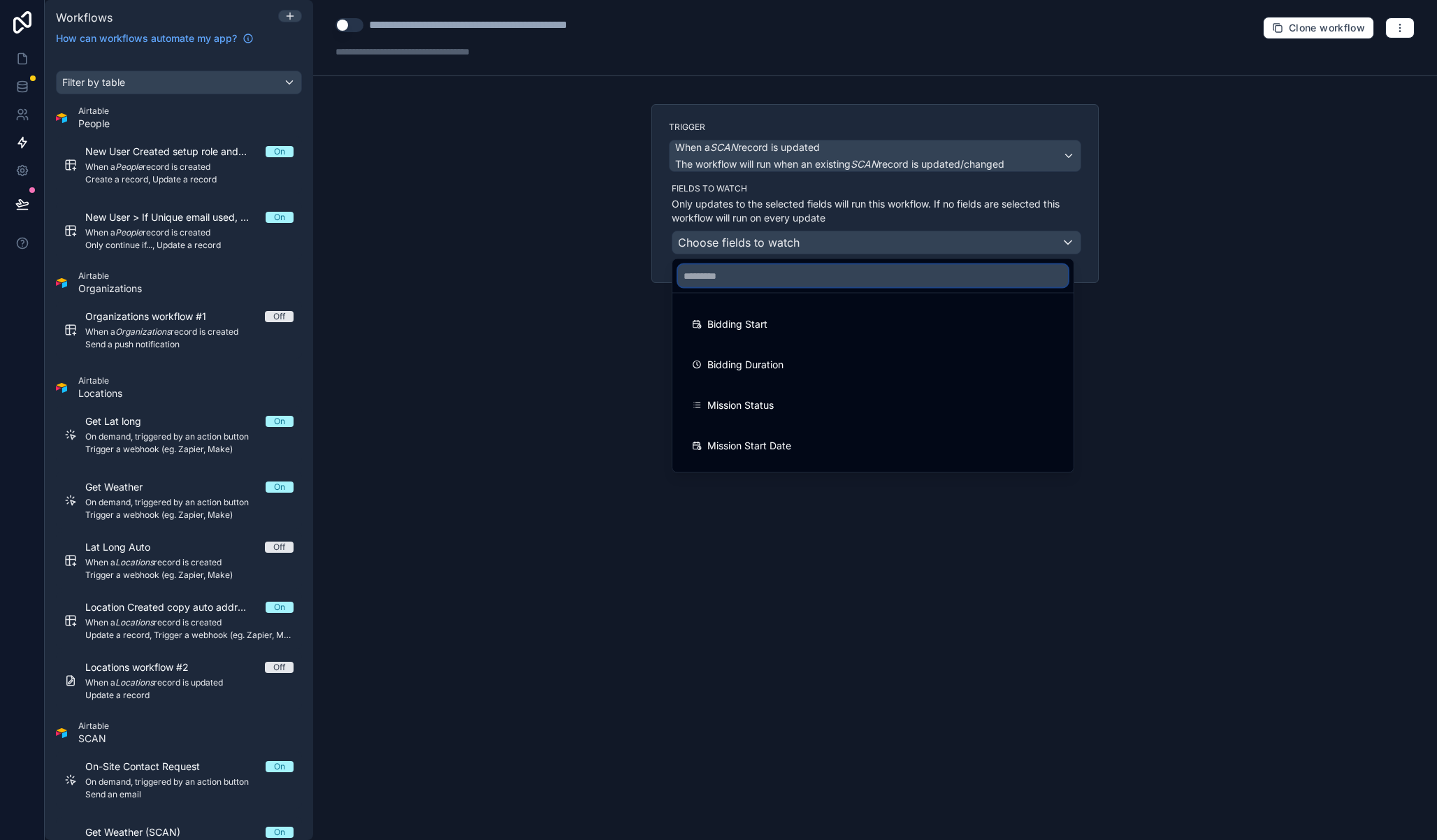
click at [775, 279] on input "text" at bounding box center [873, 276] width 390 height 23
drag, startPoint x: 774, startPoint y: 280, endPoint x: 664, endPoint y: 271, distance: 110.4
click at [664, 271] on div "**********" at bounding box center [875, 420] width 1124 height 840
type input "*"
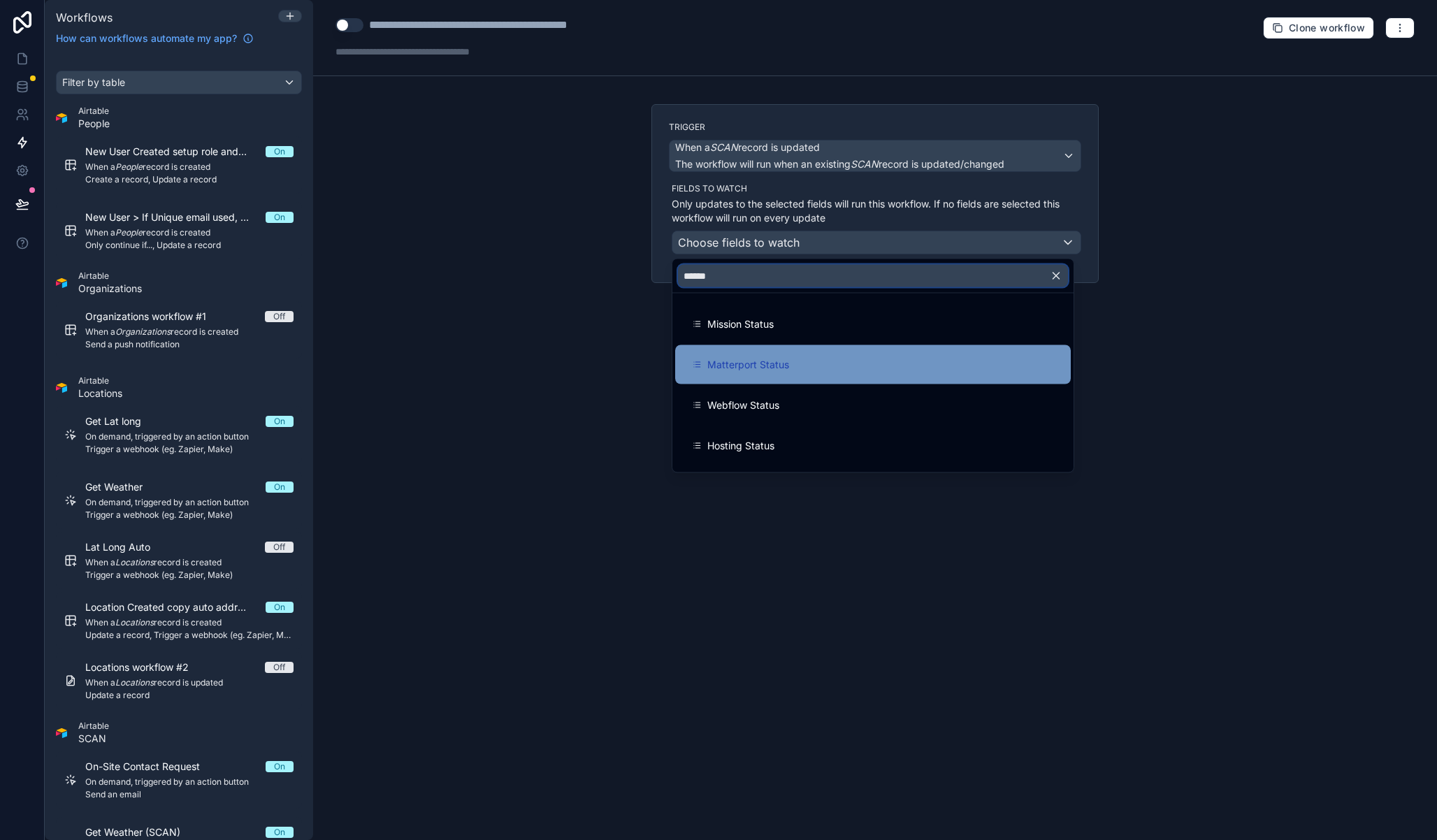
type input "******"
click at [769, 368] on span "Matterport Status" at bounding box center [748, 365] width 82 height 17
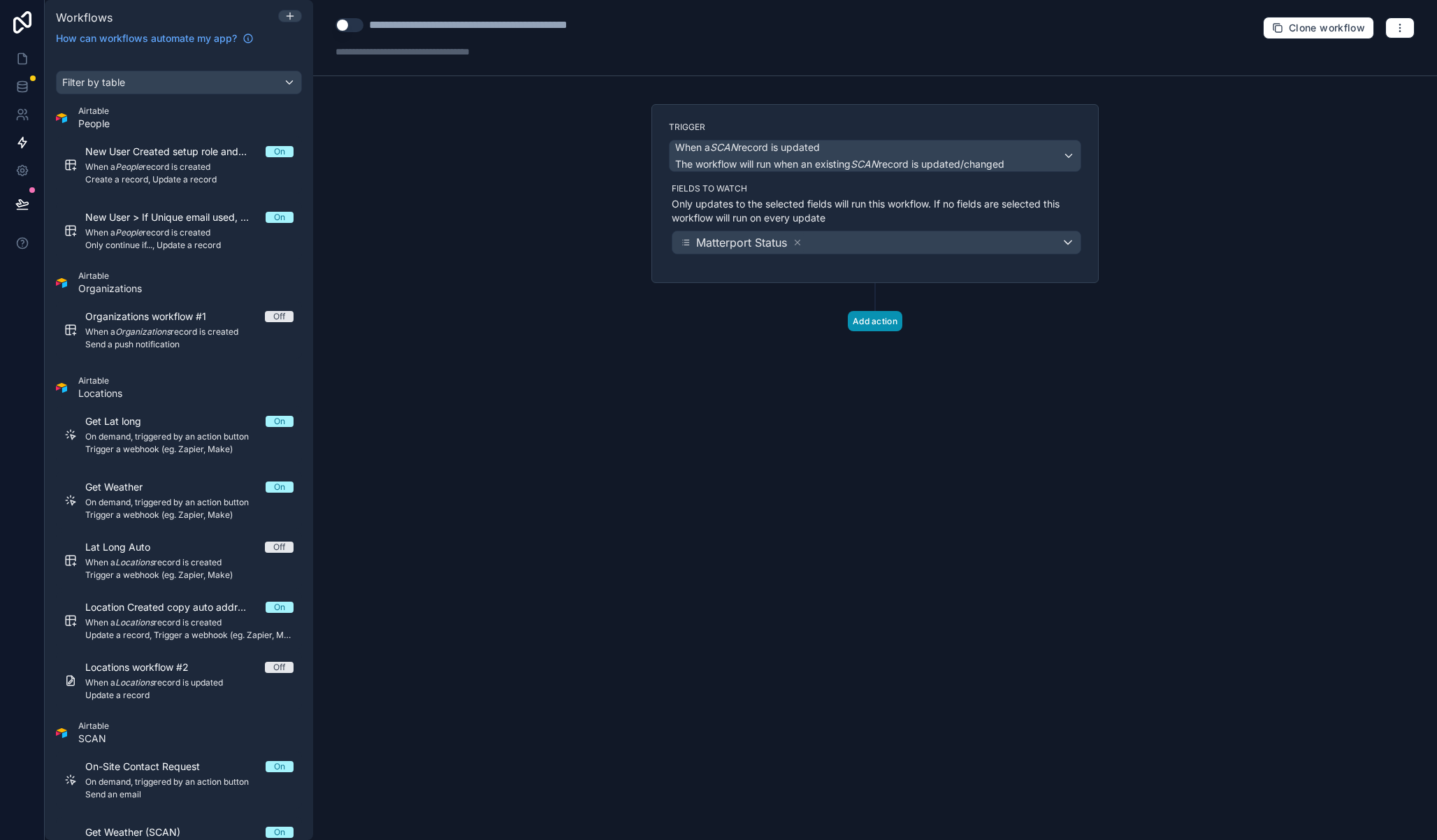
click at [886, 318] on button "Add action" at bounding box center [875, 321] width 54 height 20
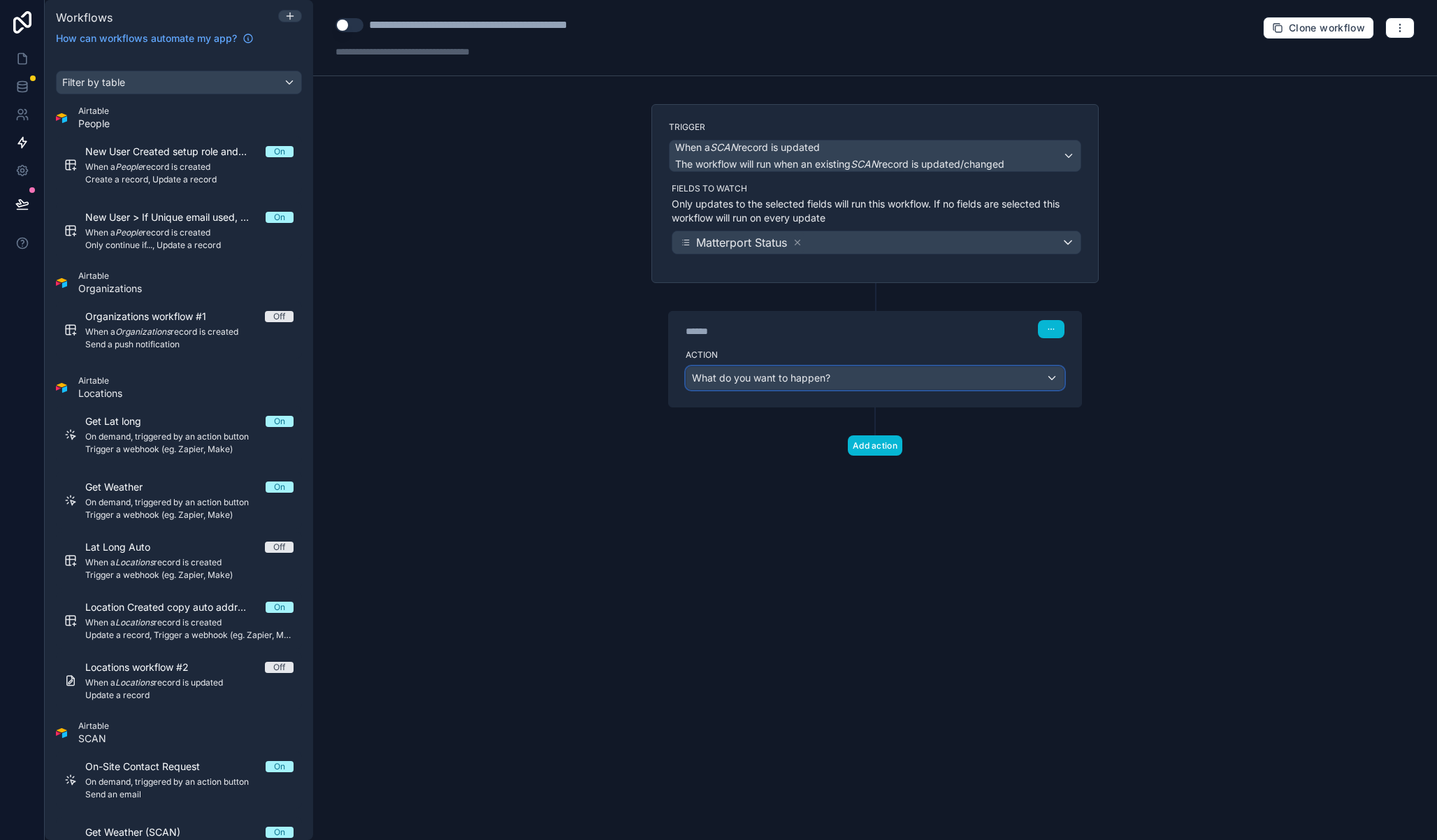
click at [829, 375] on span "What do you want to happen?" at bounding box center [761, 378] width 139 height 12
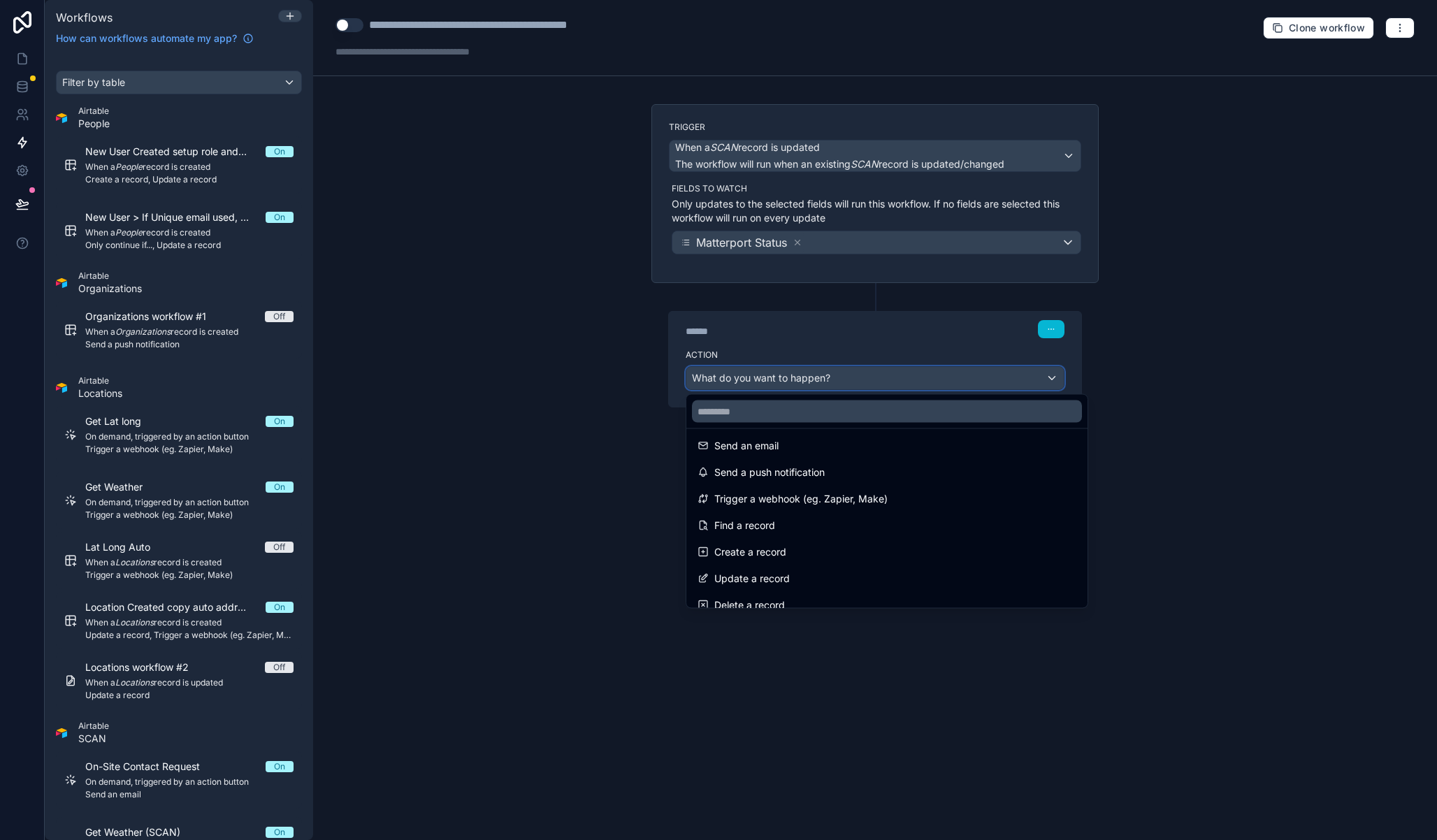
scroll to position [15, 0]
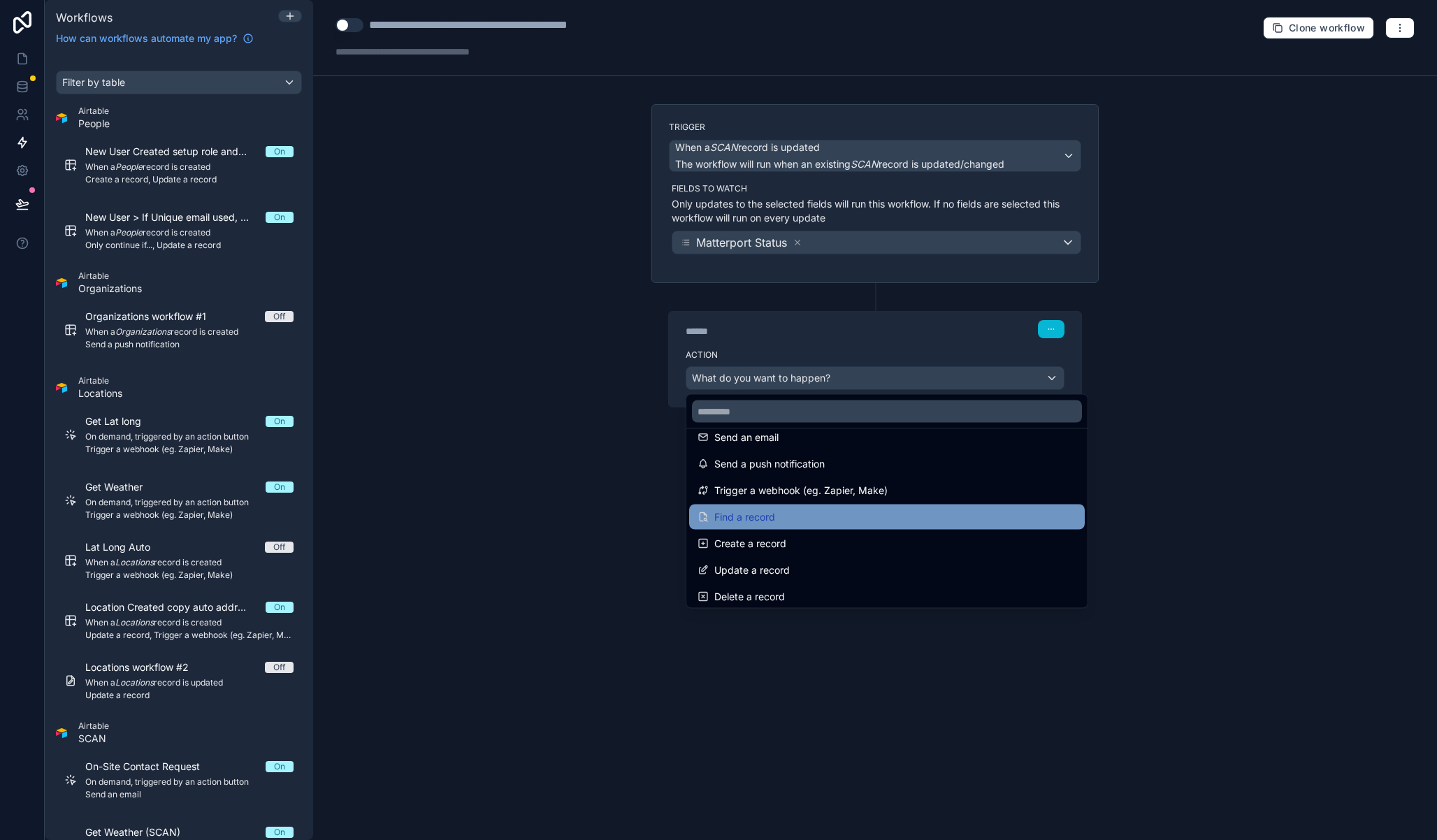
click at [820, 509] on div "Find a record" at bounding box center [886, 517] width 379 height 17
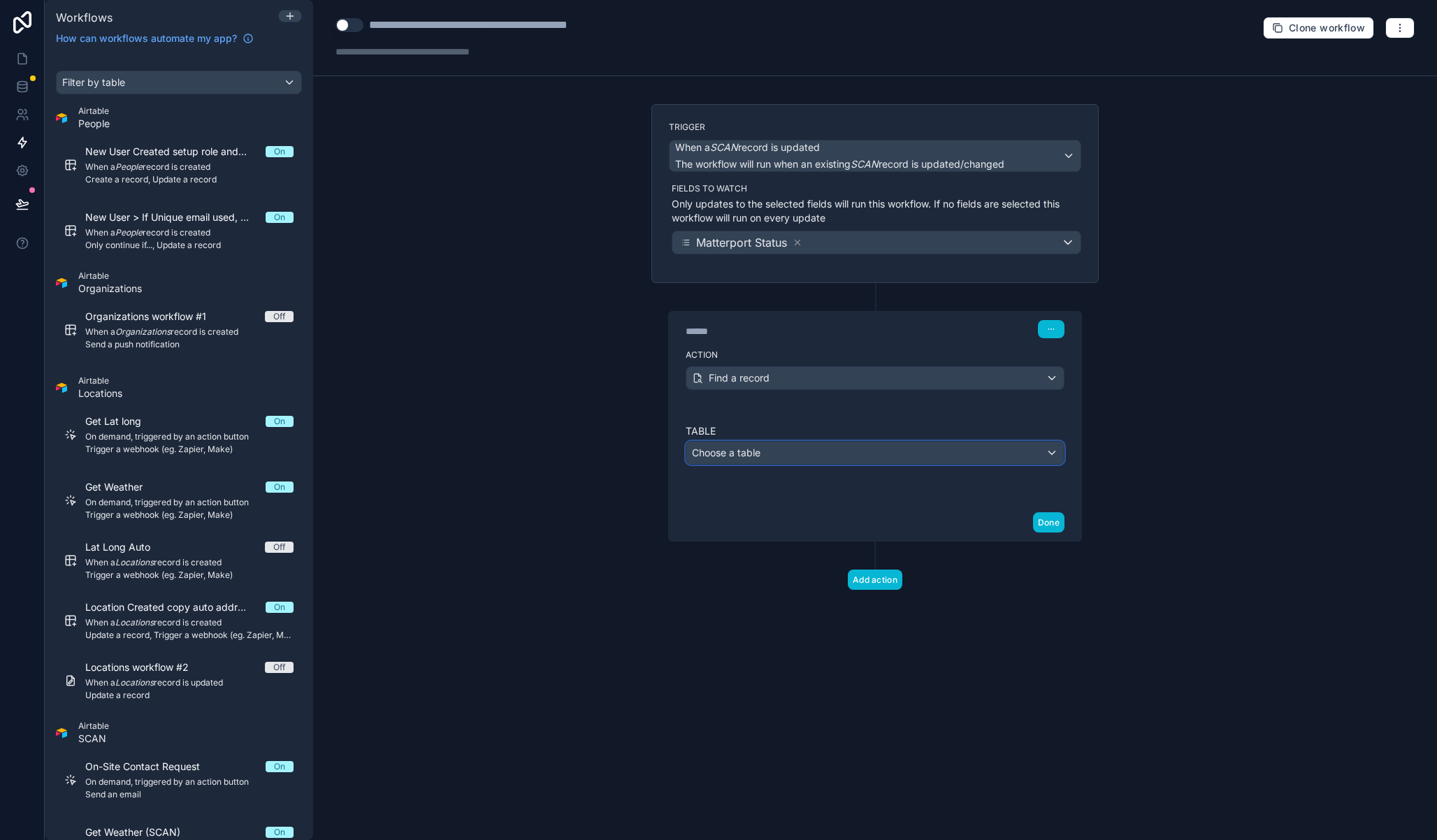
click at [797, 452] on div "Choose a table" at bounding box center [875, 453] width 377 height 23
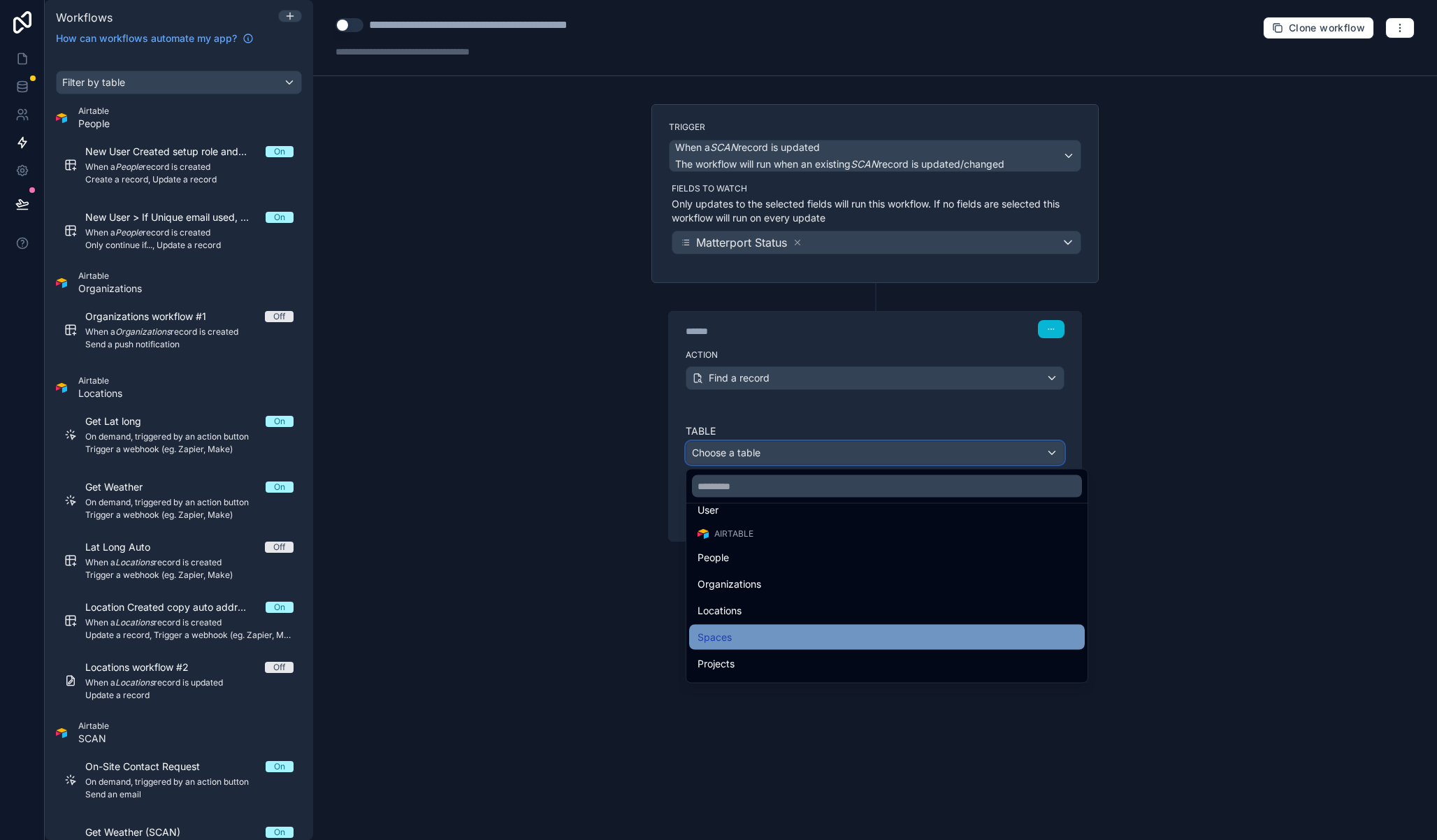
scroll to position [76, 0]
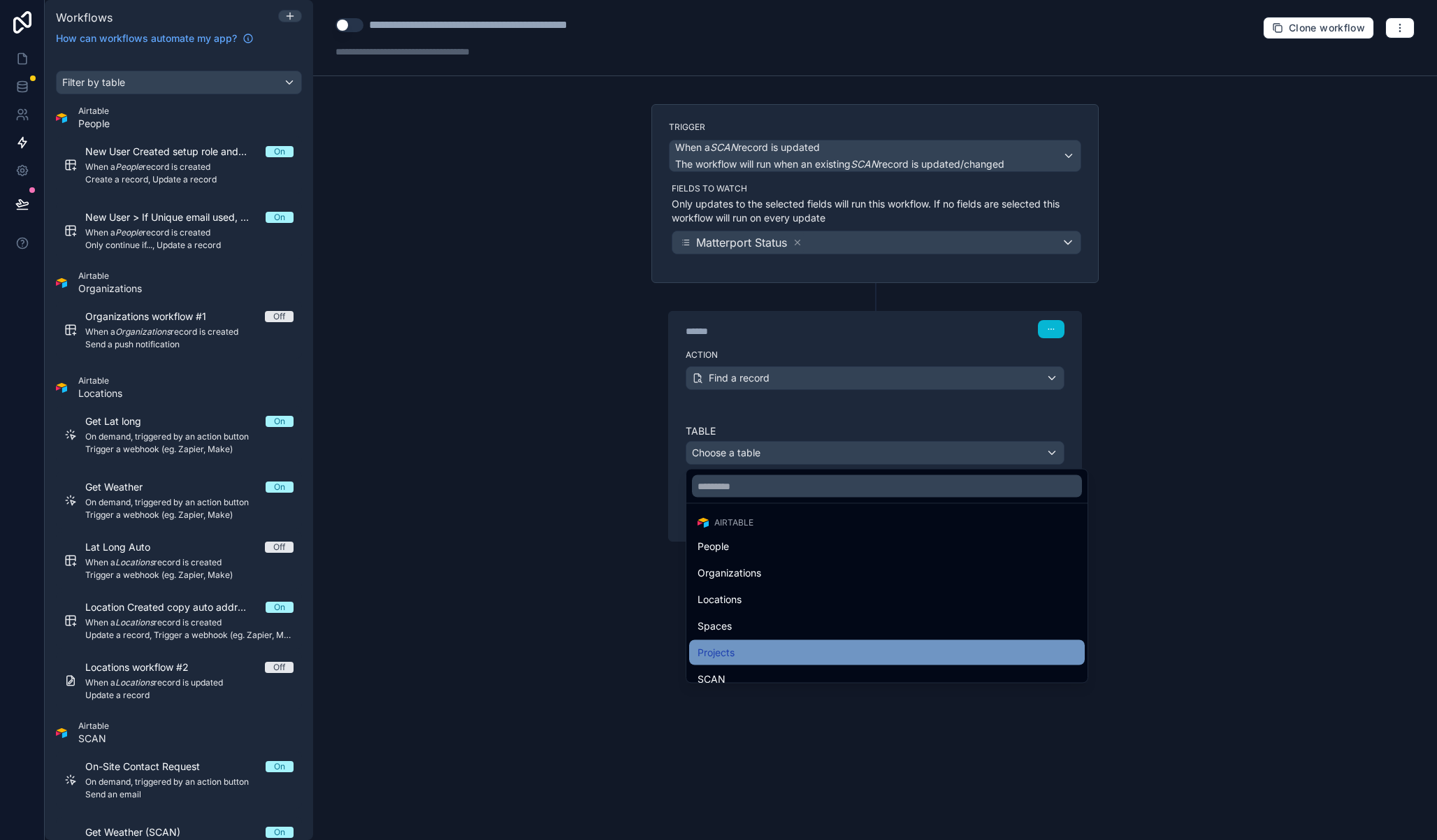
click at [779, 643] on div "Projects" at bounding box center [887, 653] width 396 height 25
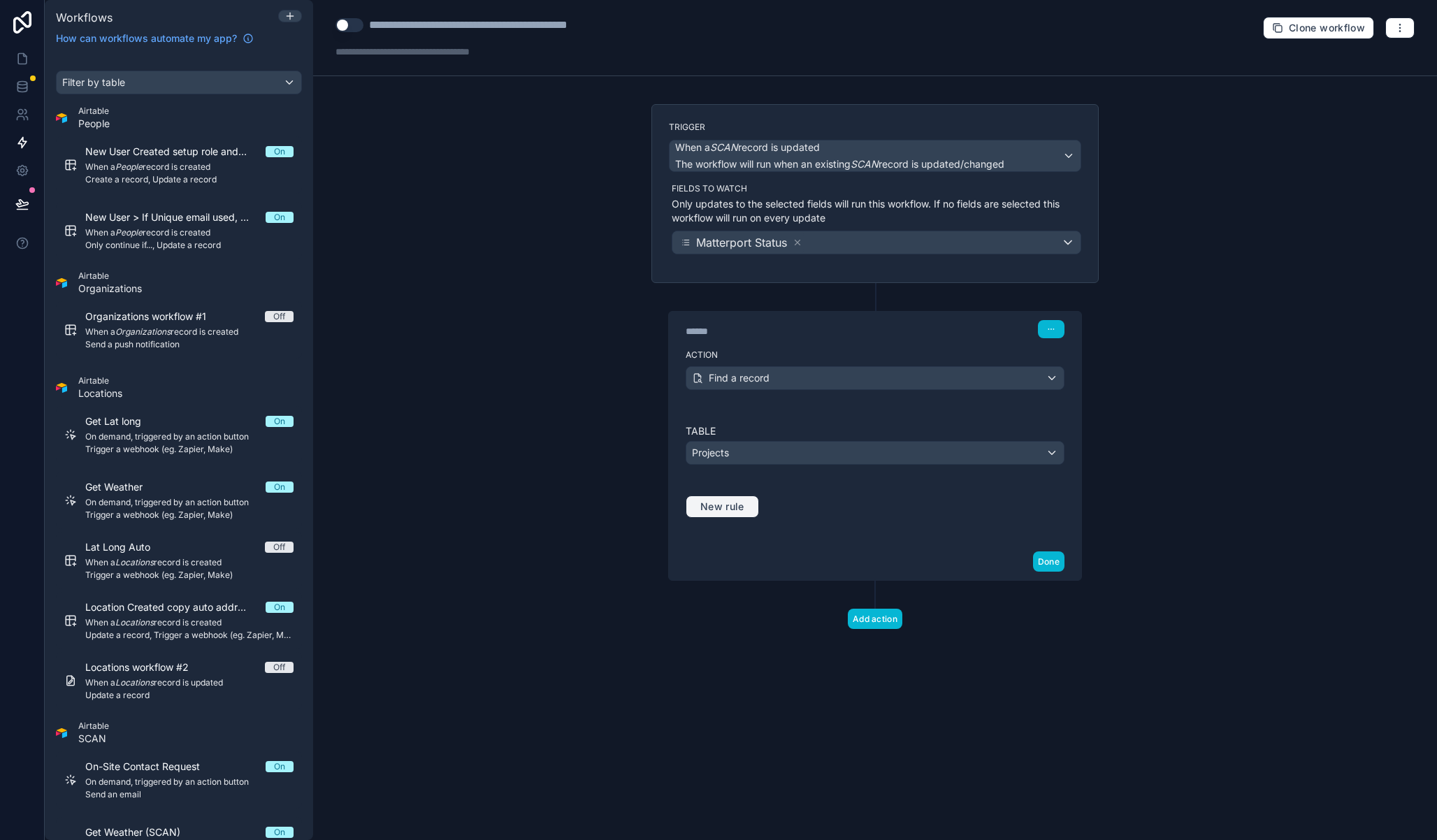
click at [745, 501] on span "New rule" at bounding box center [723, 507] width 55 height 13
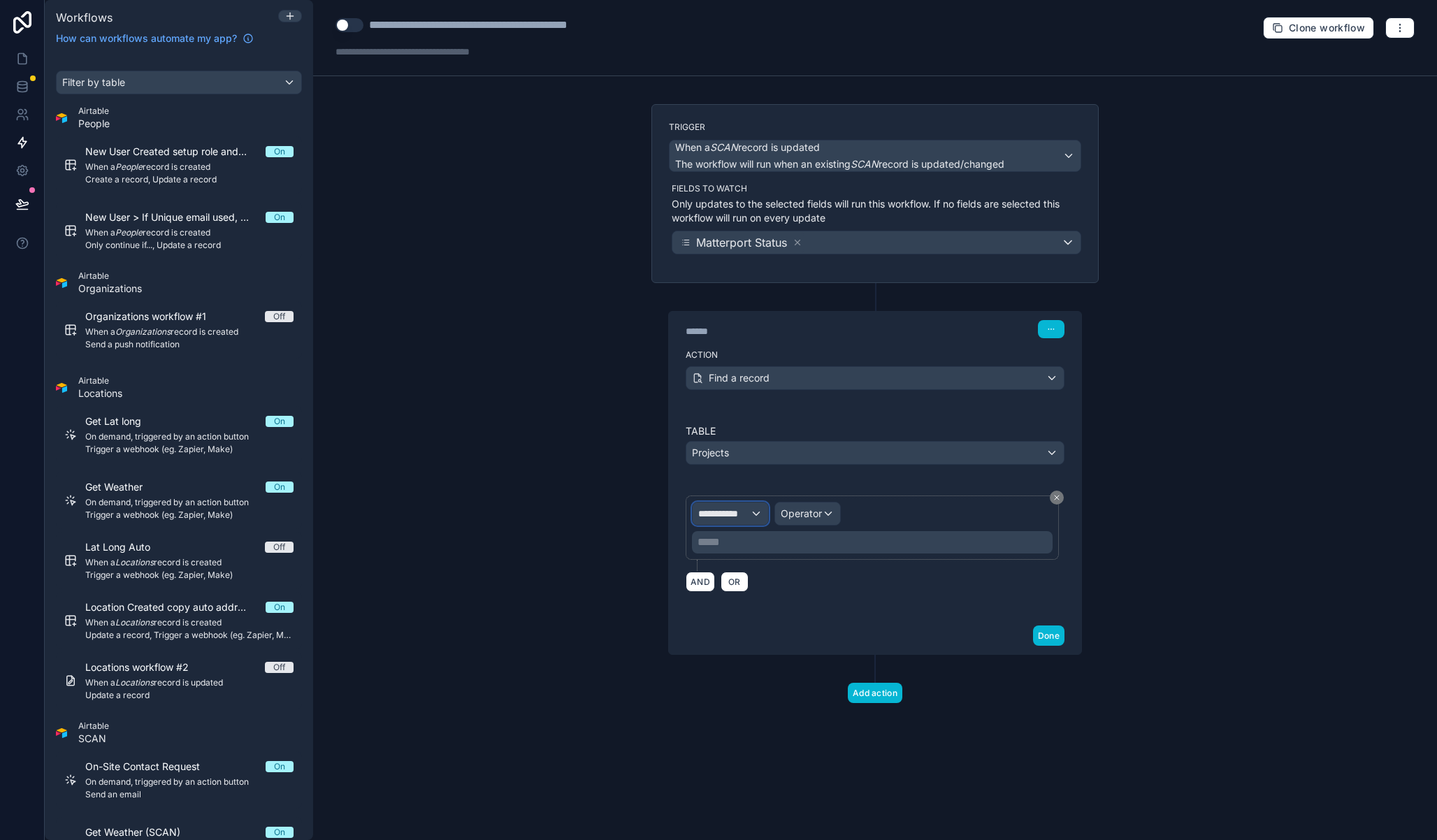
click at [766, 515] on div "**********" at bounding box center [730, 514] width 75 height 23
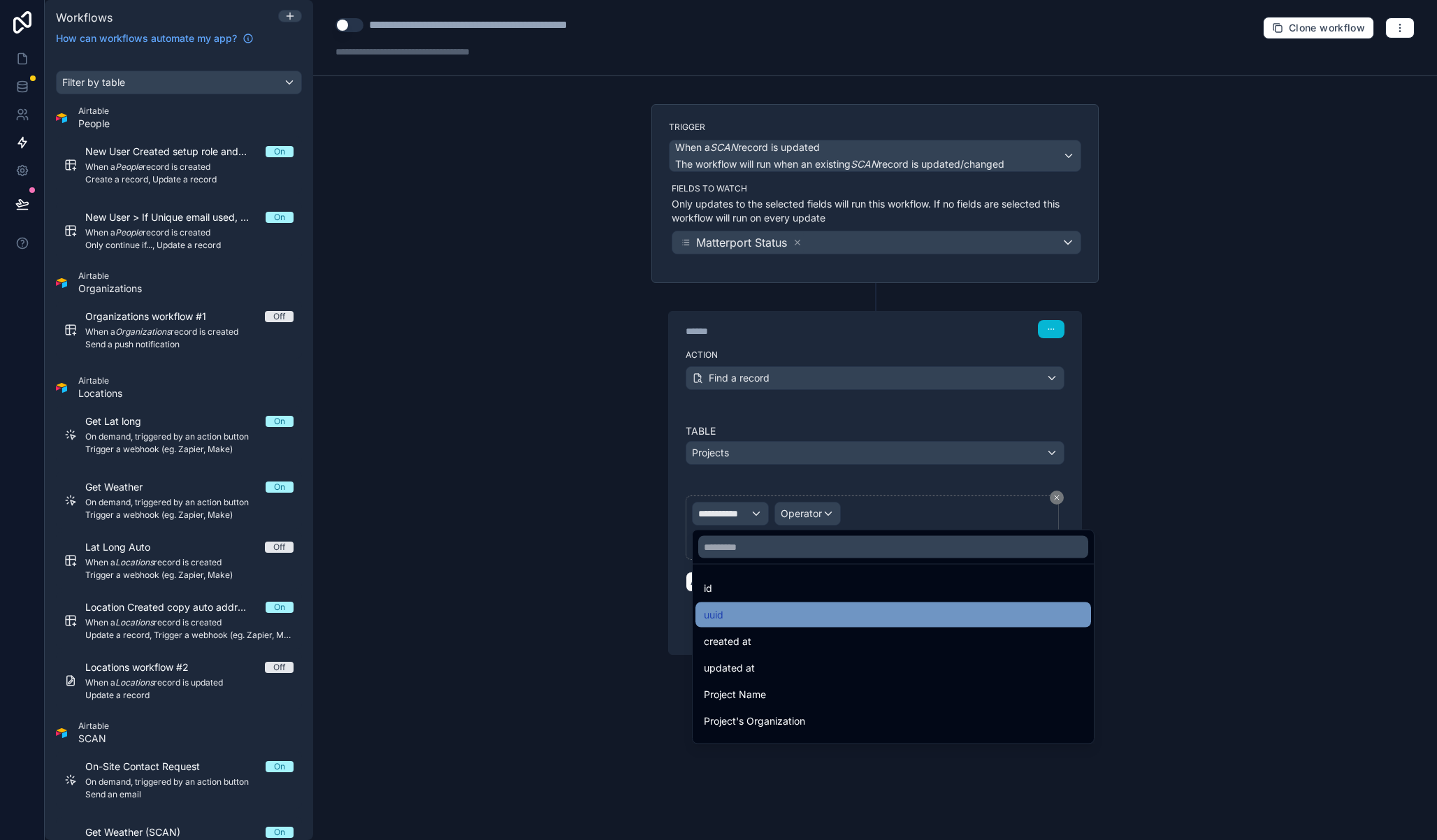
click at [776, 608] on div "uuid" at bounding box center [893, 615] width 379 height 17
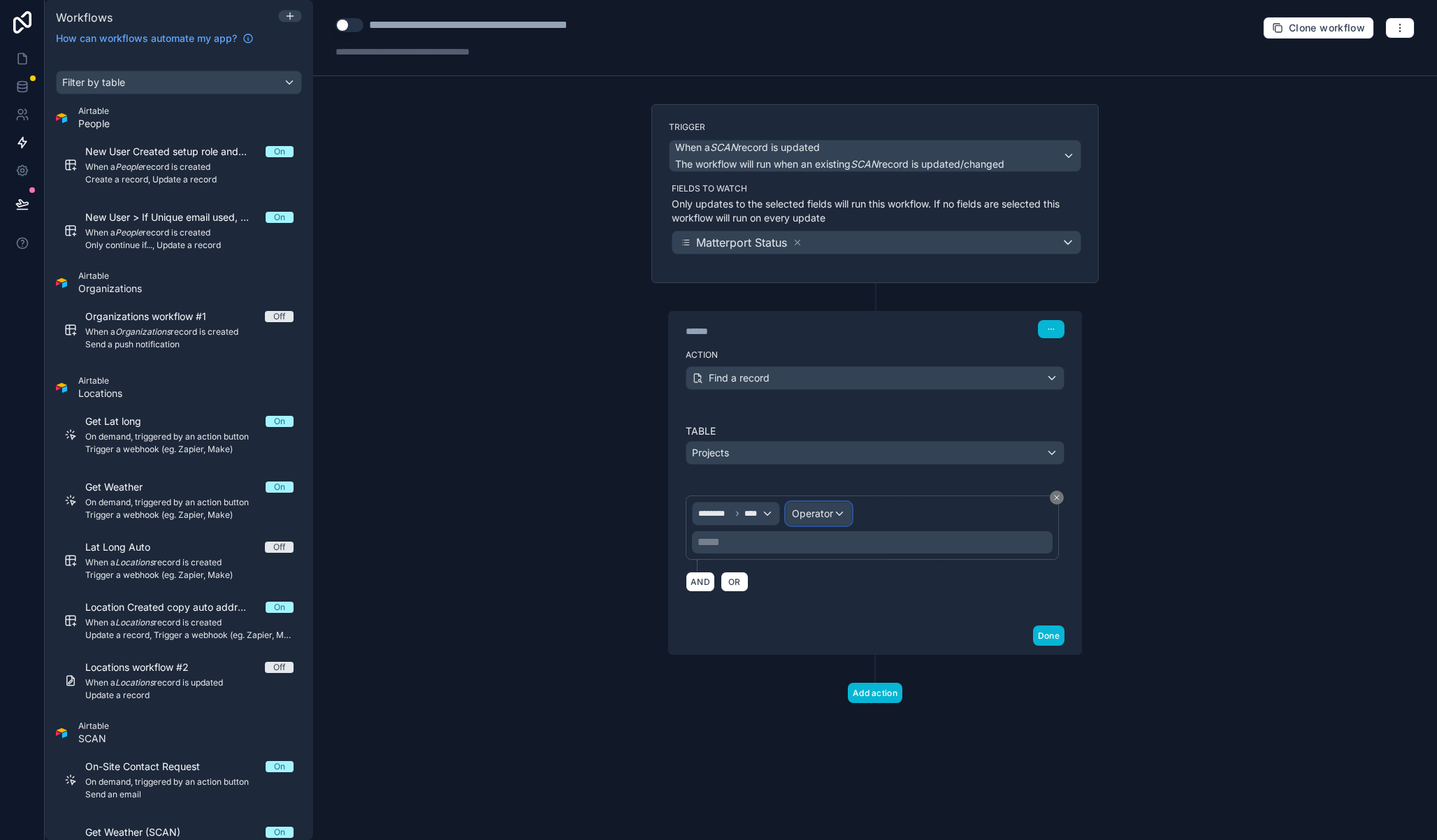
click at [817, 524] on div "Operator" at bounding box center [819, 514] width 65 height 23
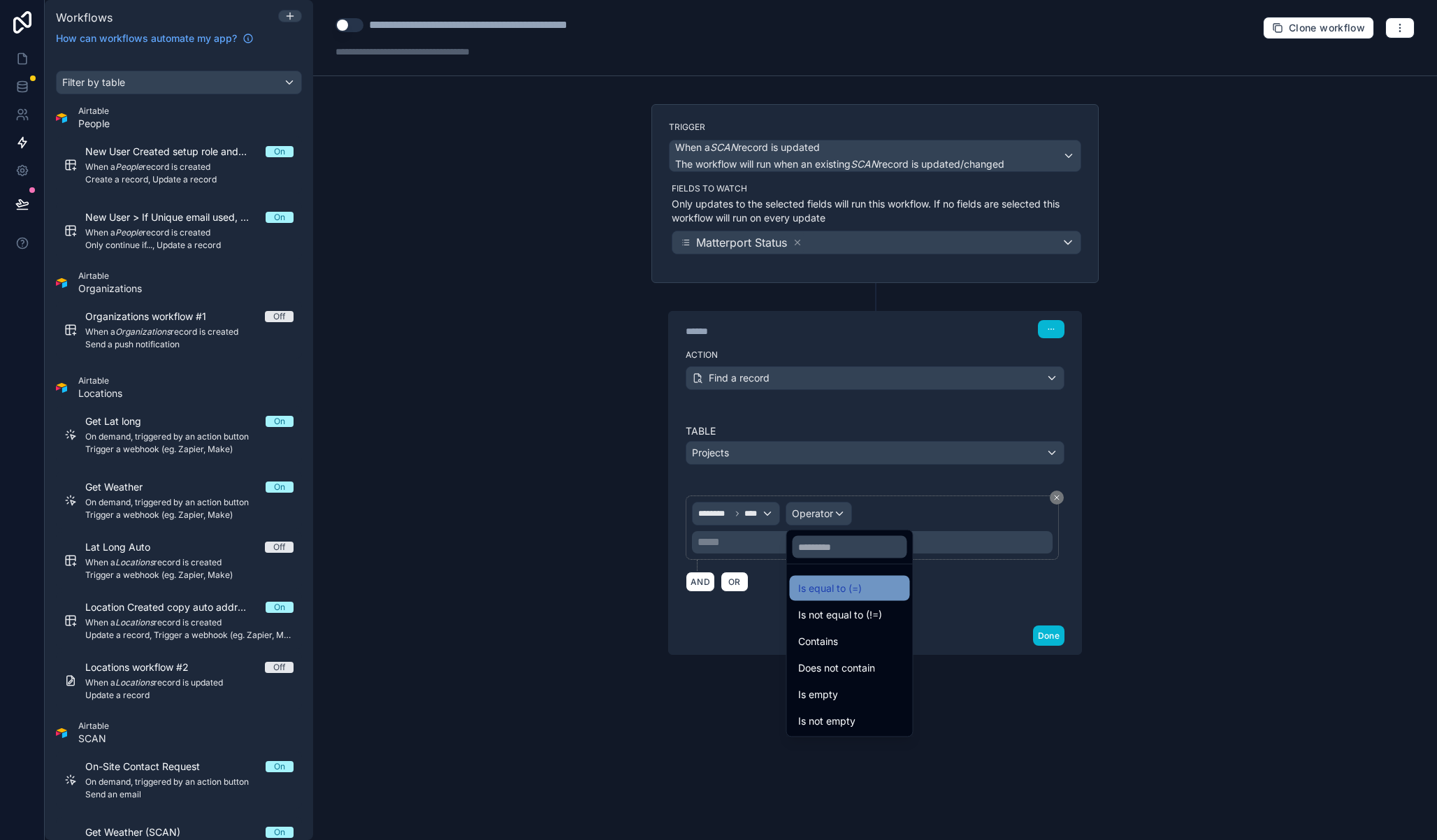
click at [850, 589] on span "Is equal to (=)" at bounding box center [830, 588] width 63 height 17
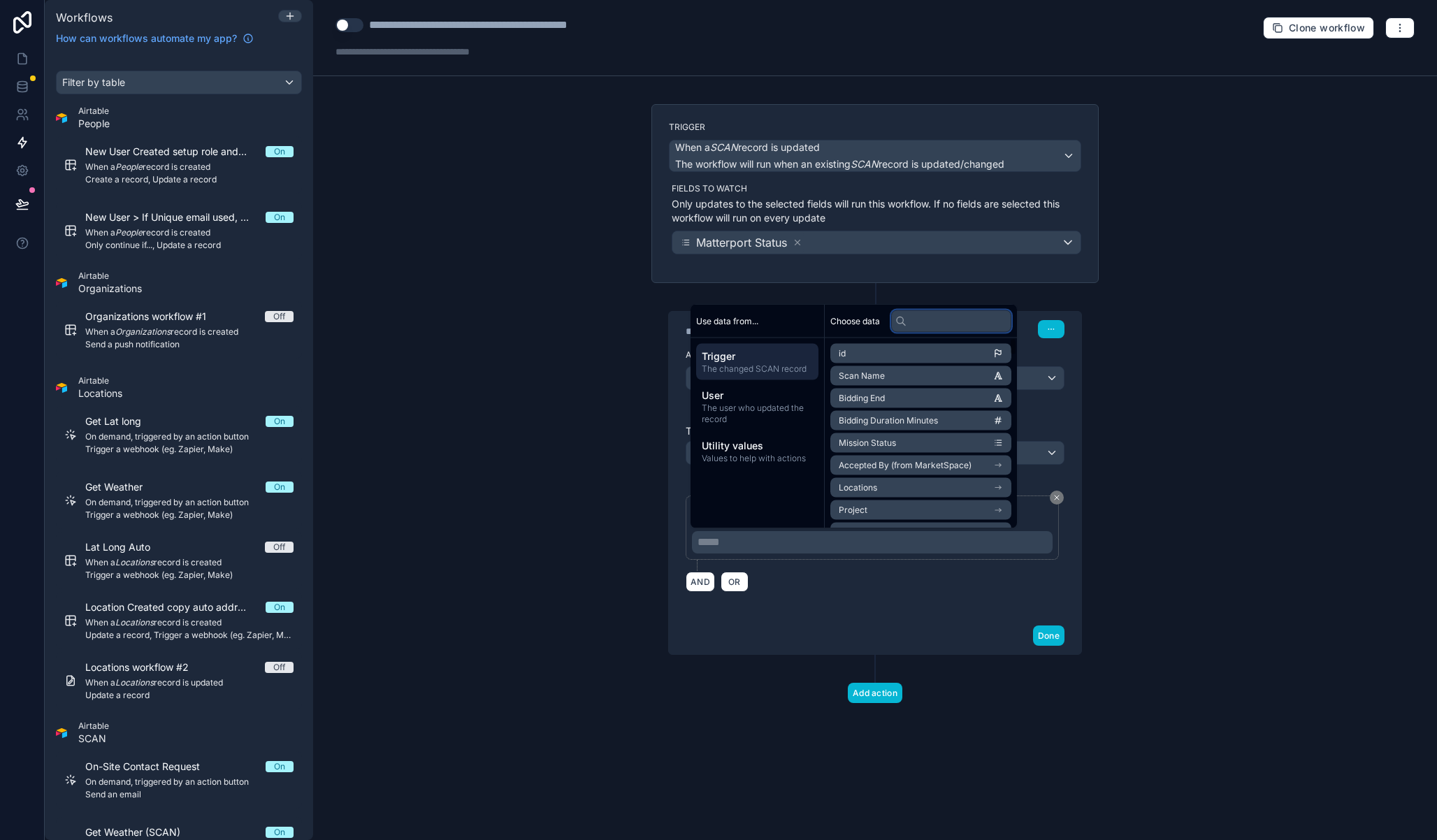
click at [927, 314] on input "text" at bounding box center [951, 321] width 120 height 23
type input "******"
click at [948, 372] on span "Record_ID (from Related Project) (from Location) (from Spaces)" at bounding box center [916, 376] width 155 height 11
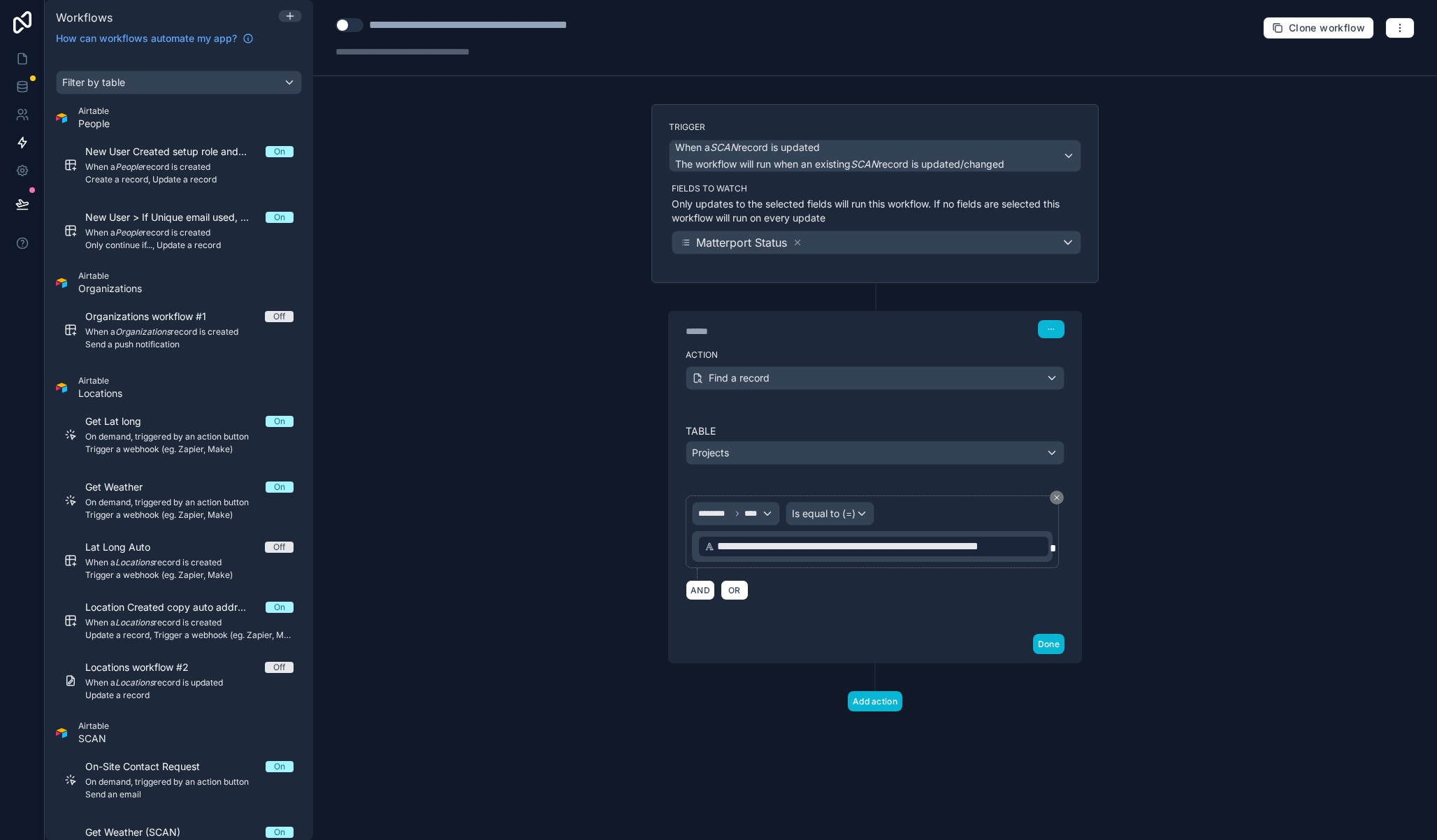
click at [890, 617] on div "**********" at bounding box center [875, 516] width 413 height 219
click at [1053, 645] on button "Done" at bounding box center [1049, 644] width 32 height 20
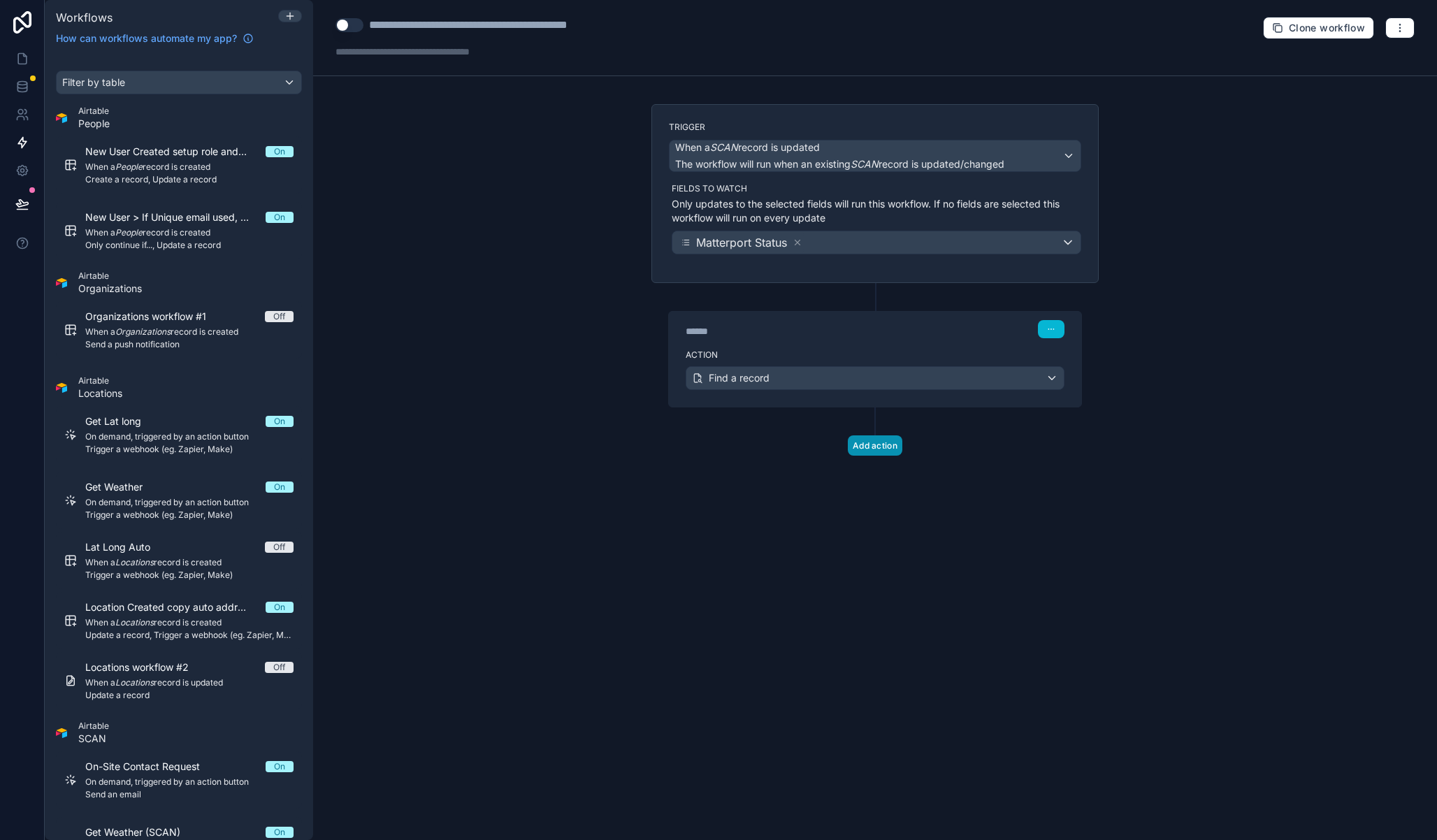
click at [874, 448] on button "Add action" at bounding box center [875, 445] width 54 height 20
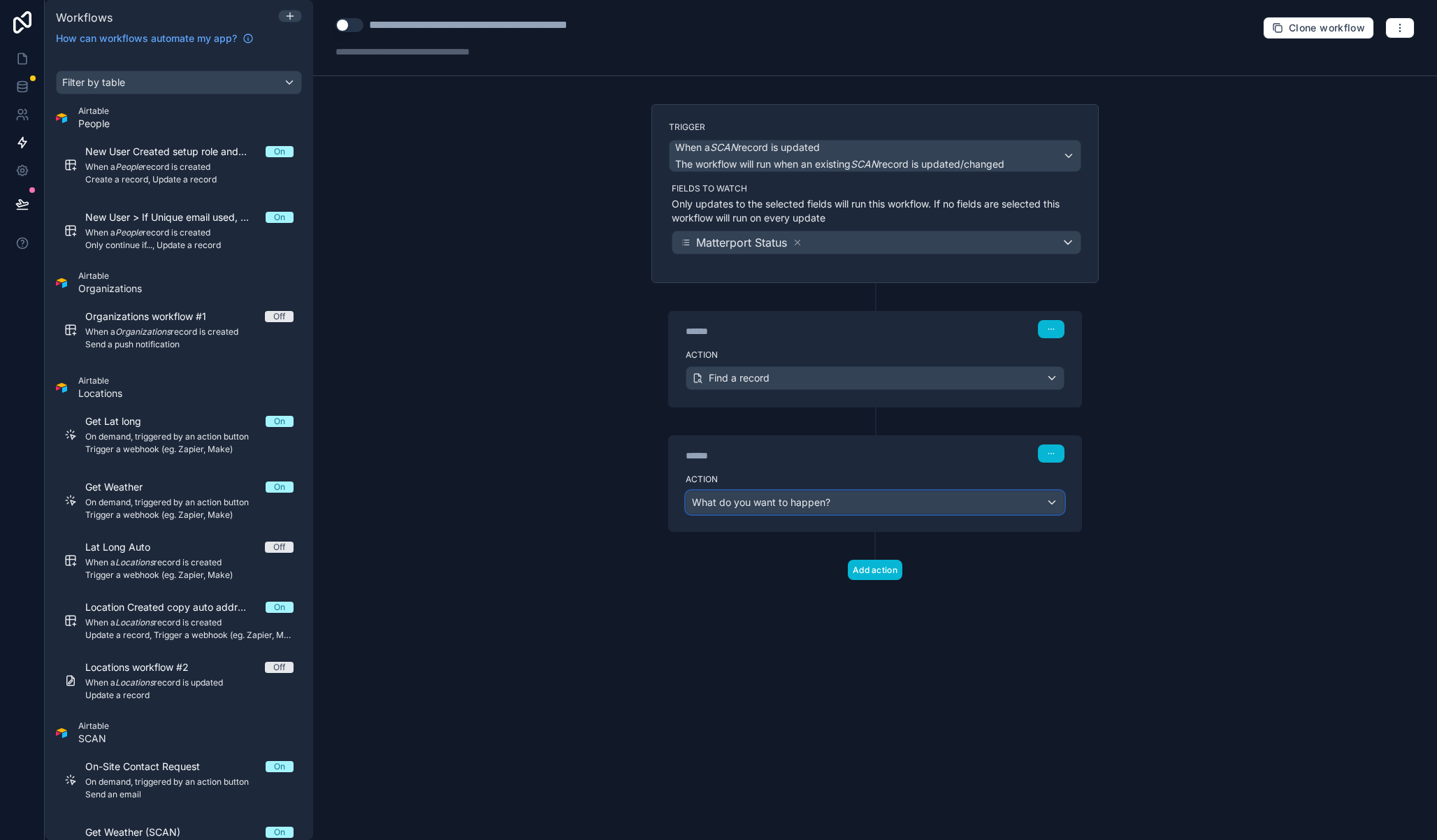
click at [822, 506] on span "What do you want to happen?" at bounding box center [761, 502] width 139 height 12
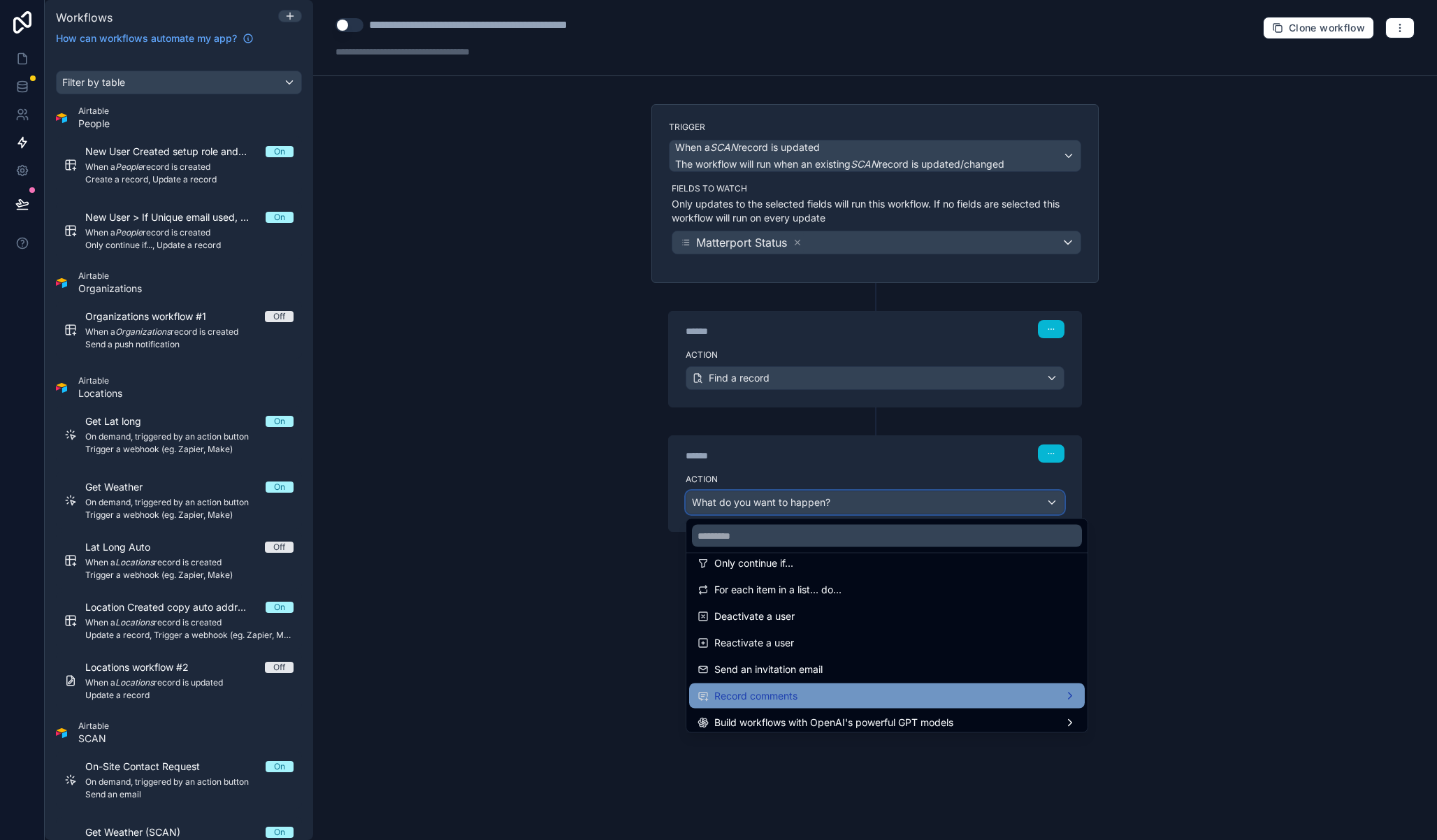
scroll to position [197, 0]
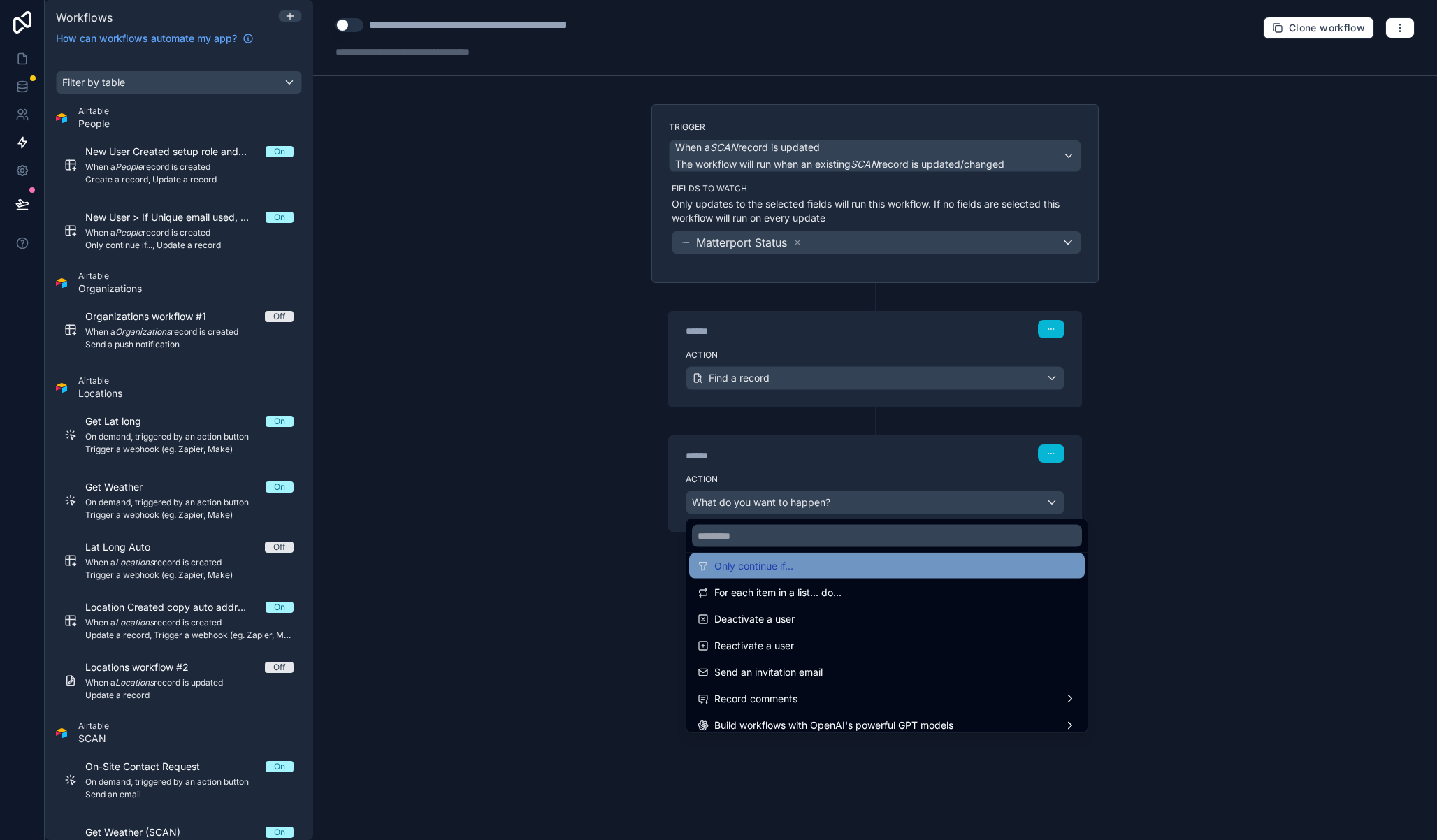
click at [788, 565] on span "Only continue if..." at bounding box center [753, 566] width 79 height 17
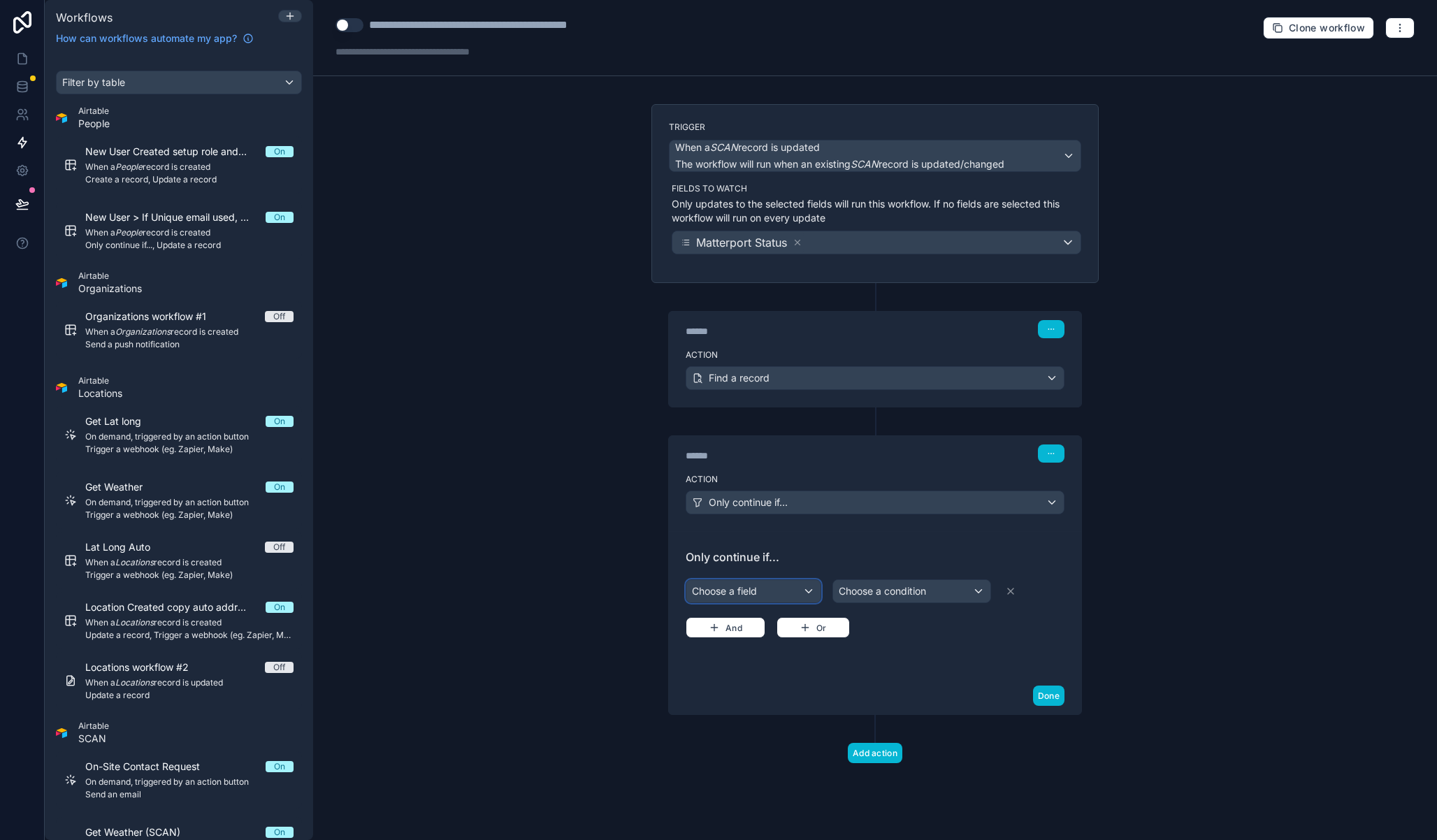
click at [776, 595] on div "Choose a field" at bounding box center [754, 591] width 135 height 23
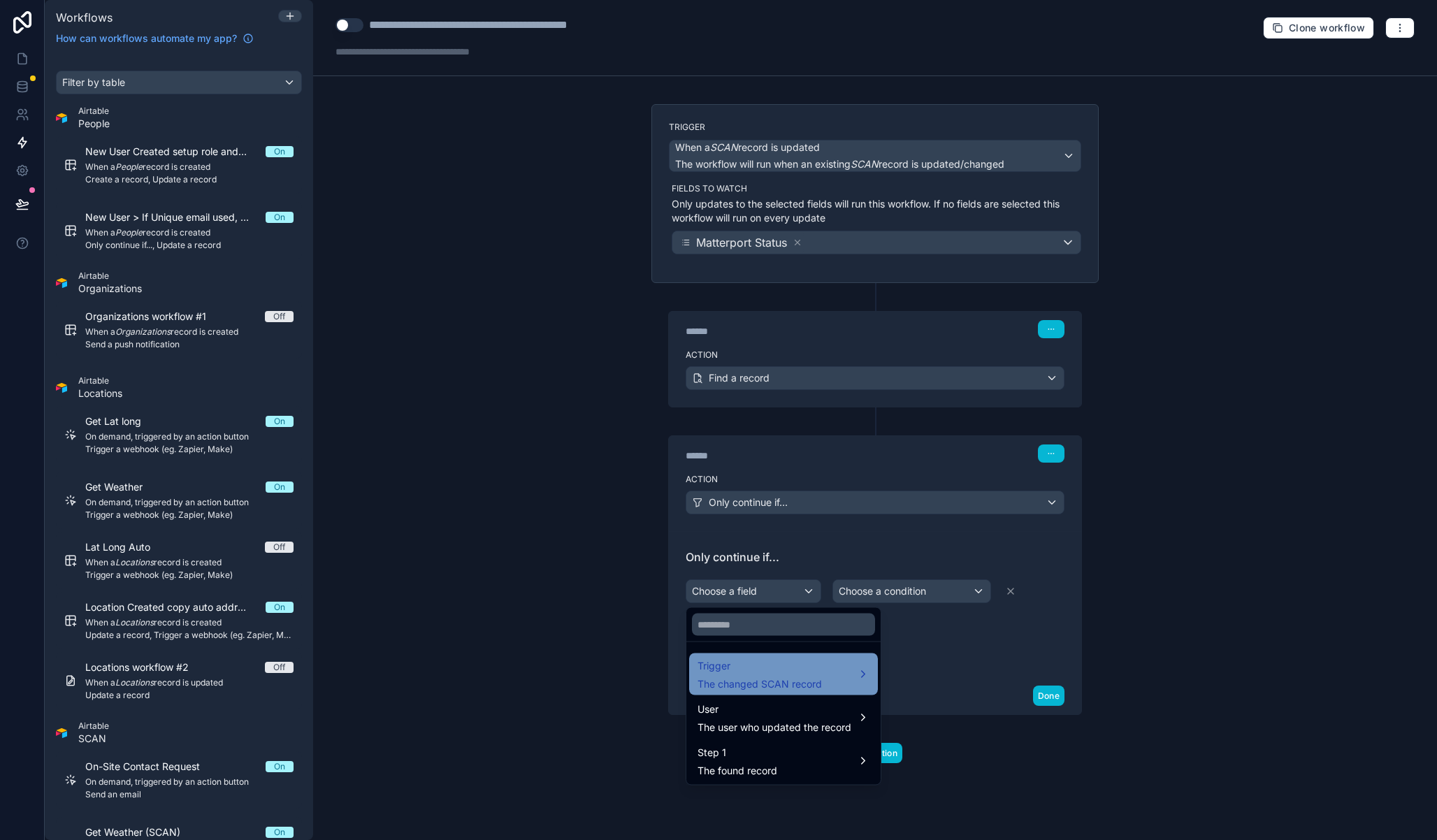
click at [816, 666] on span "Trigger" at bounding box center [759, 666] width 124 height 17
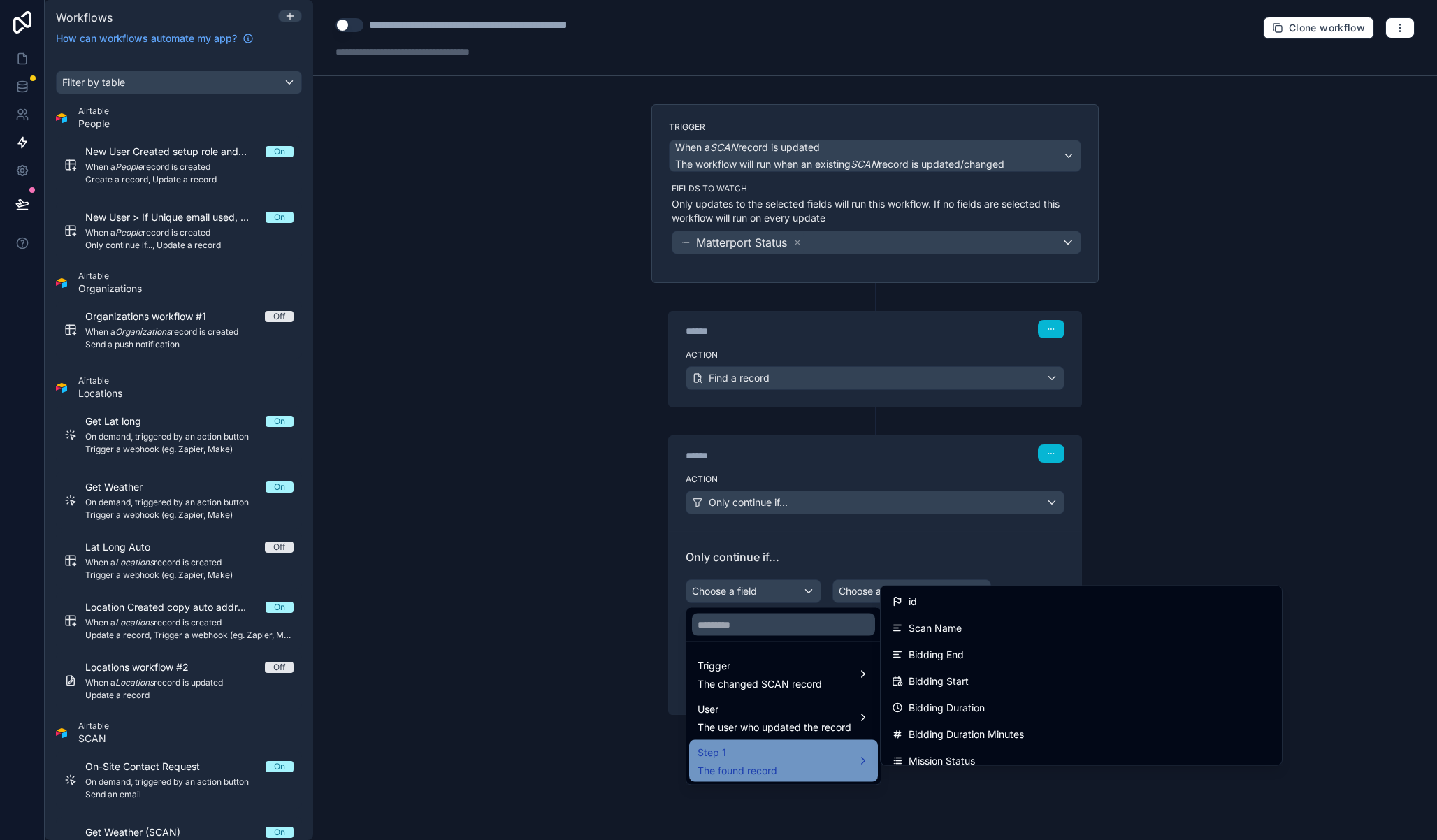
click at [809, 753] on div "Step 1 The found record" at bounding box center [783, 761] width 172 height 33
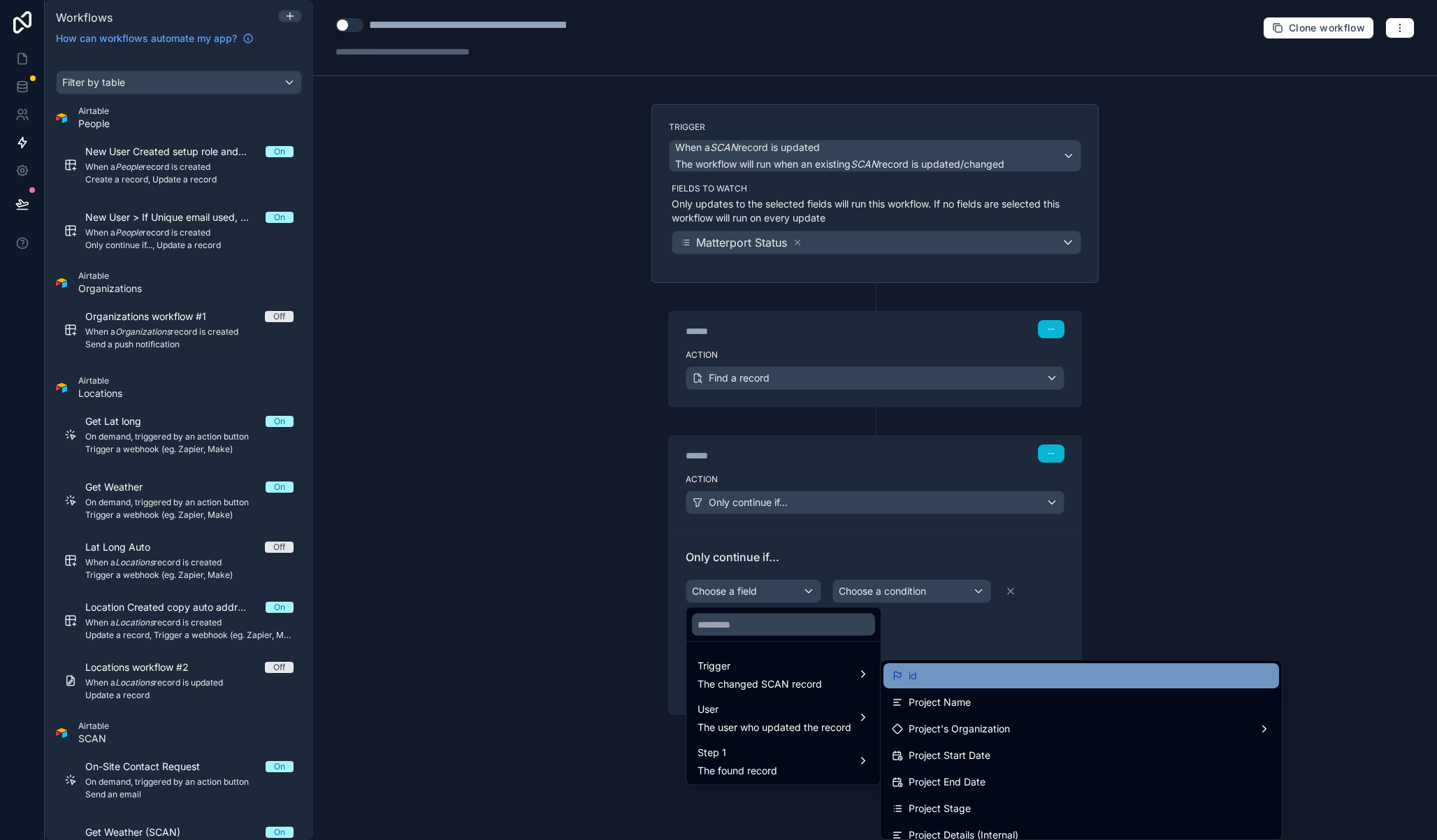
click at [948, 679] on div "id" at bounding box center [1081, 675] width 379 height 17
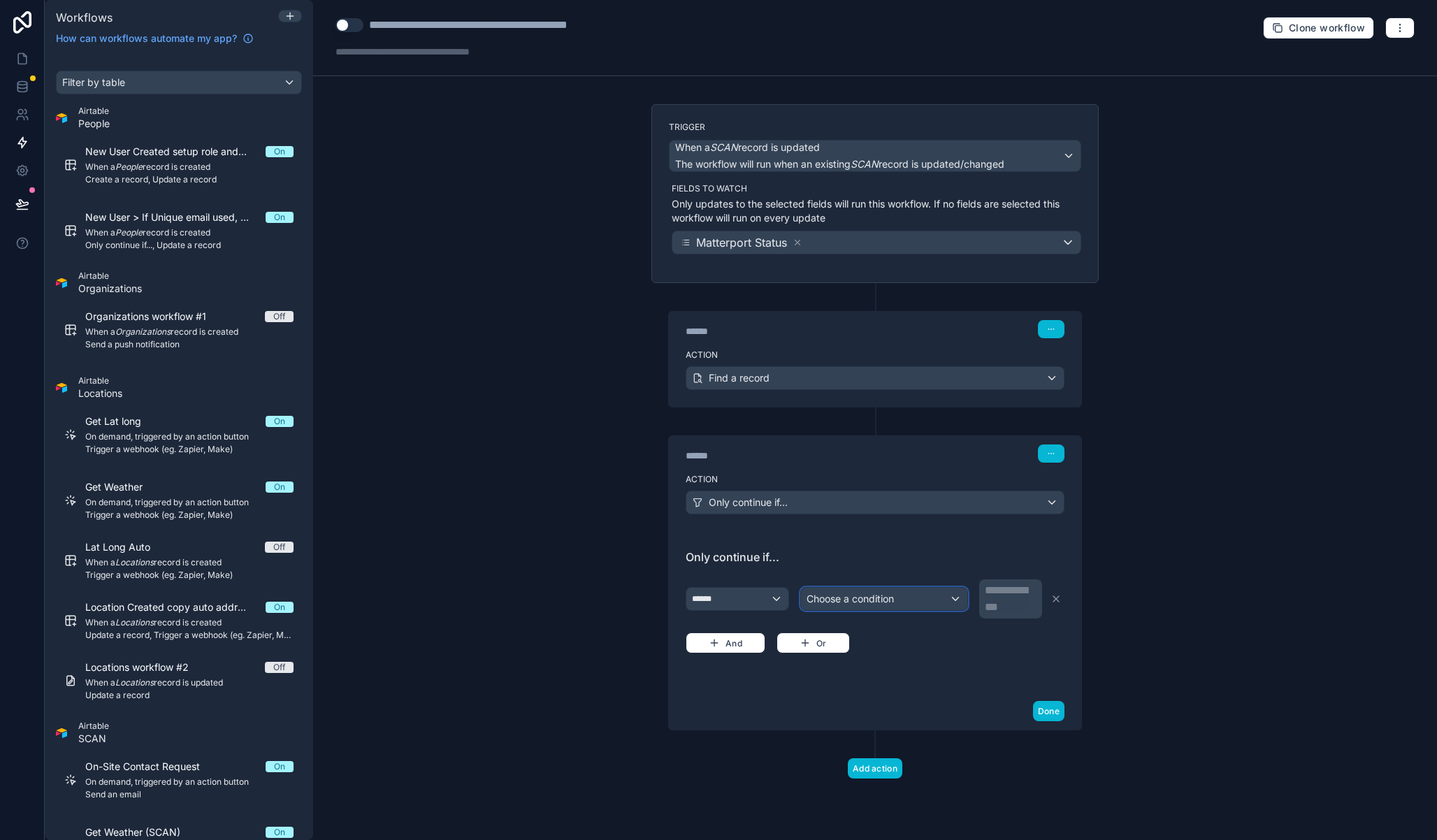
click at [895, 590] on div "Choose a condition" at bounding box center [884, 599] width 165 height 23
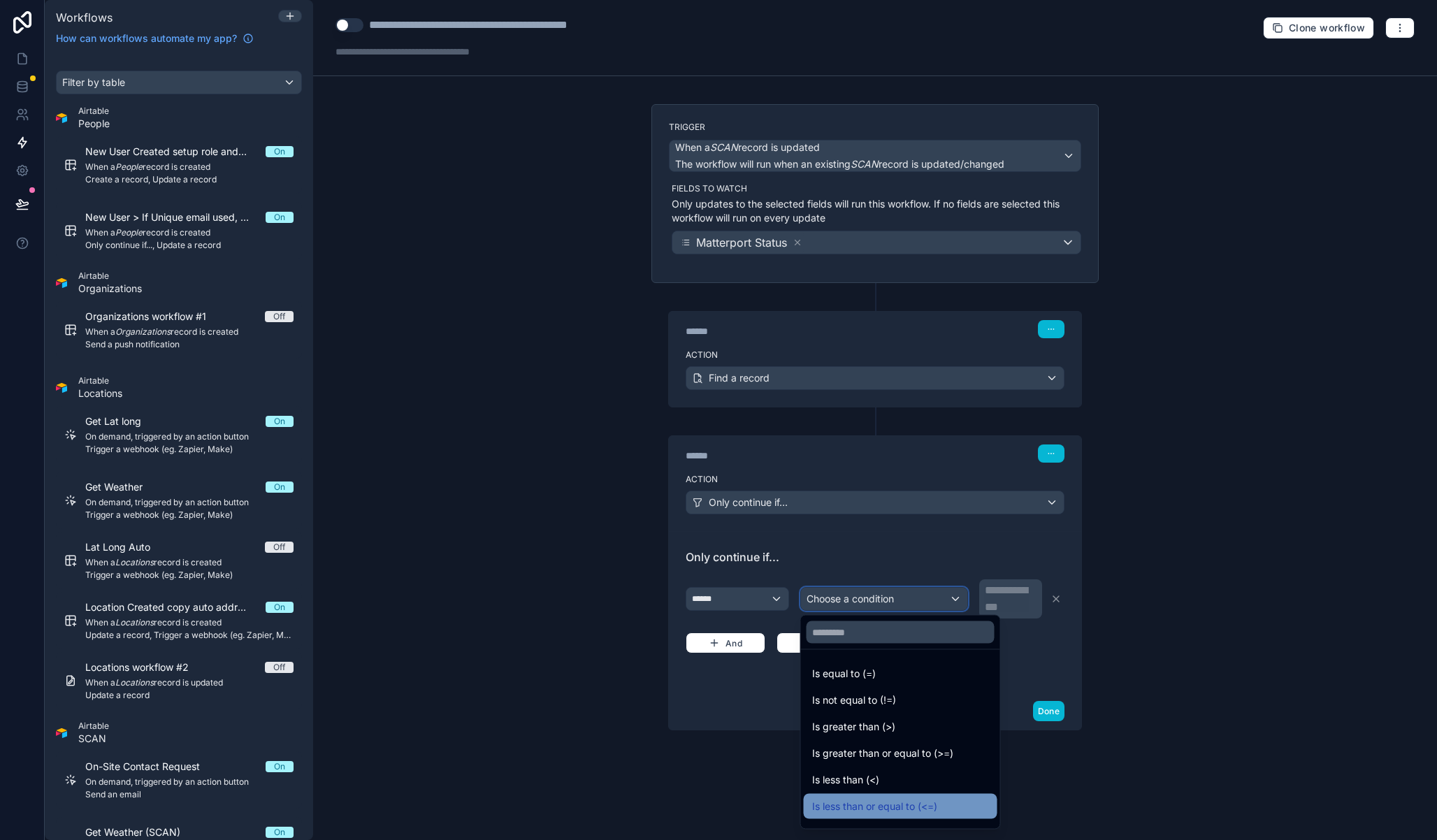
scroll to position [99, 0]
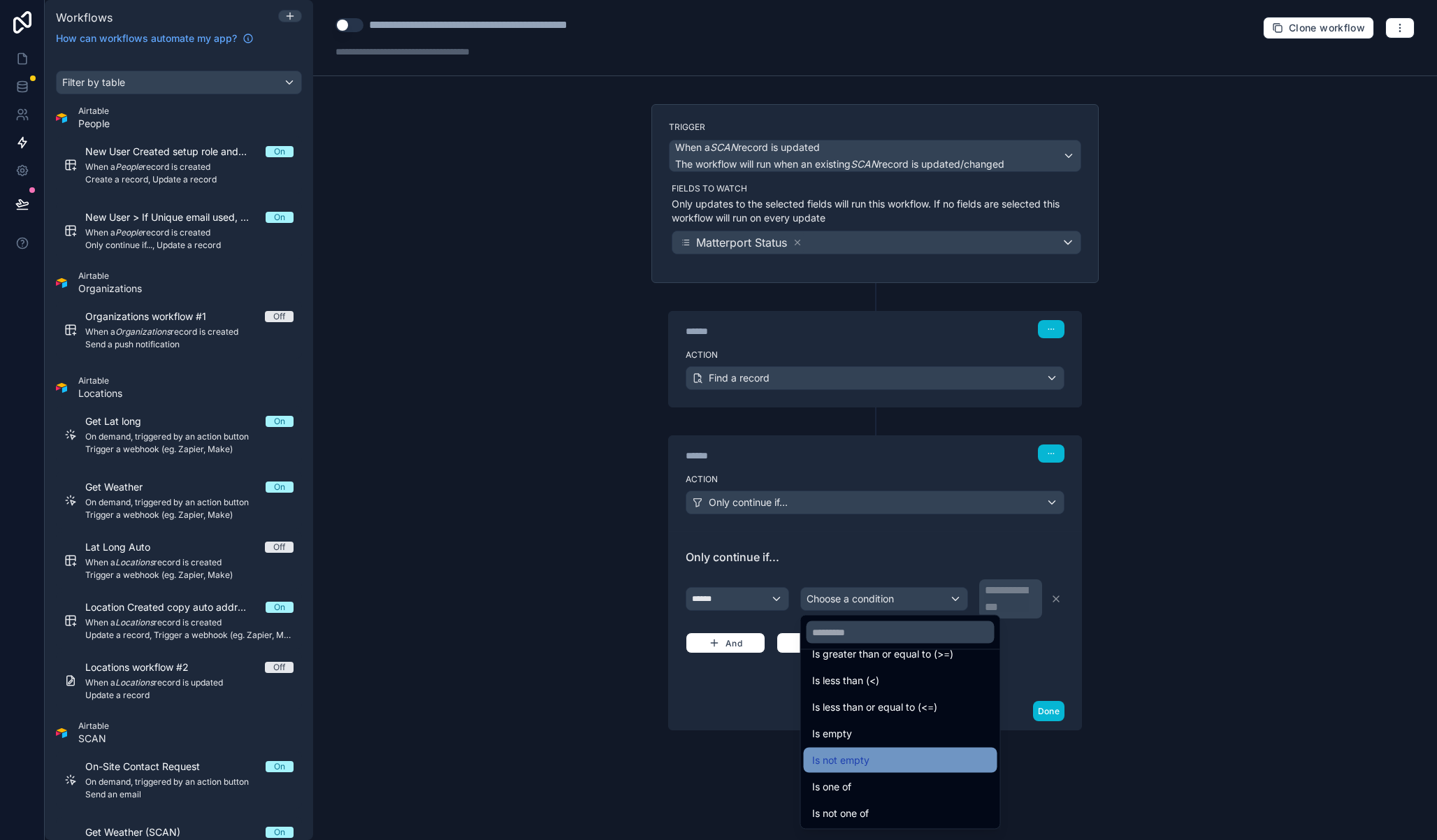
click at [874, 760] on div "Is not empty" at bounding box center [901, 761] width 177 height 17
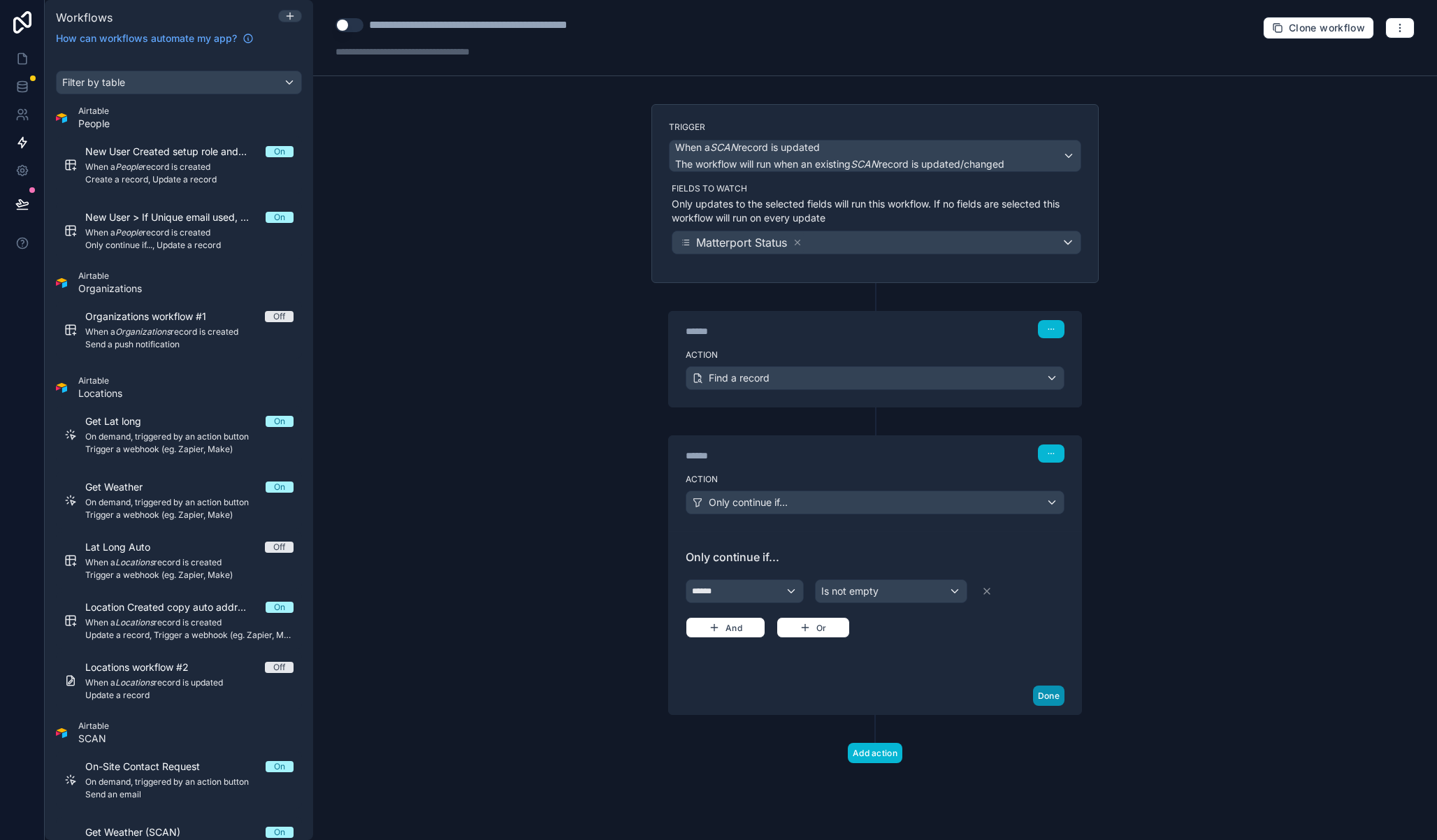
click at [1057, 693] on button "Done" at bounding box center [1049, 696] width 32 height 20
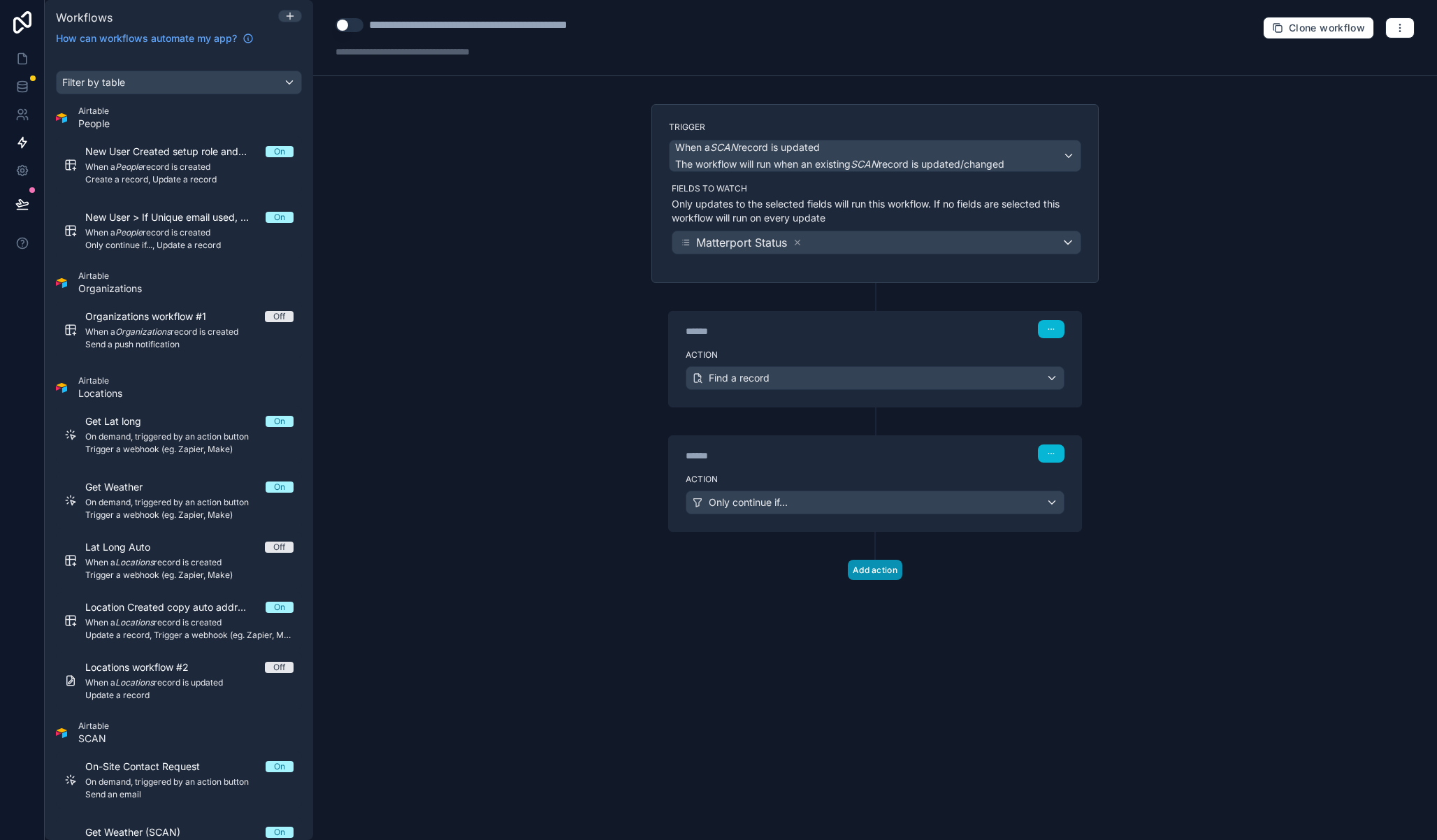
click at [873, 570] on button "Add action" at bounding box center [875, 569] width 54 height 20
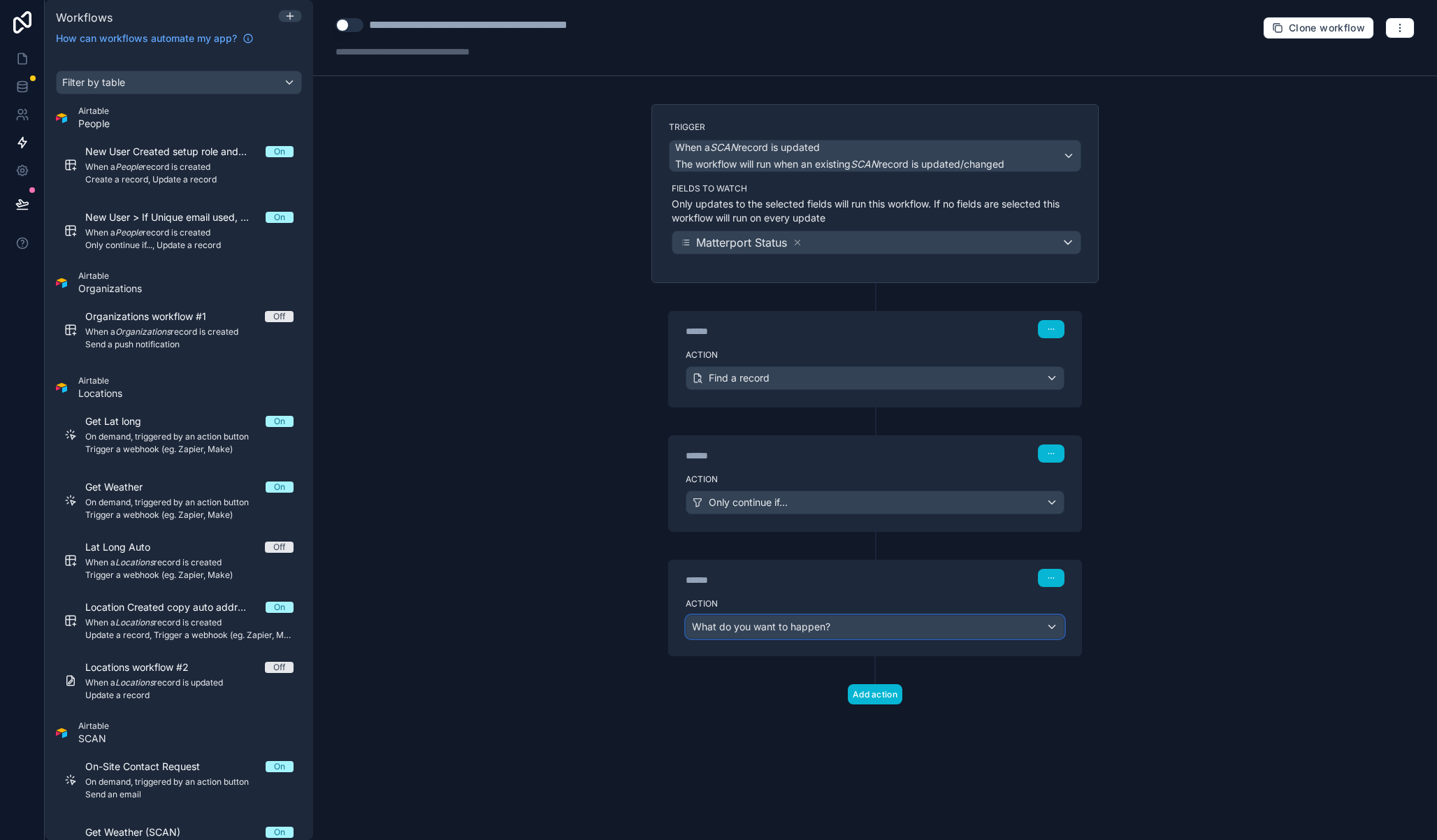
click at [783, 631] on span "What do you want to happen?" at bounding box center [761, 626] width 139 height 12
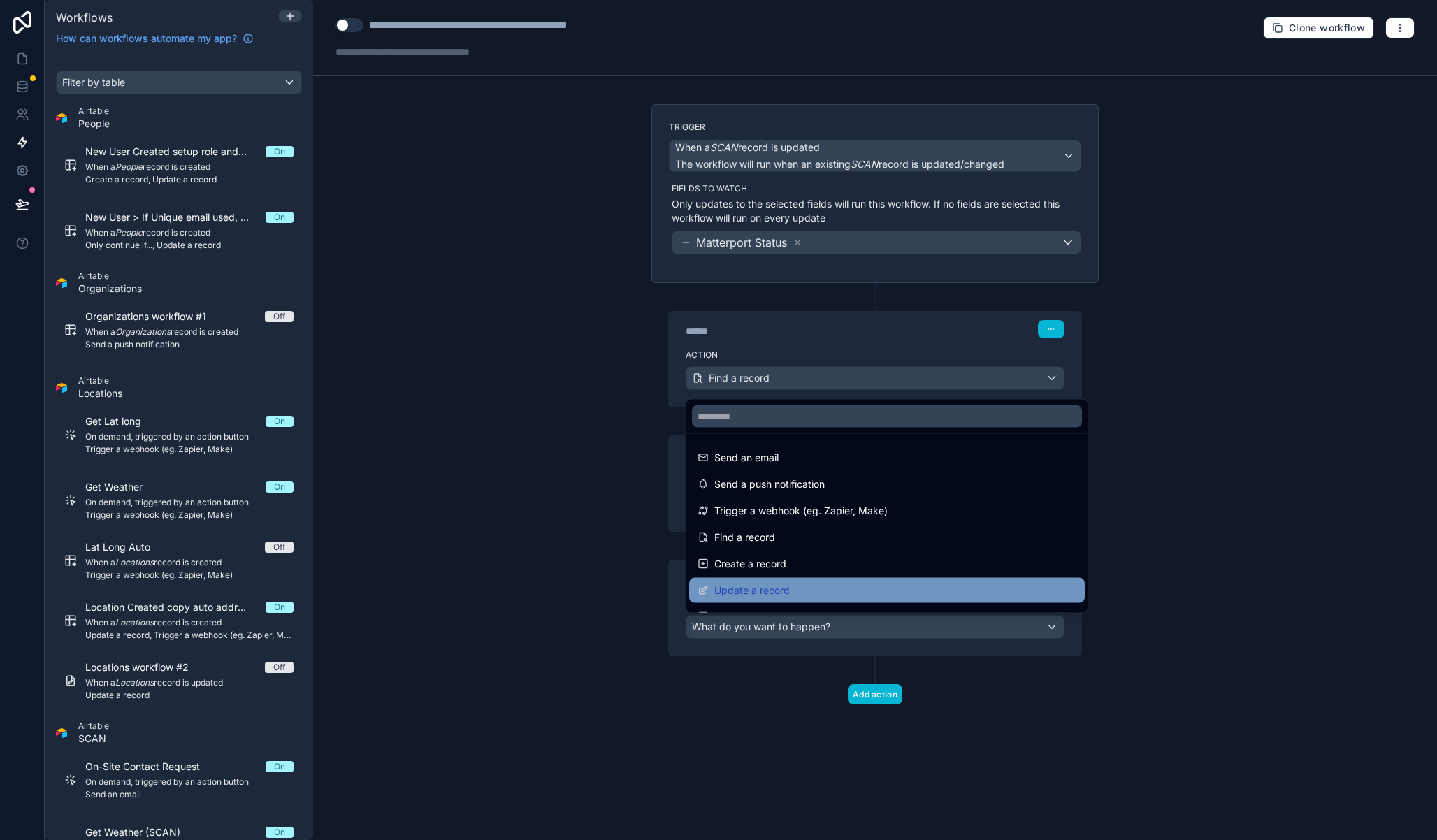
click at [784, 581] on div "Update a record" at bounding box center [887, 590] width 396 height 25
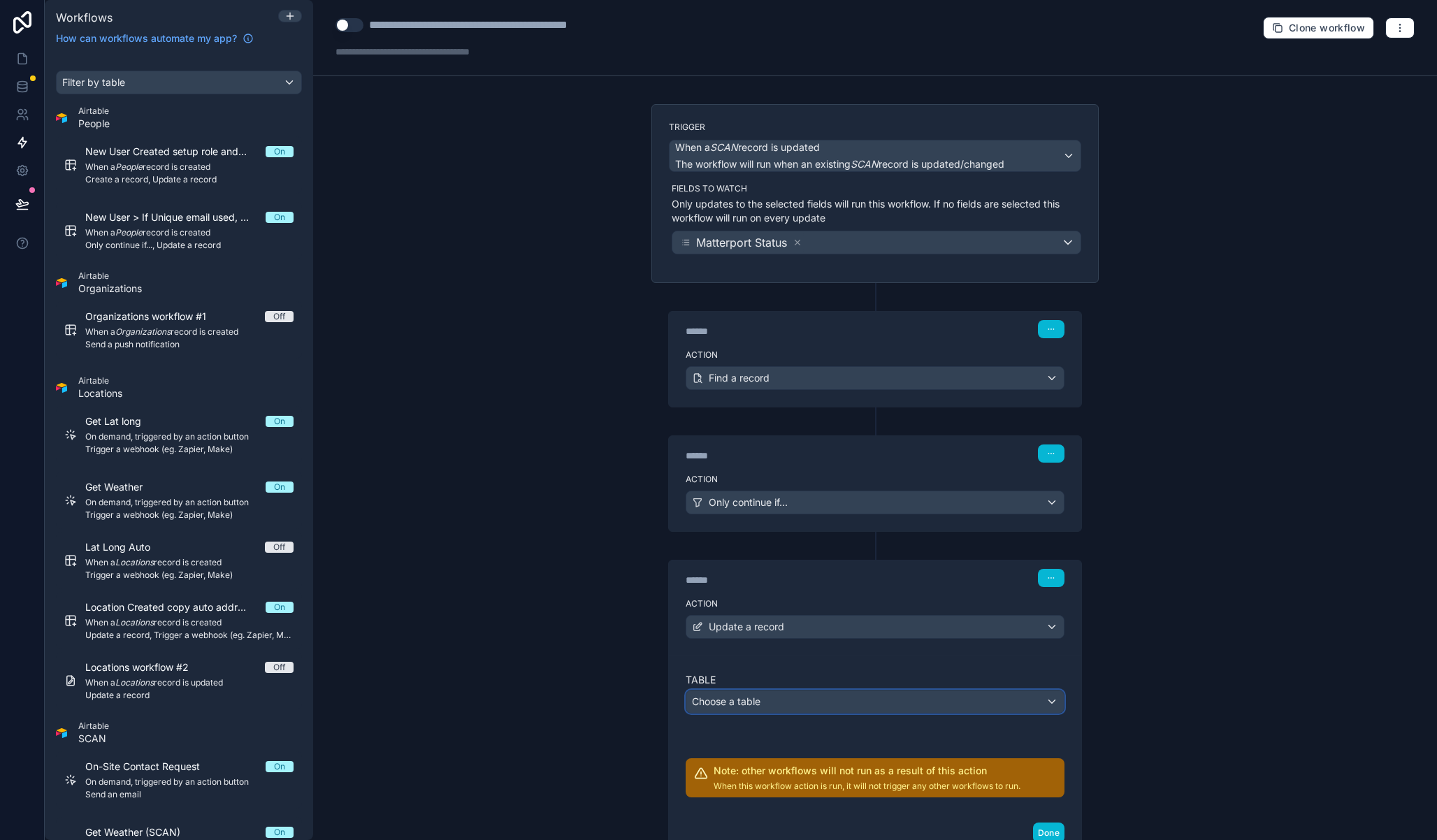
click at [804, 703] on div "Choose a table" at bounding box center [875, 702] width 377 height 23
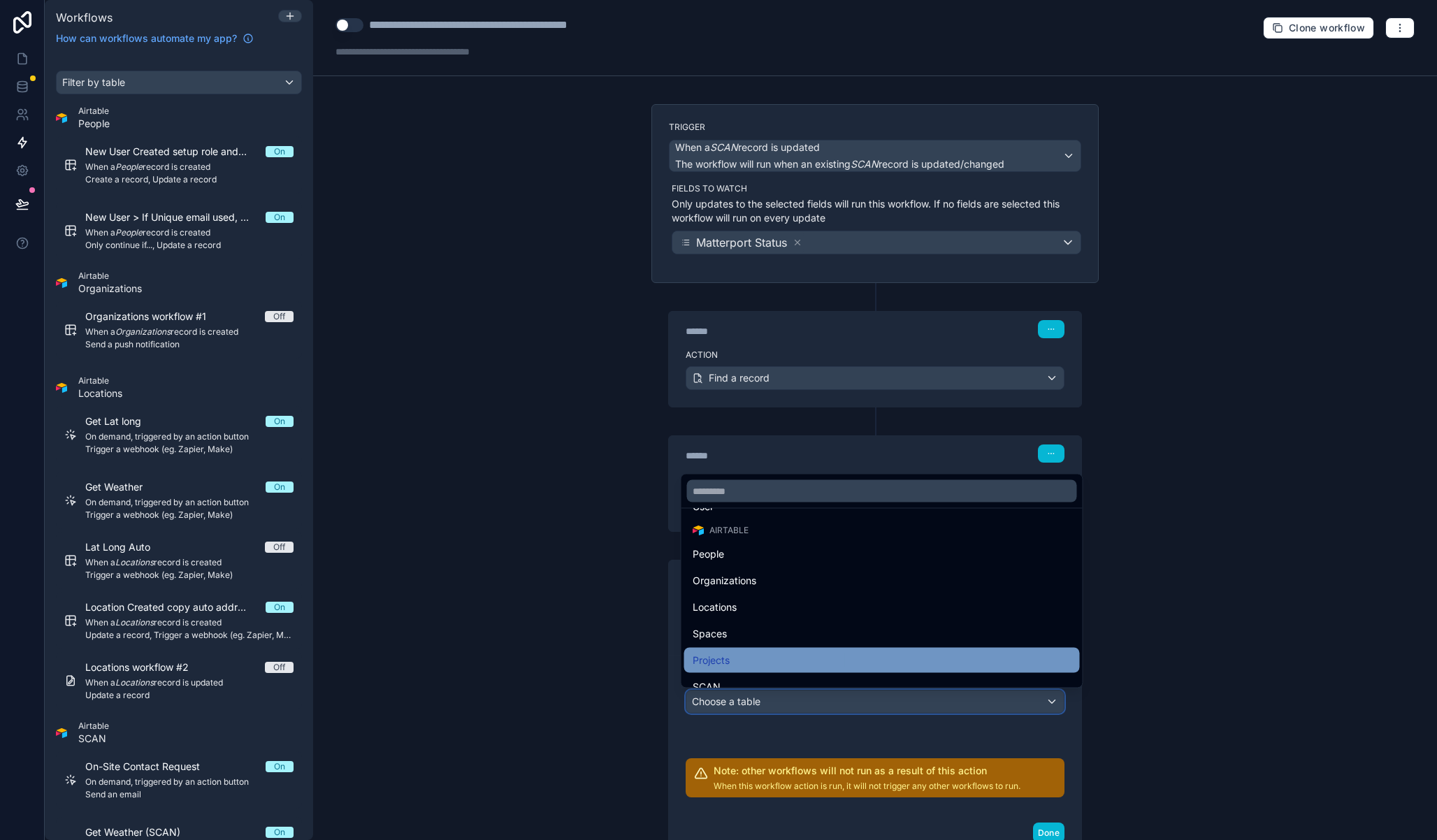
scroll to position [88, 0]
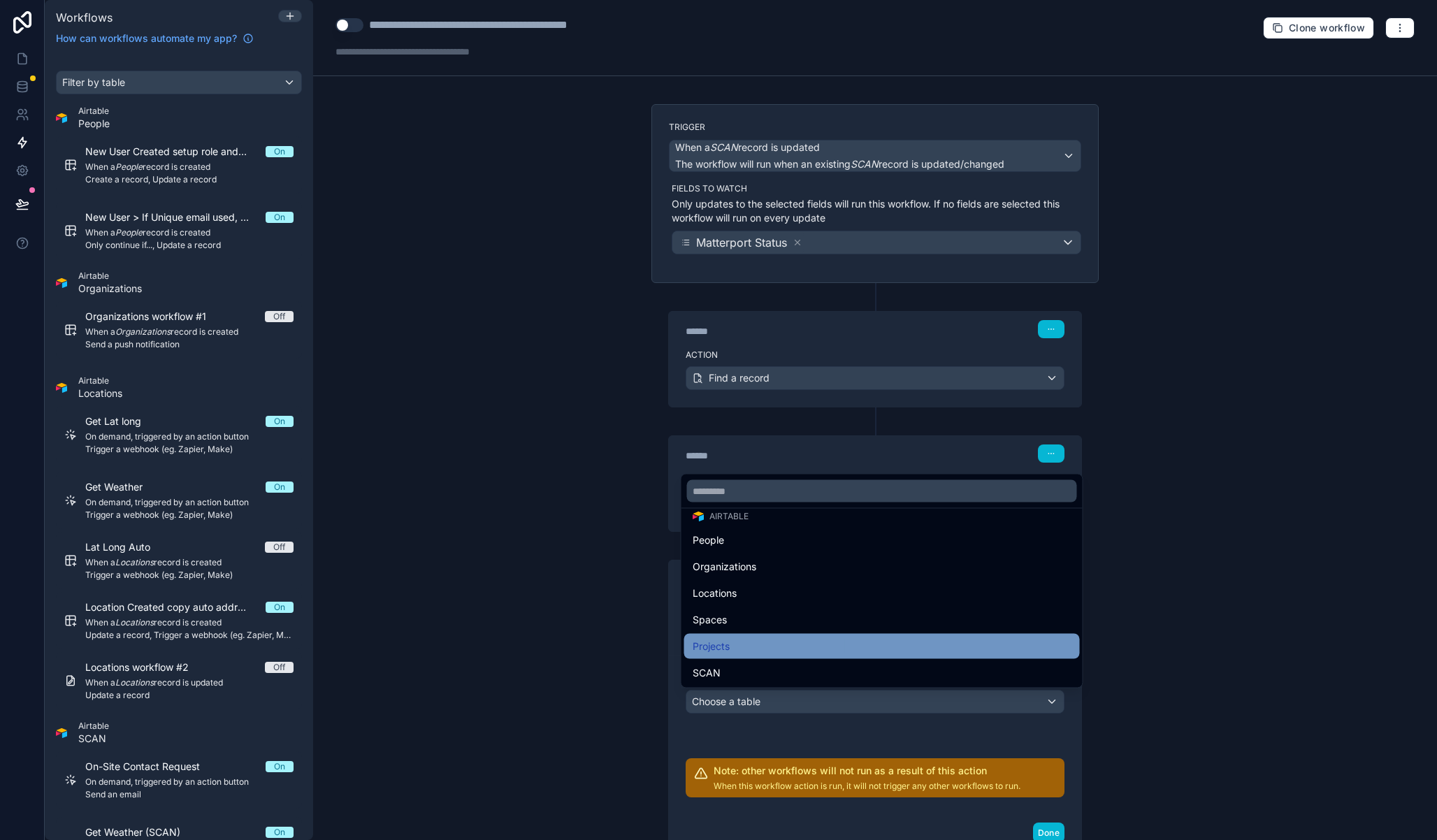
click at [757, 646] on div "Projects" at bounding box center [882, 646] width 379 height 17
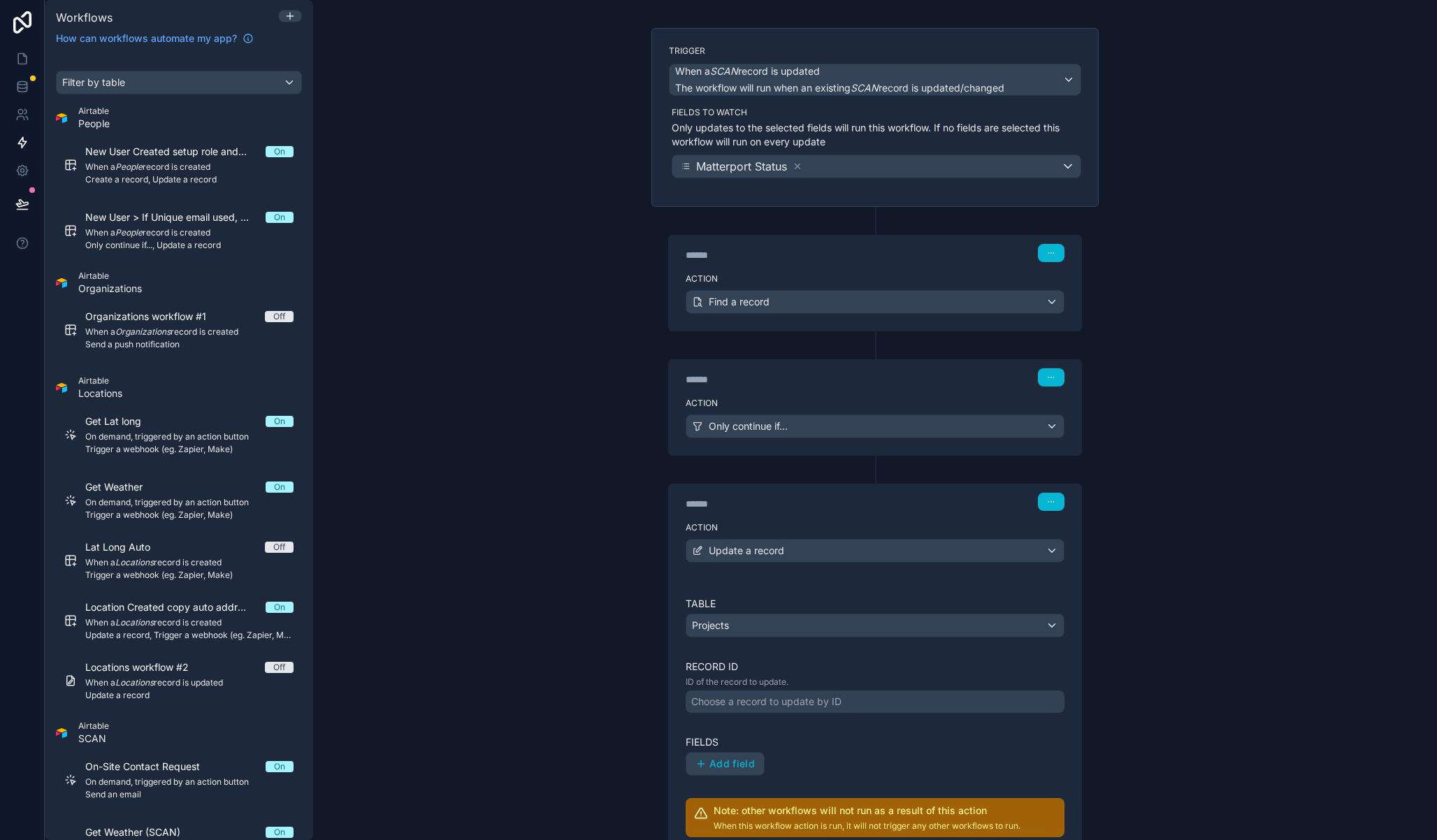
scroll to position [95, 0]
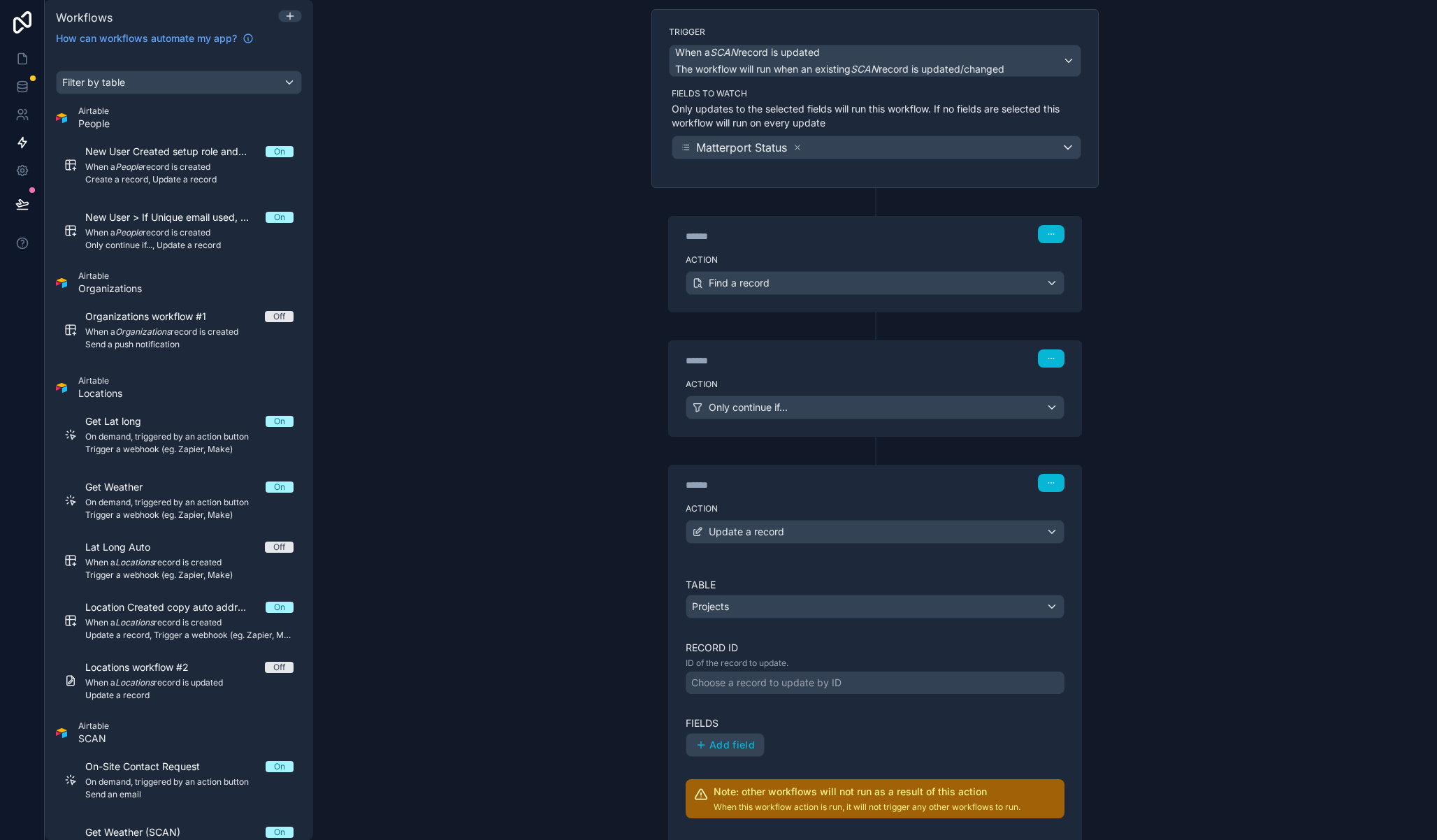
click at [757, 676] on div "Choose a record to update by ID" at bounding box center [766, 683] width 150 height 14
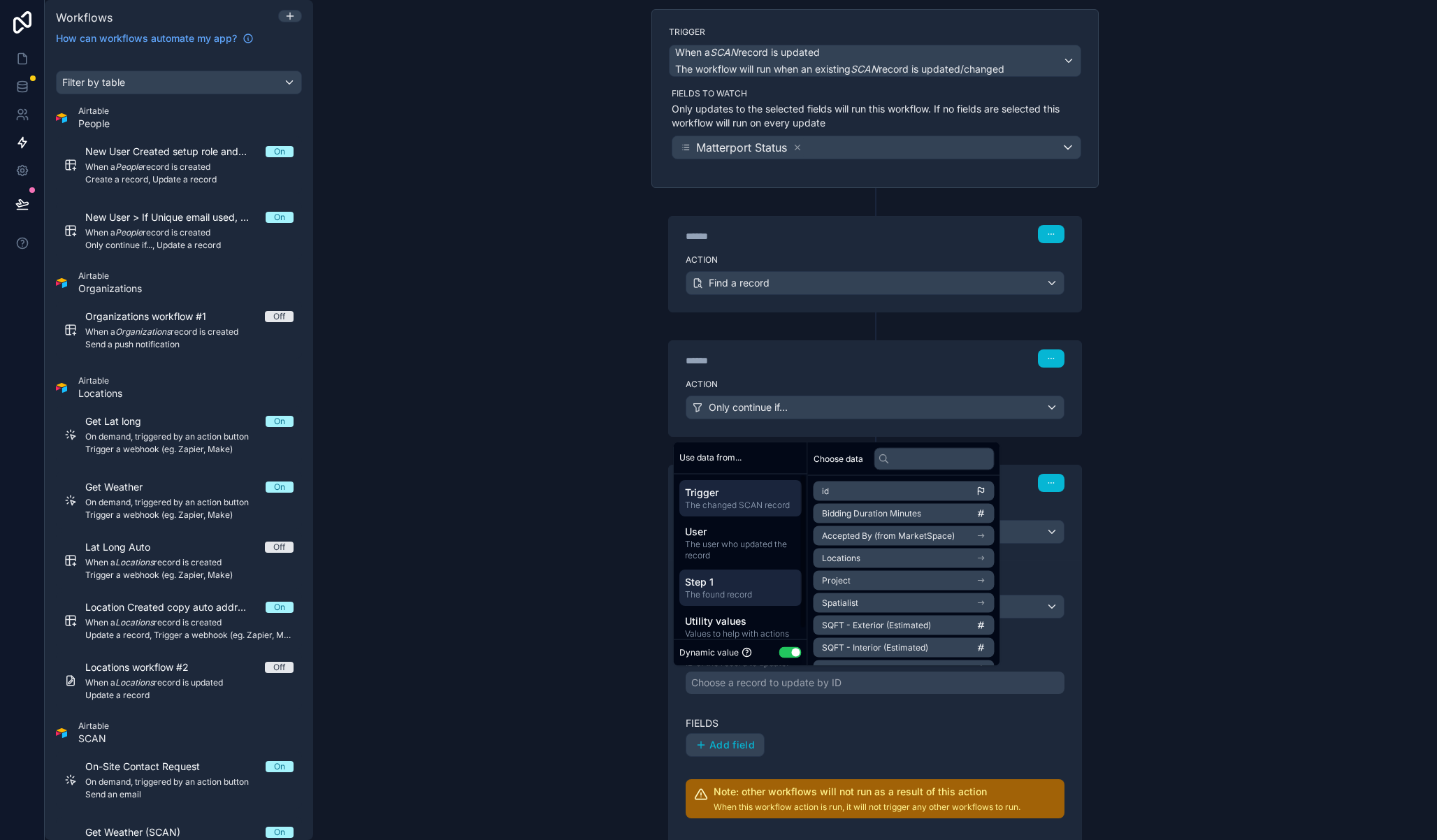
click at [751, 594] on span "The found record" at bounding box center [740, 594] width 111 height 11
click at [882, 490] on li "id" at bounding box center [903, 491] width 181 height 19
click at [869, 484] on li "id" at bounding box center [903, 491] width 181 height 19
click at [820, 717] on label "Fields" at bounding box center [875, 723] width 379 height 14
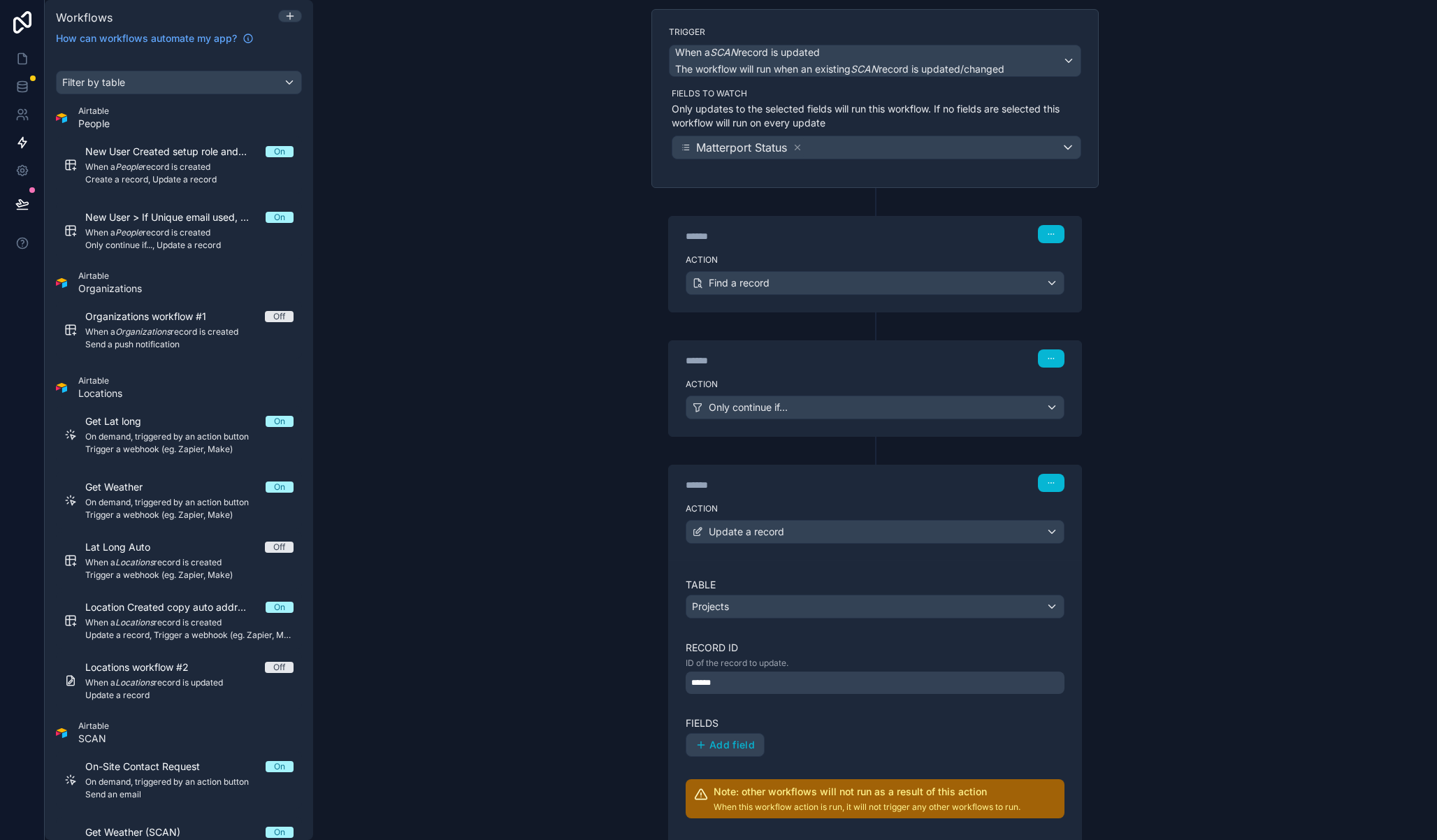
click at [796, 684] on div "******" at bounding box center [875, 683] width 379 height 23
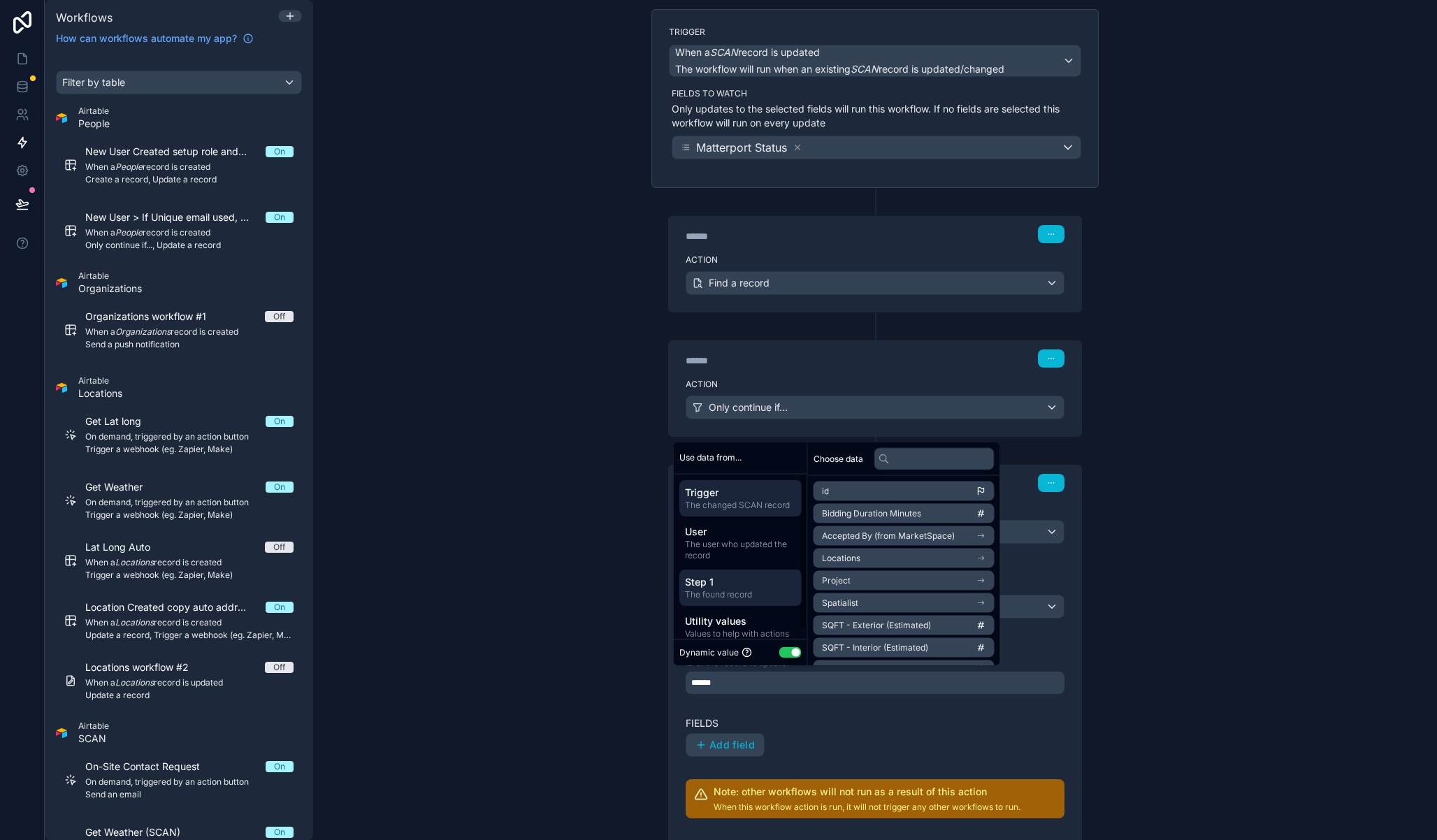
click at [763, 584] on span "Step 1" at bounding box center [740, 581] width 111 height 14
click at [981, 487] on li "id" at bounding box center [903, 491] width 181 height 19
click at [902, 509] on span "Project's Organization" at bounding box center [866, 514] width 88 height 11
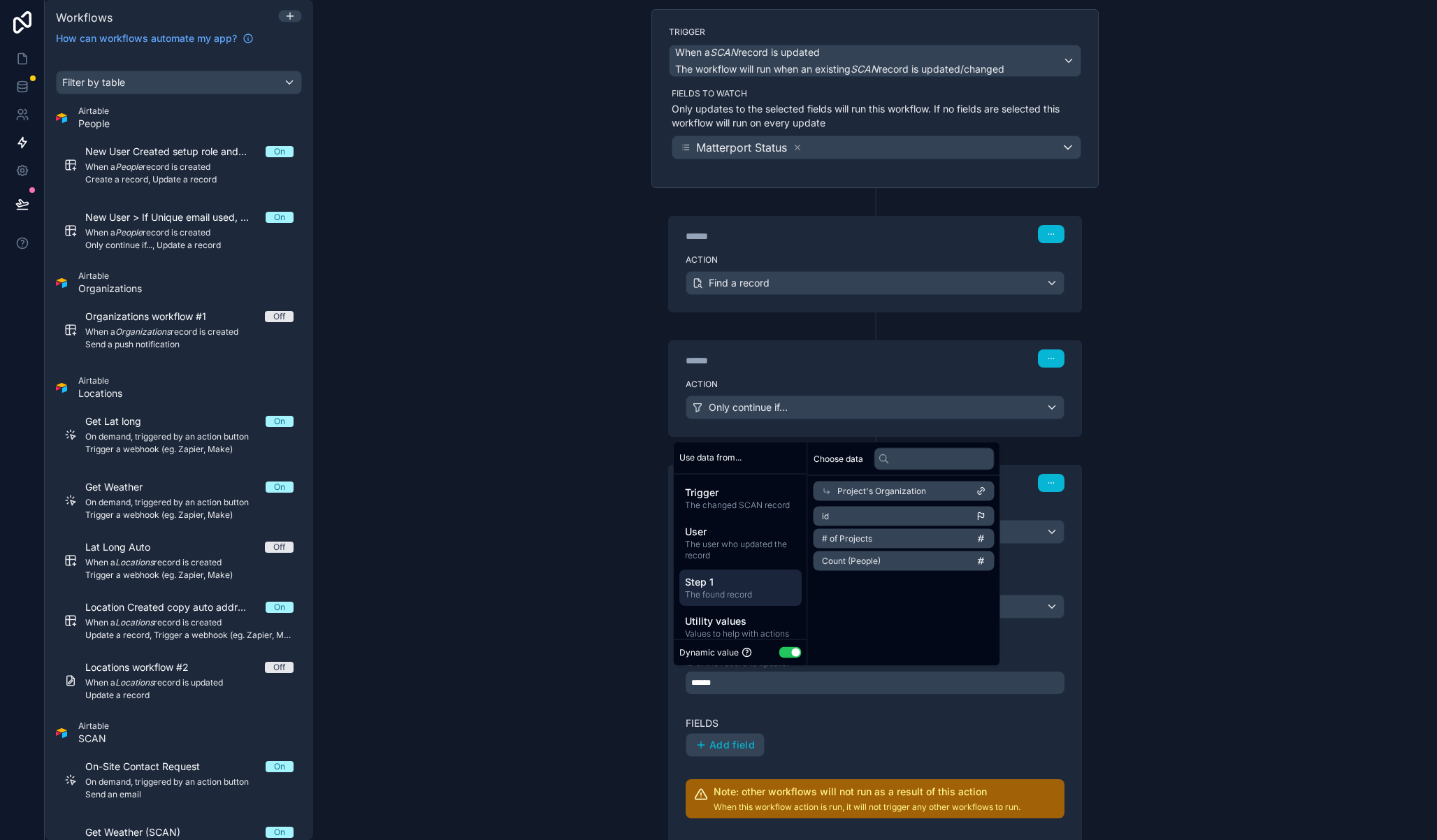
click at [884, 516] on li "id" at bounding box center [903, 516] width 181 height 19
click at [829, 684] on div "**********" at bounding box center [875, 683] width 379 height 23
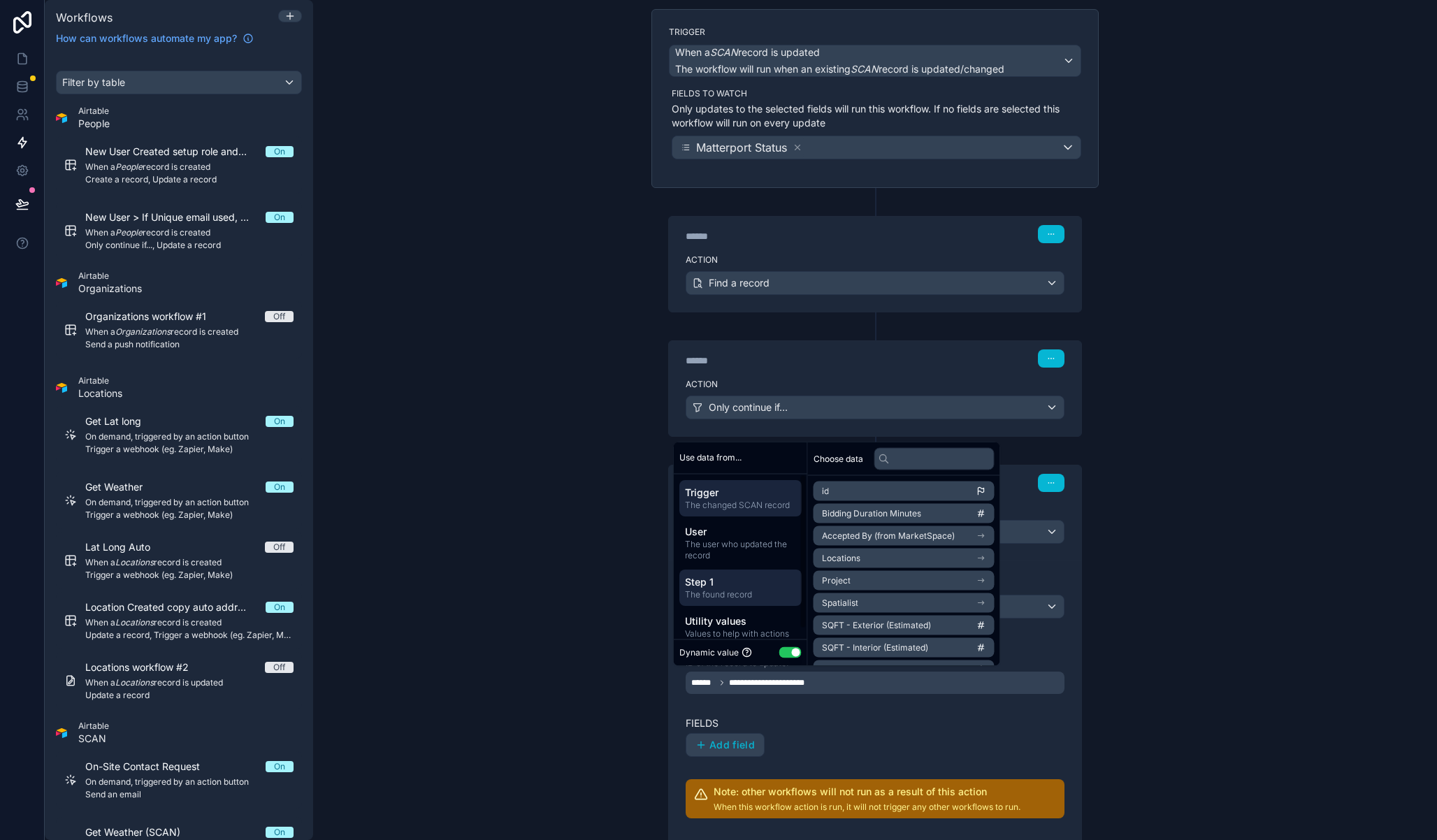
click at [729, 585] on span "Step 1" at bounding box center [740, 581] width 111 height 14
click at [864, 486] on li "id" at bounding box center [903, 491] width 181 height 19
click at [833, 714] on div "Table Projects Record ID ID of the record to update. ****** Fields Add field No…" at bounding box center [875, 698] width 379 height 241
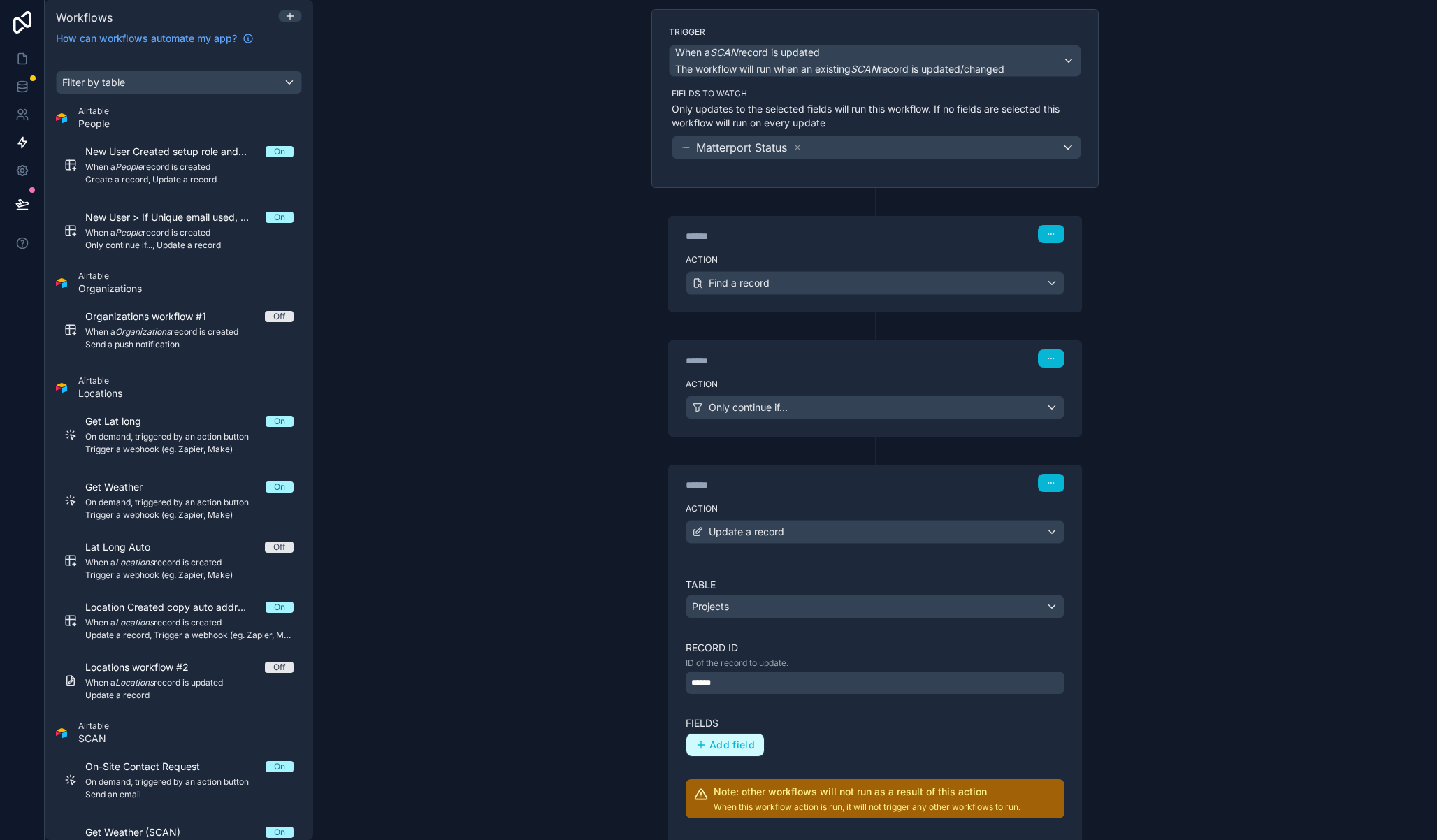
click at [732, 749] on span "Add field" at bounding box center [732, 745] width 45 height 13
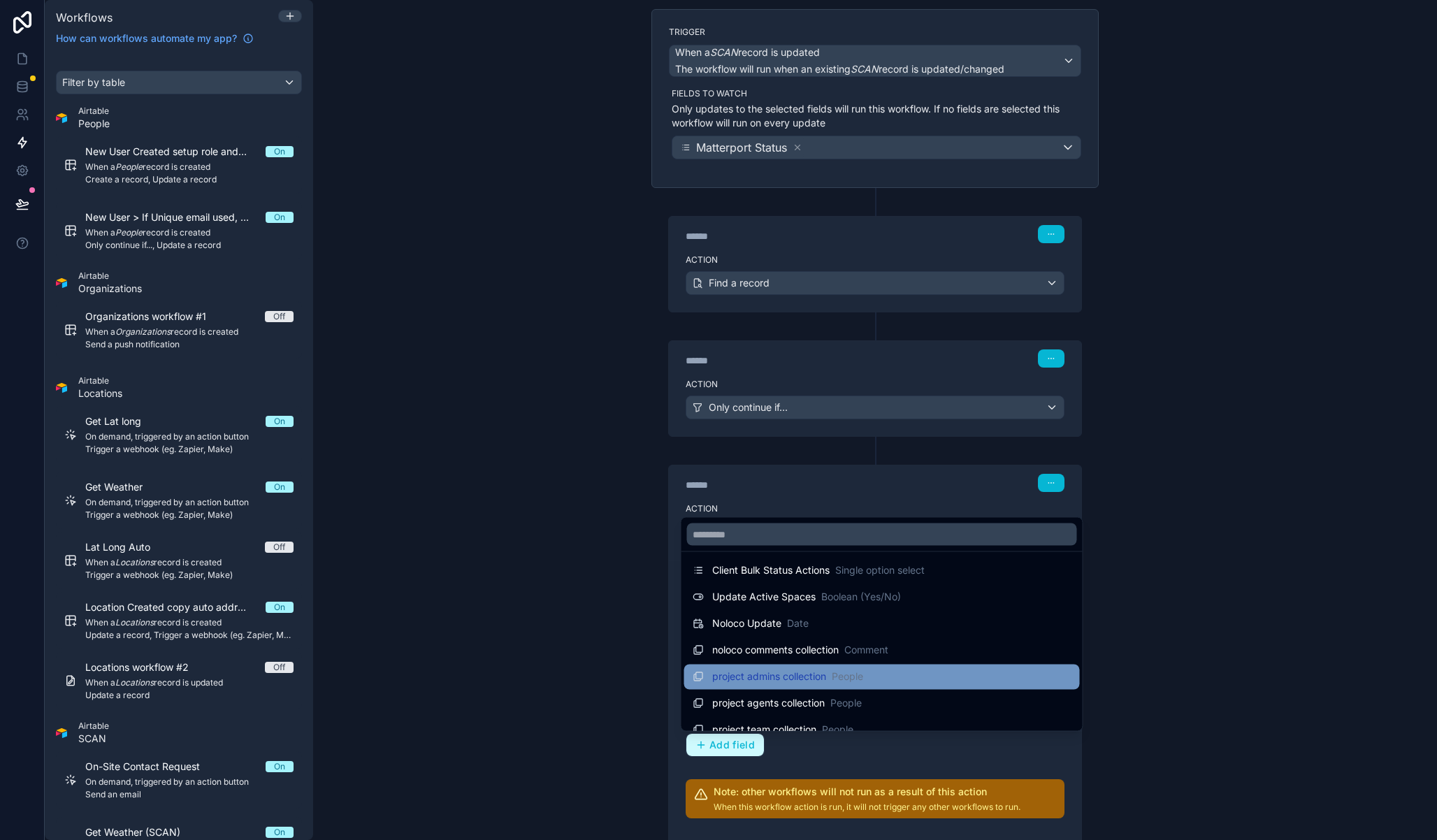
scroll to position [6153, 0]
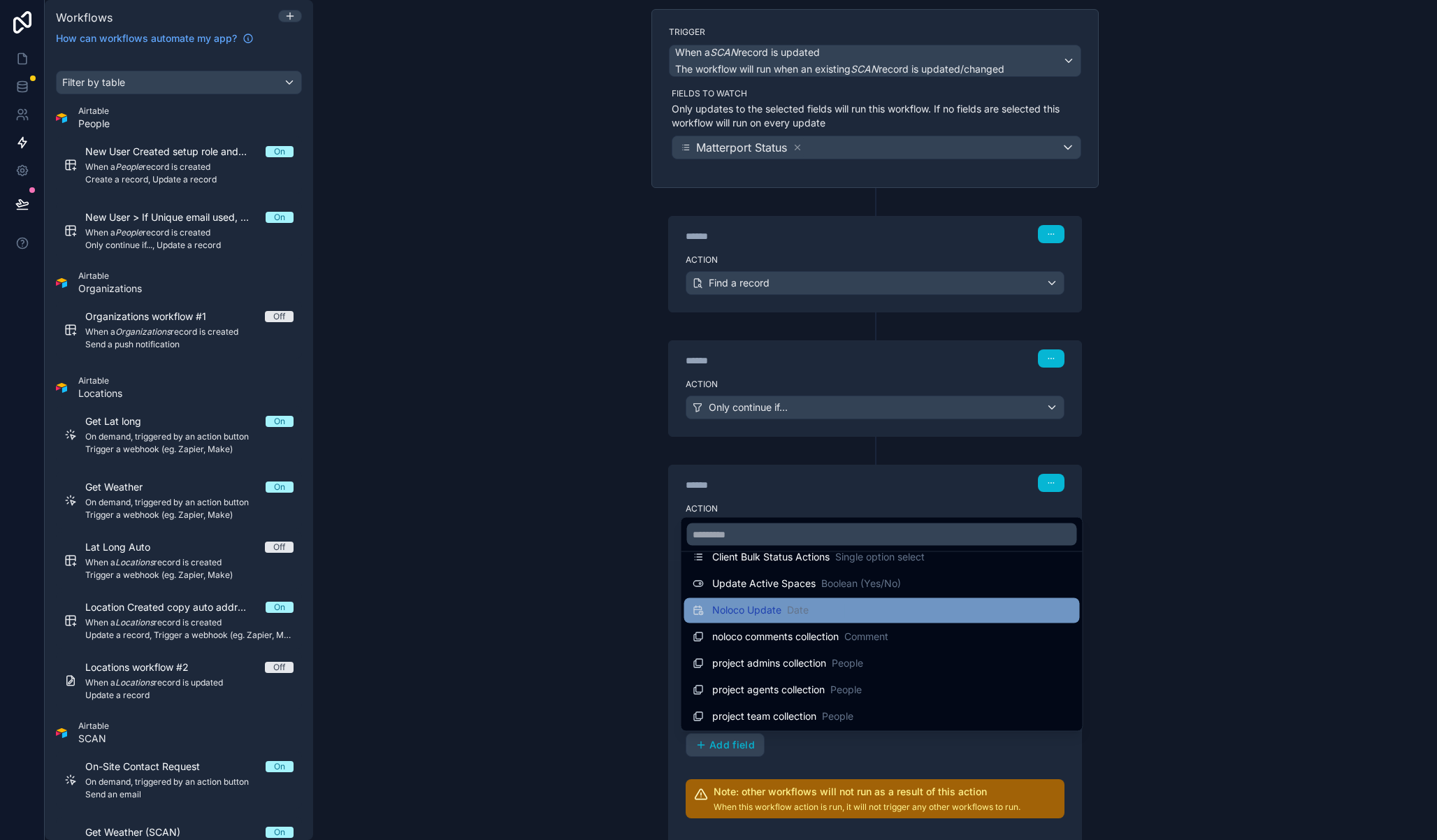
click at [762, 617] on span "Noloco Update" at bounding box center [746, 611] width 69 height 14
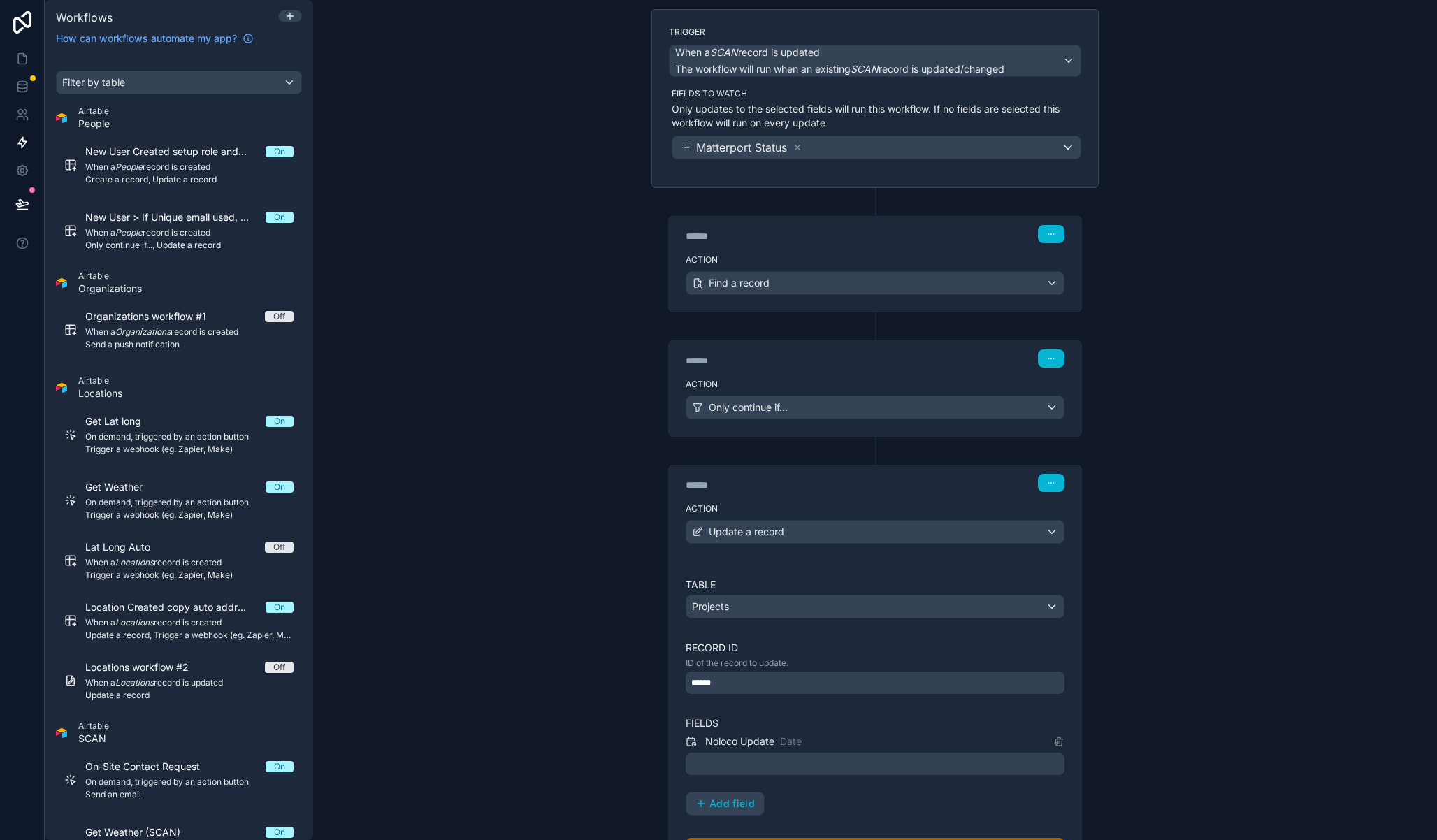
click at [773, 768] on div at bounding box center [875, 764] width 379 height 23
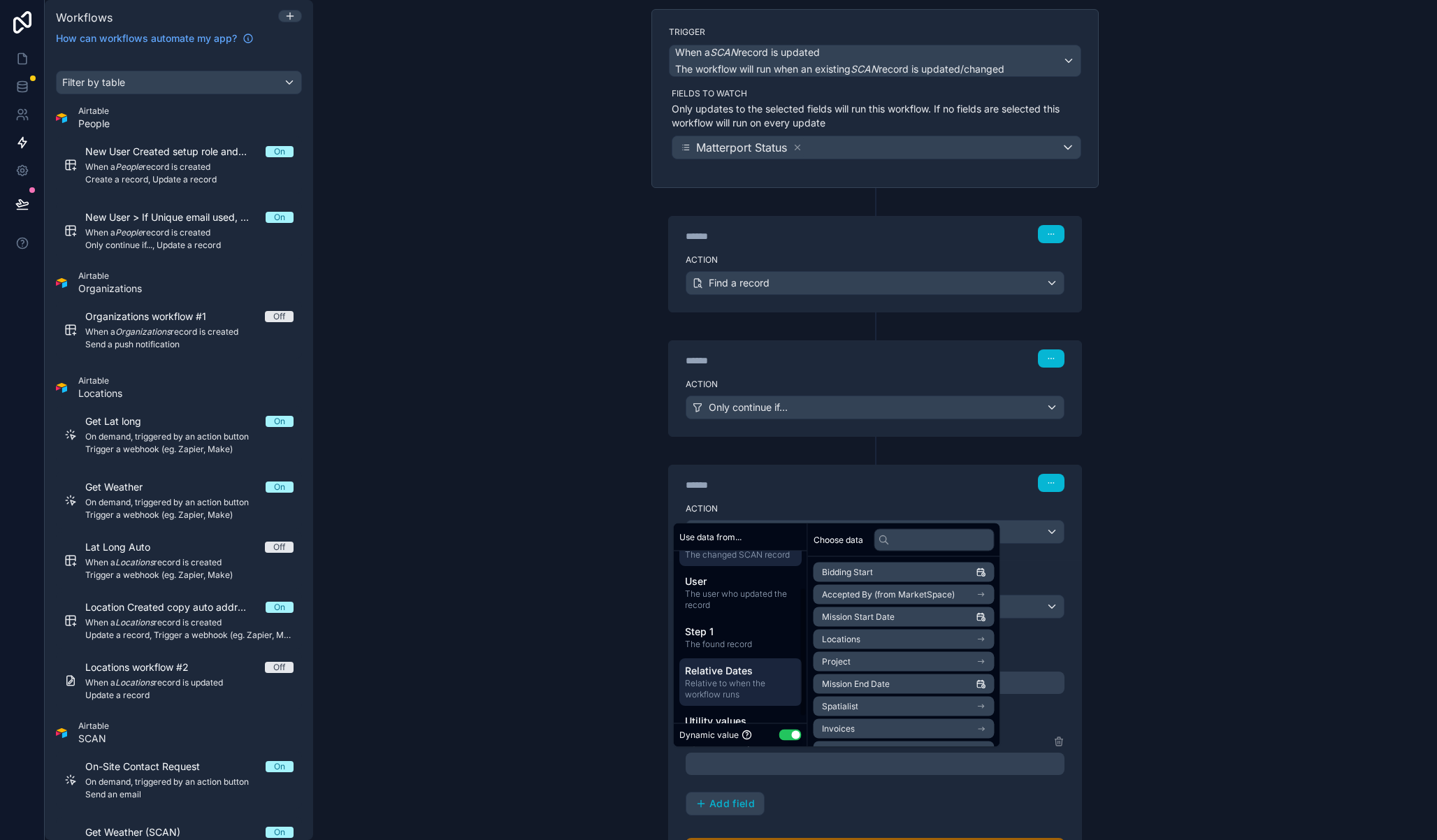
scroll to position [48, 0]
click at [742, 657] on span "Relative to when the workflow runs" at bounding box center [740, 668] width 111 height 23
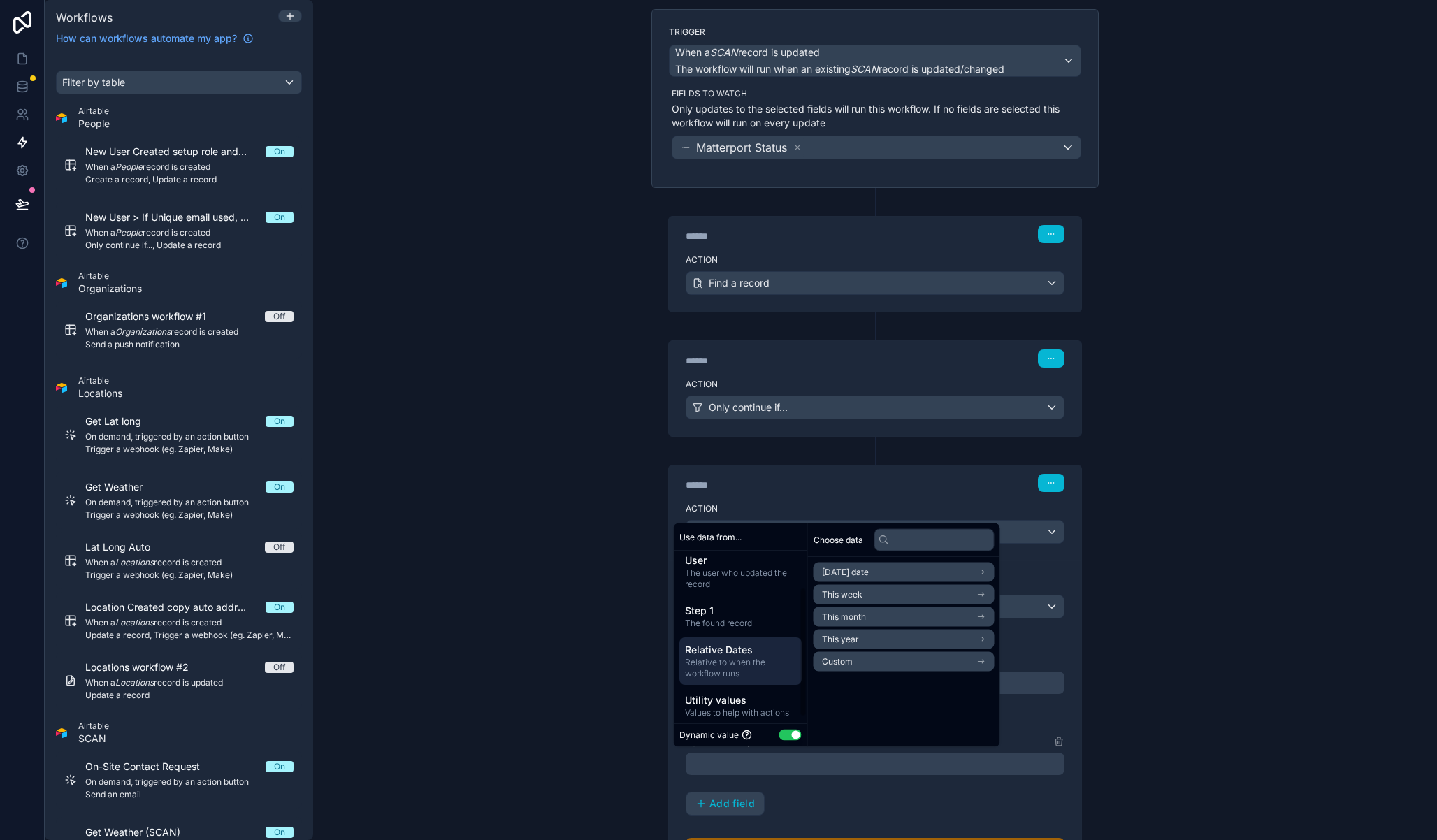
click at [876, 573] on li "Today's date" at bounding box center [903, 572] width 181 height 19
click at [865, 594] on li "Now" at bounding box center [903, 598] width 181 height 19
click at [1151, 636] on div "**********" at bounding box center [875, 420] width 1124 height 840
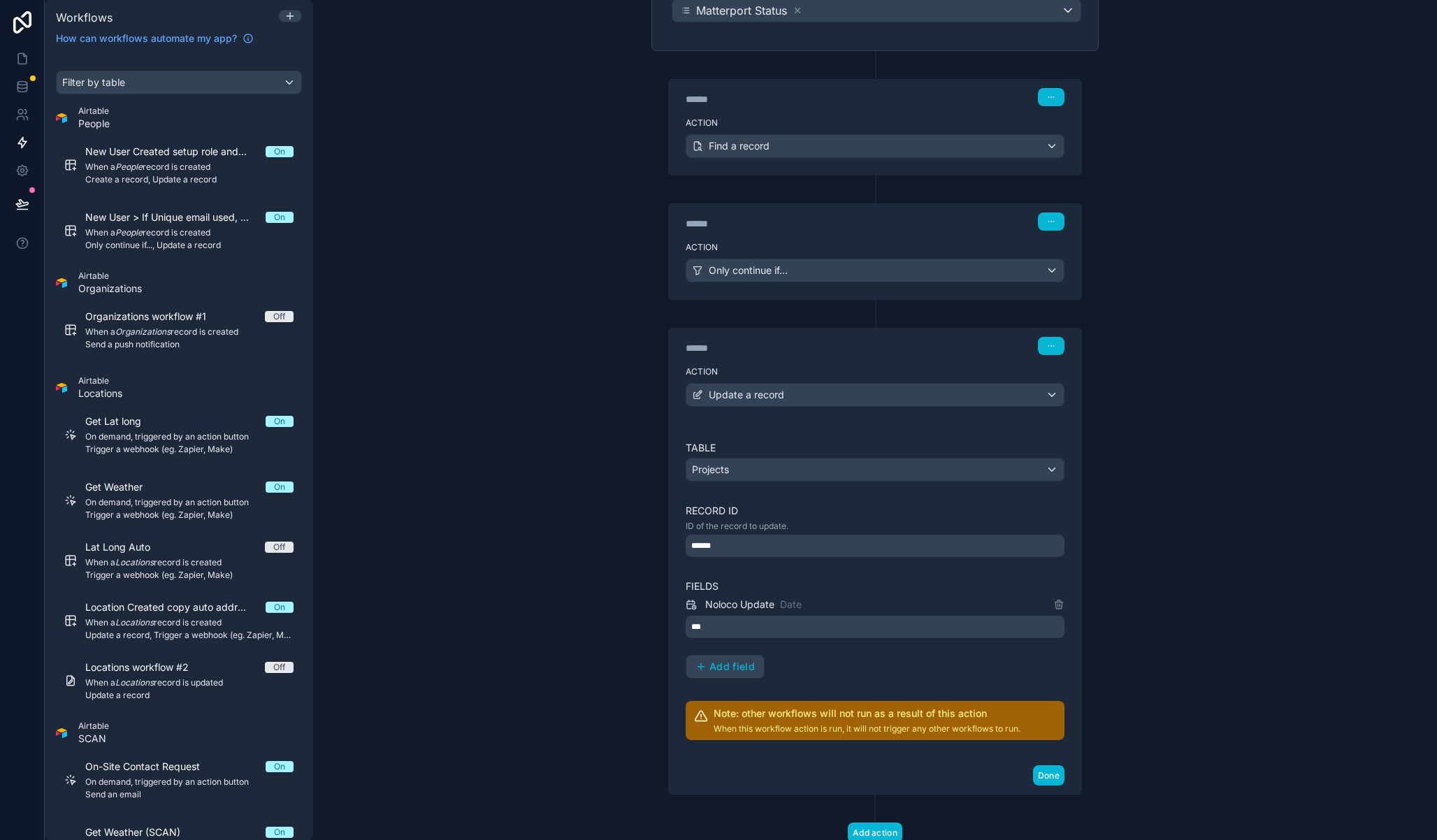
scroll to position [279, 0]
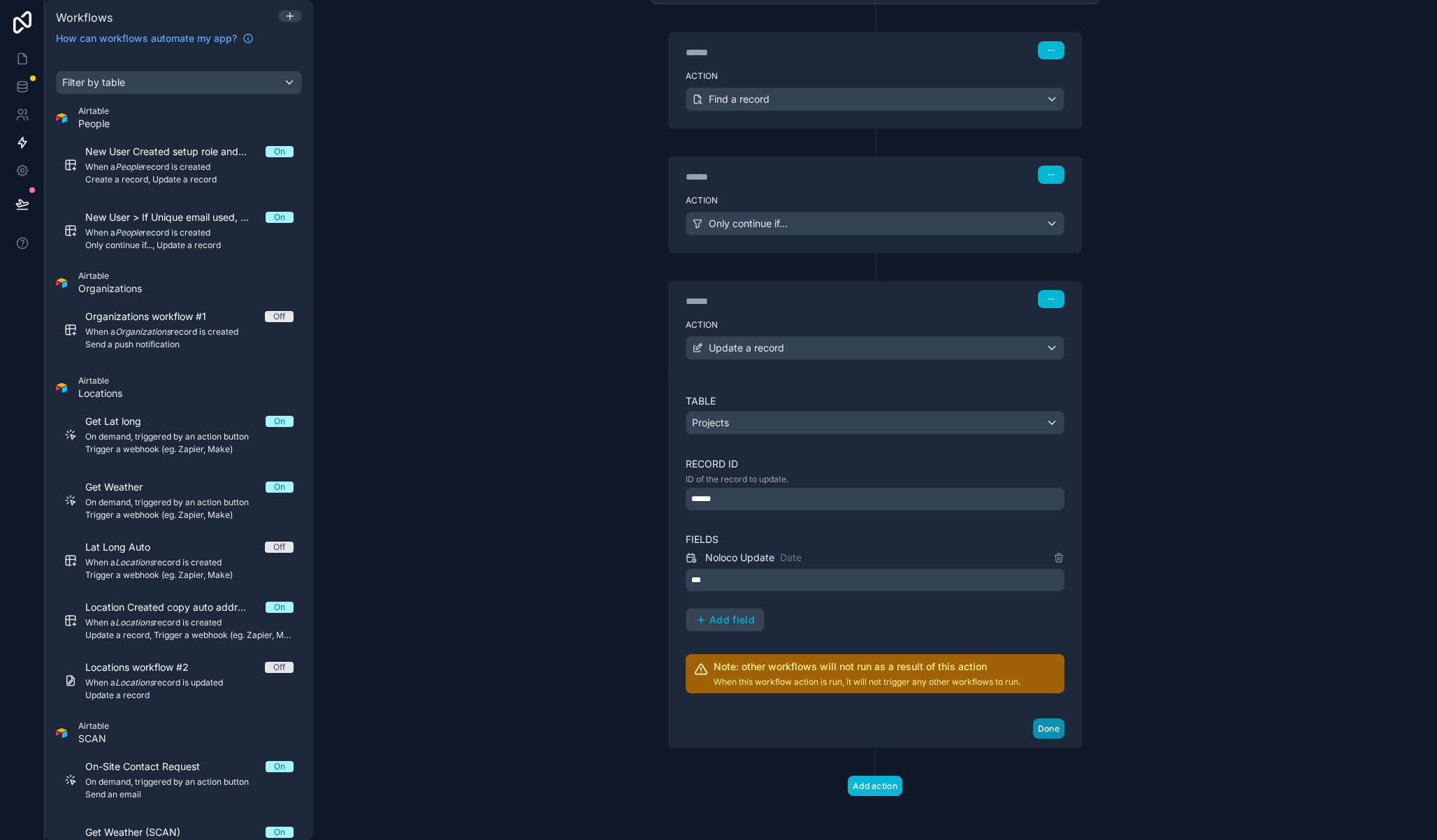
click at [1043, 731] on button "Done" at bounding box center [1049, 728] width 32 height 20
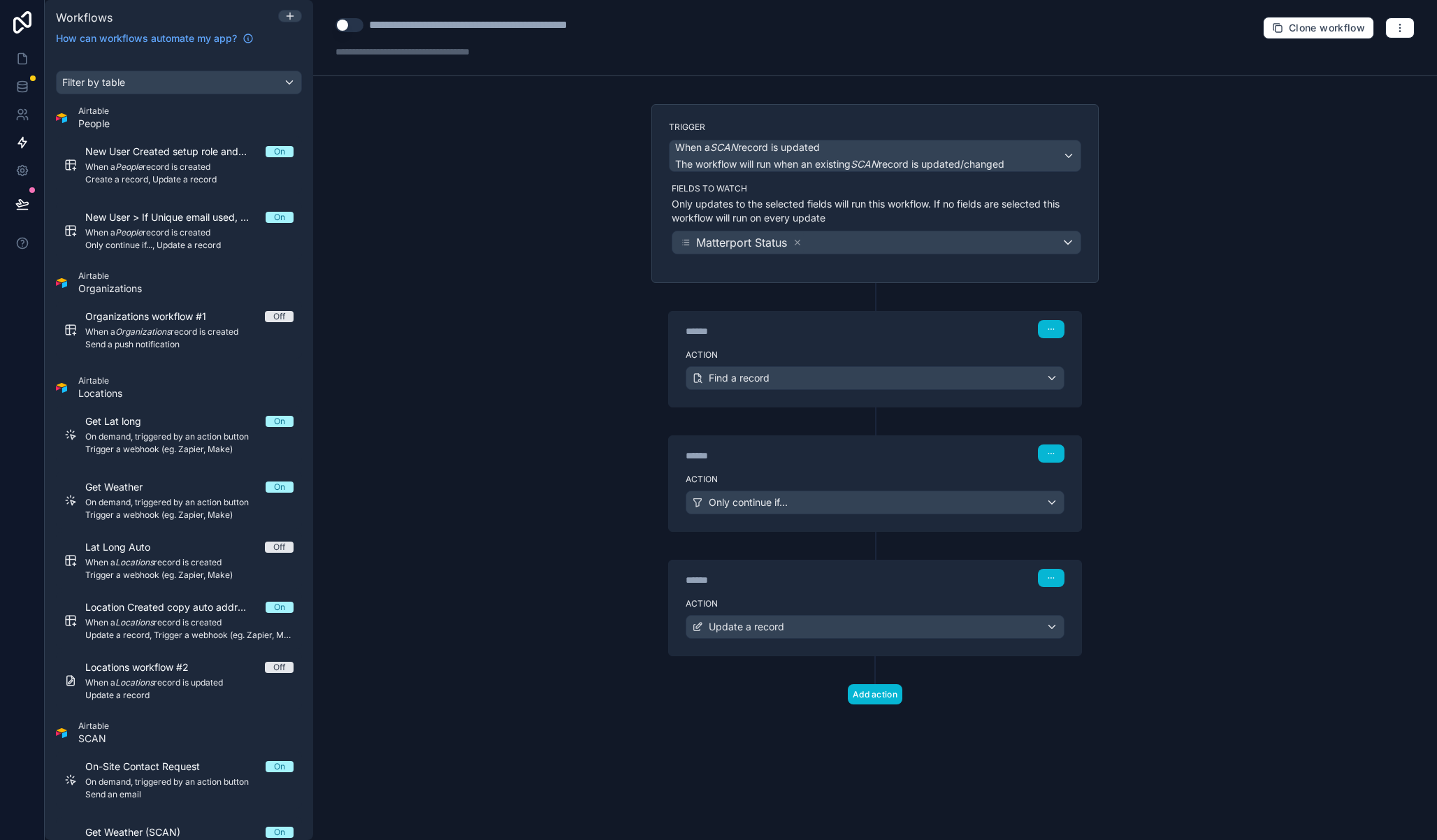
click at [357, 28] on button "Use setting" at bounding box center [350, 24] width 28 height 14
click at [460, 230] on div "**********" at bounding box center [875, 420] width 1124 height 840
click at [15, 201] on icon at bounding box center [22, 204] width 14 height 14
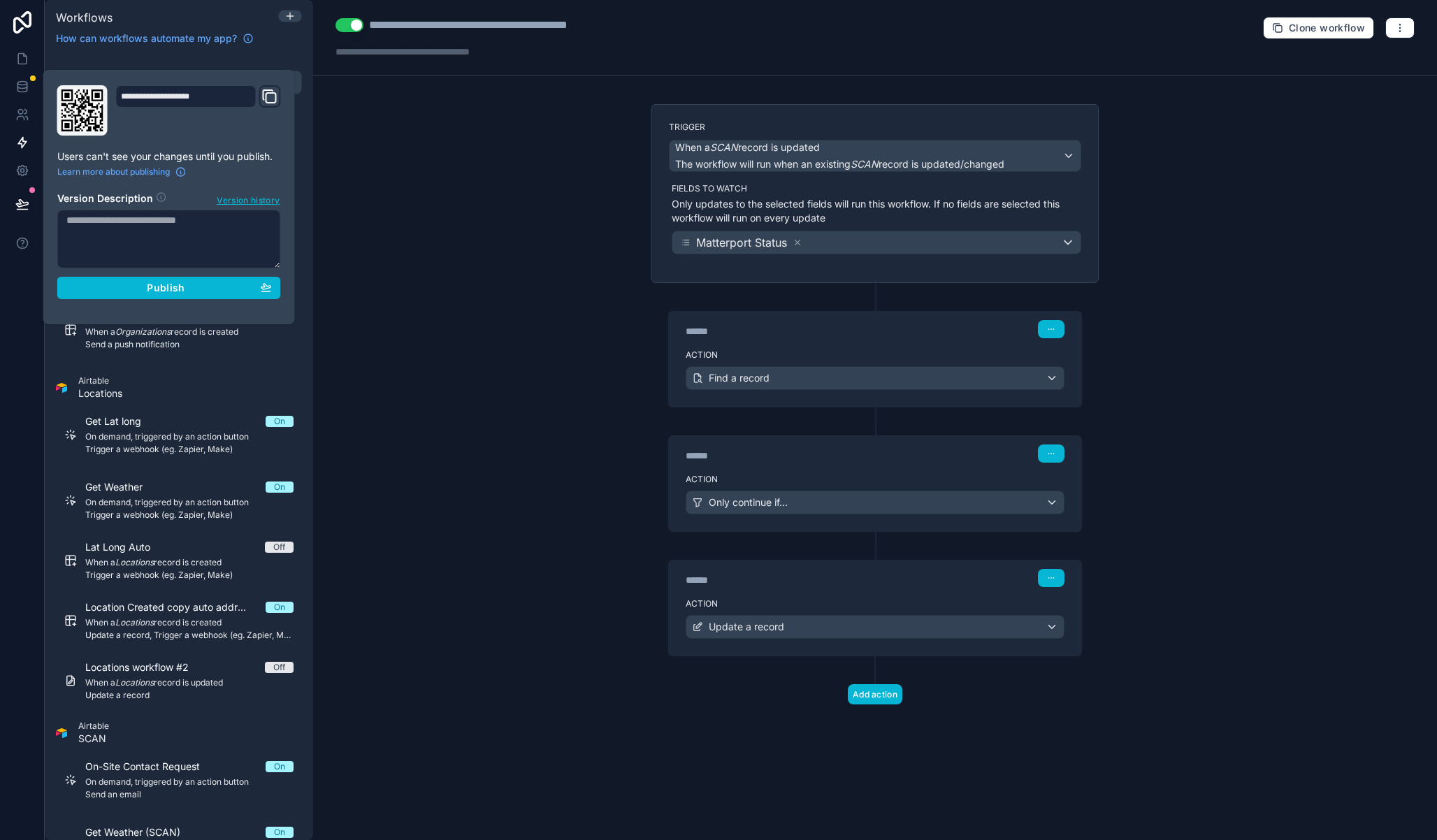
click at [178, 276] on section "Version Description Version history Publish" at bounding box center [169, 241] width 224 height 116
click at [179, 285] on span "Publish" at bounding box center [165, 288] width 38 height 13
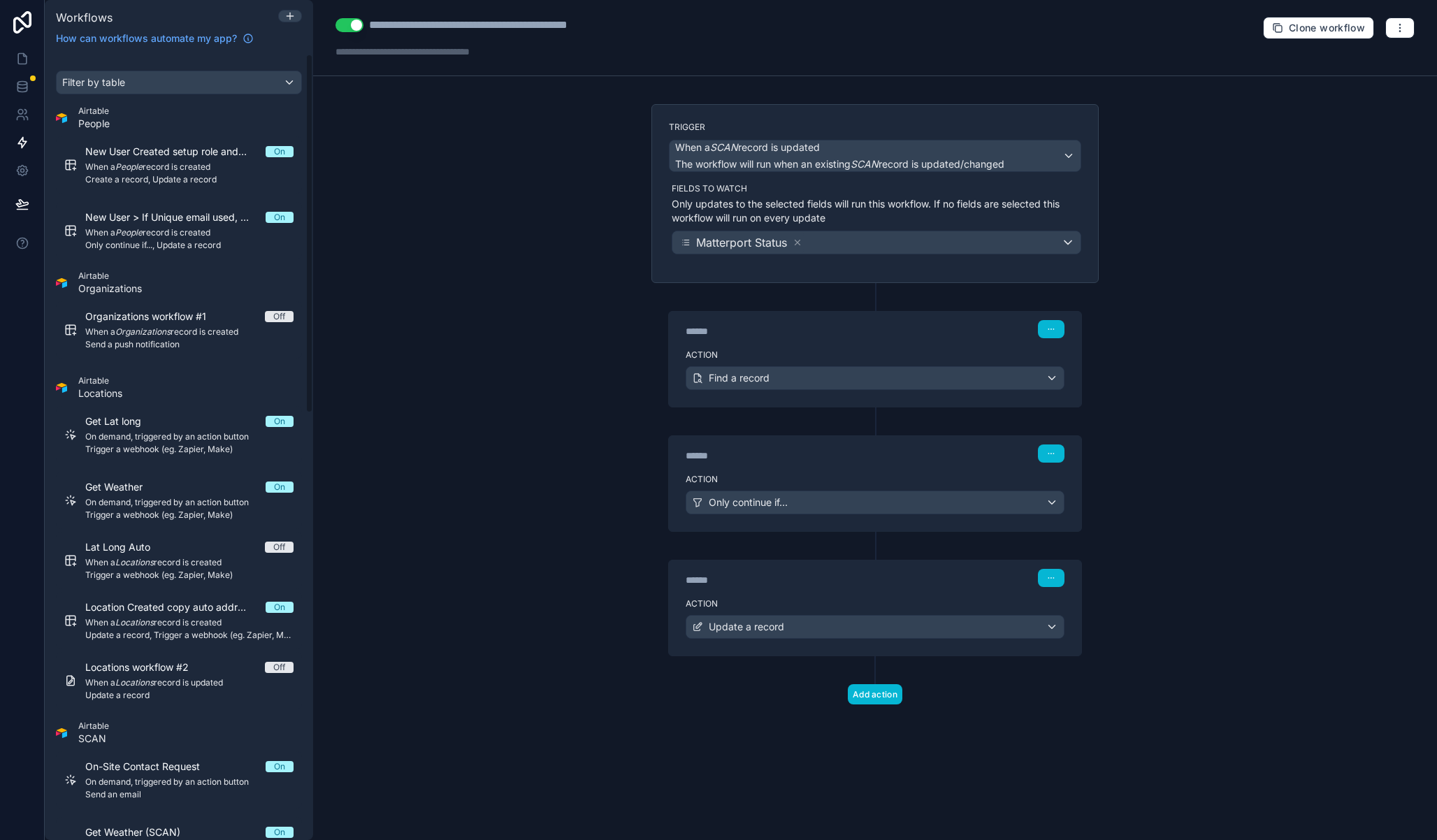
click at [414, 230] on div "**********" at bounding box center [875, 420] width 1124 height 840
drag, startPoint x: 572, startPoint y: 338, endPoint x: 564, endPoint y: 339, distance: 8.1
click at [572, 338] on div "**********" at bounding box center [875, 420] width 1124 height 840
click at [16, 62] on icon at bounding box center [22, 58] width 14 height 14
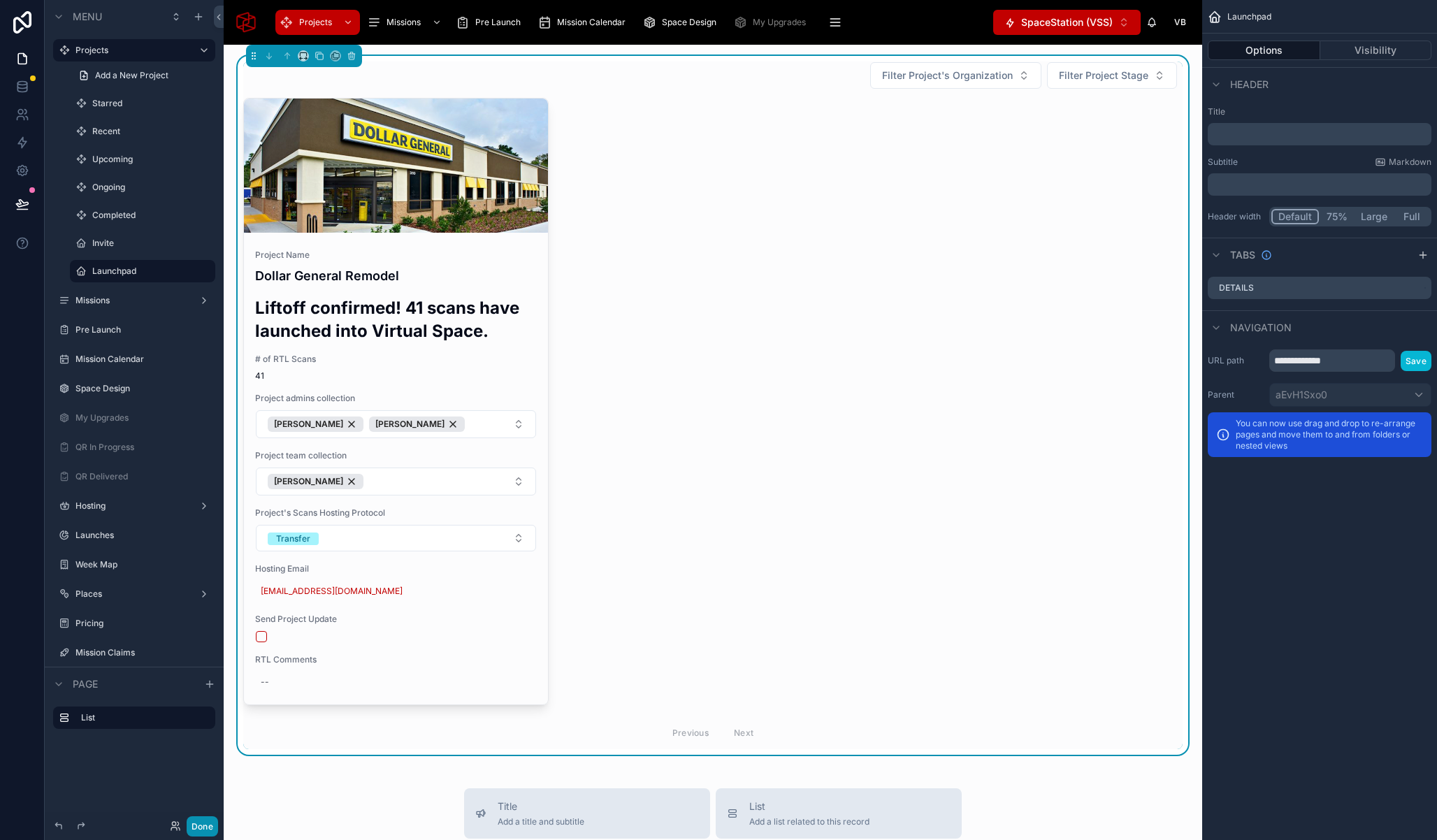
click at [205, 825] on button "Done" at bounding box center [202, 826] width 32 height 20
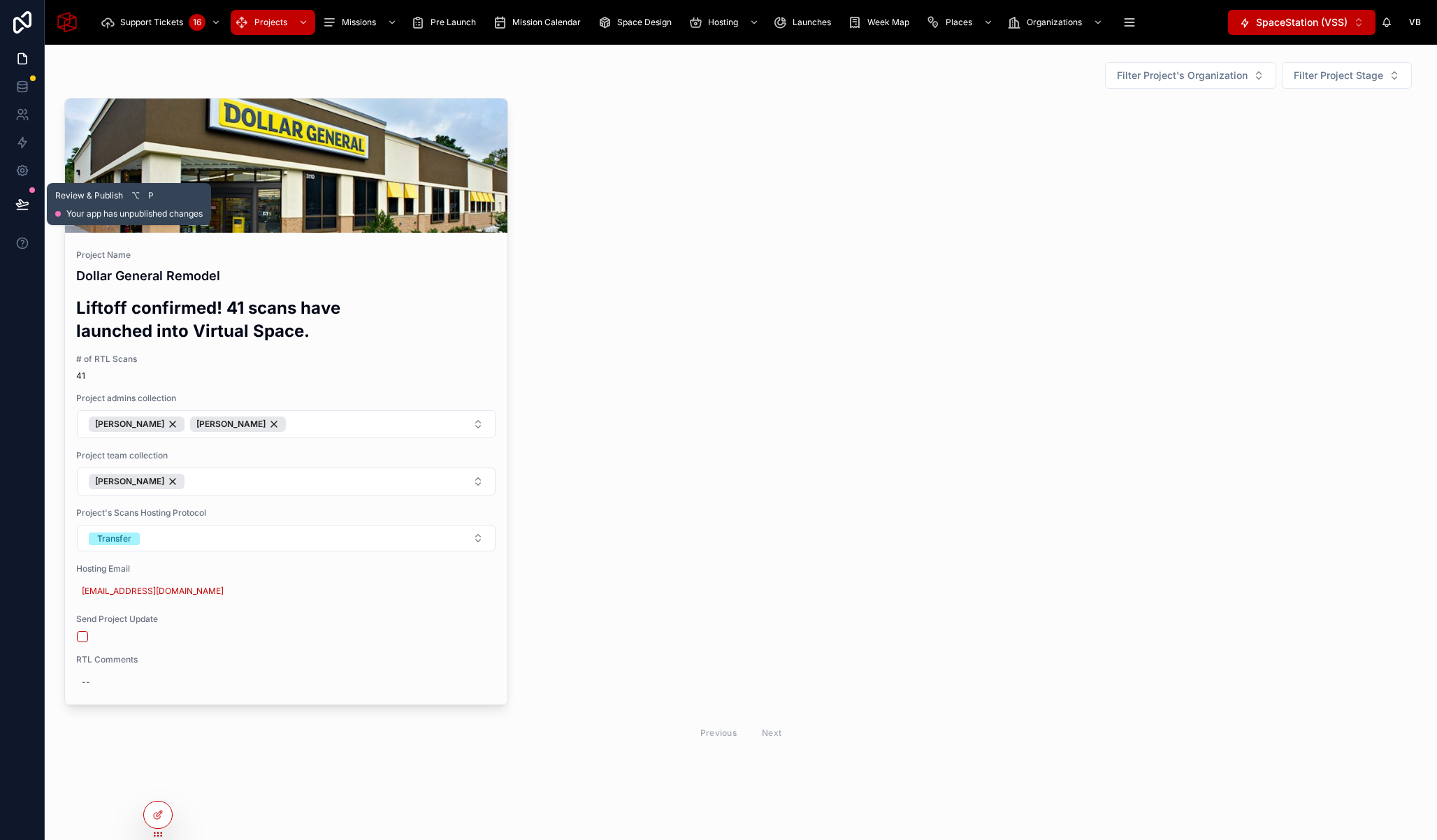
click at [29, 201] on button at bounding box center [23, 204] width 31 height 39
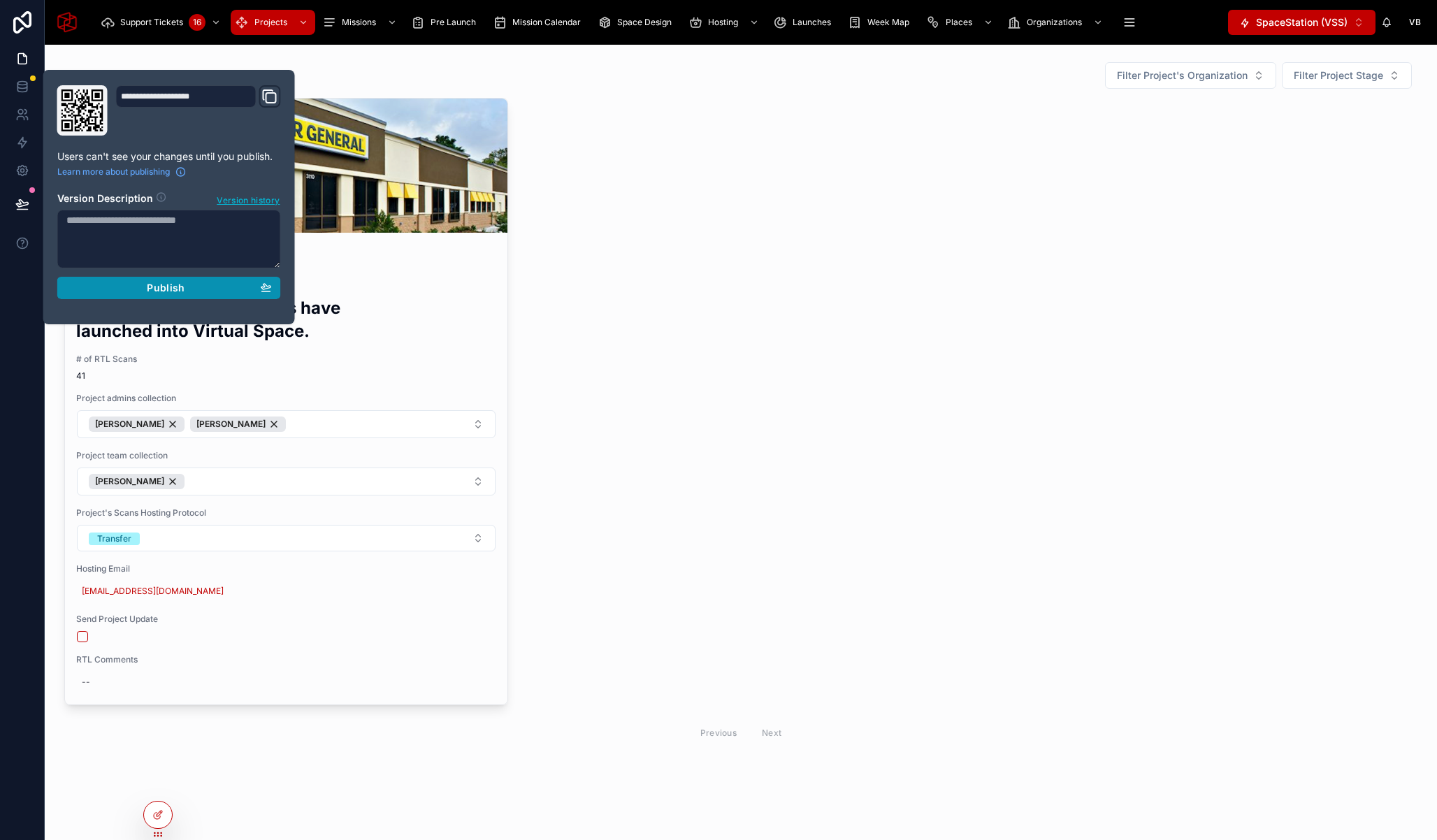
click at [134, 281] on div "Publish" at bounding box center [169, 288] width 205 height 13
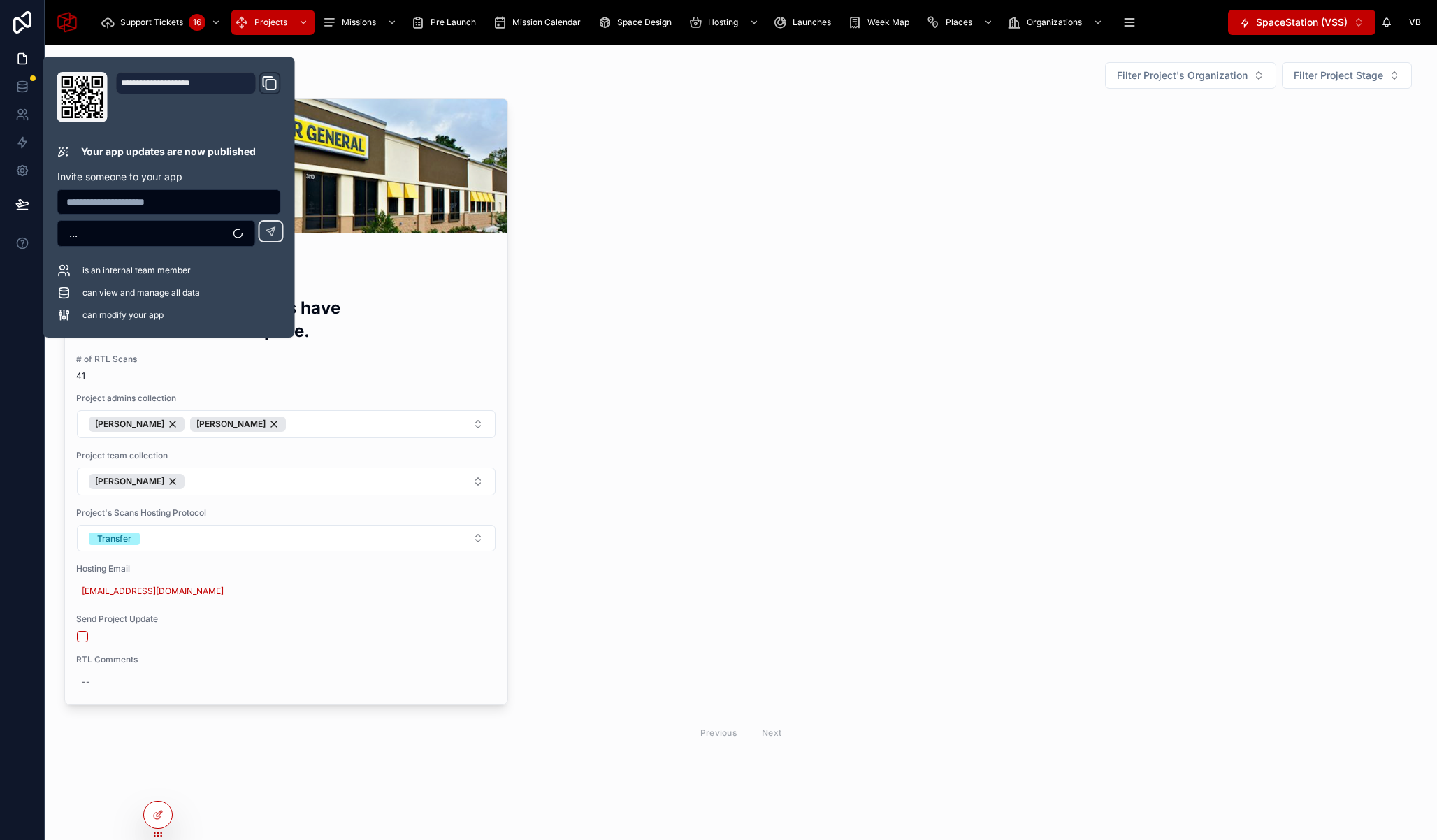
click at [470, 765] on div "Filter Project's Organization Filter Project Stage Project Name Dollar General …" at bounding box center [740, 444] width 1392 height 799
